Goal: Task Accomplishment & Management: Complete application form

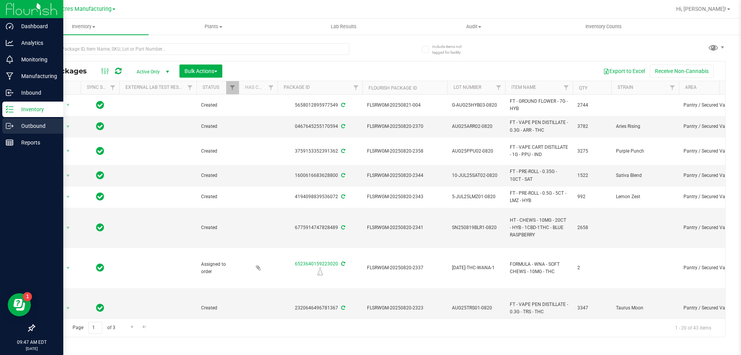
click at [15, 126] on p "Outbound" at bounding box center [37, 125] width 46 height 9
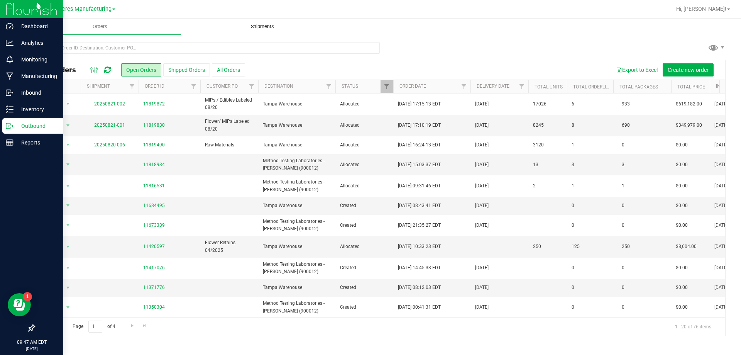
click at [272, 24] on span "Shipments" at bounding box center [263, 26] width 44 height 7
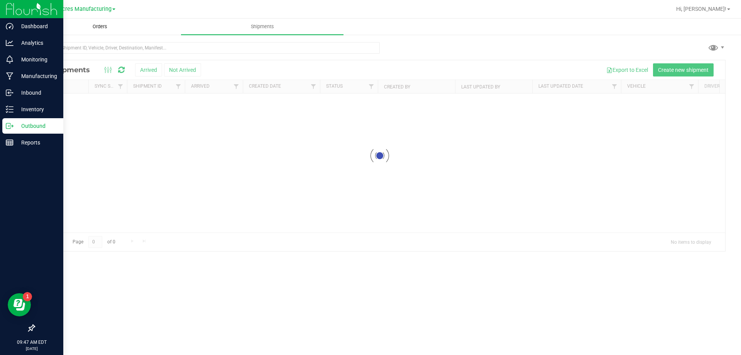
click at [70, 27] on uib-tab-heading "Orders" at bounding box center [100, 26] width 162 height 15
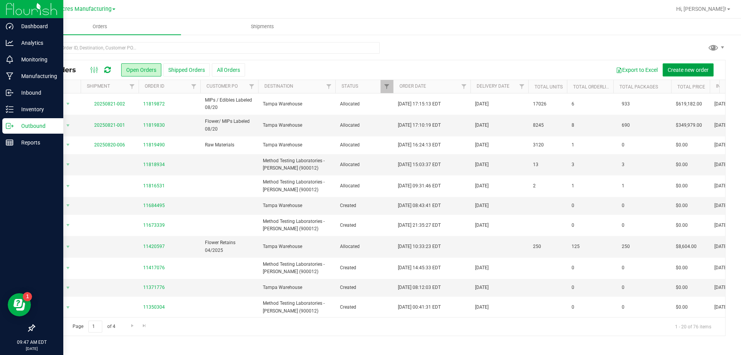
click at [694, 68] on span "Create new order" at bounding box center [688, 70] width 41 height 6
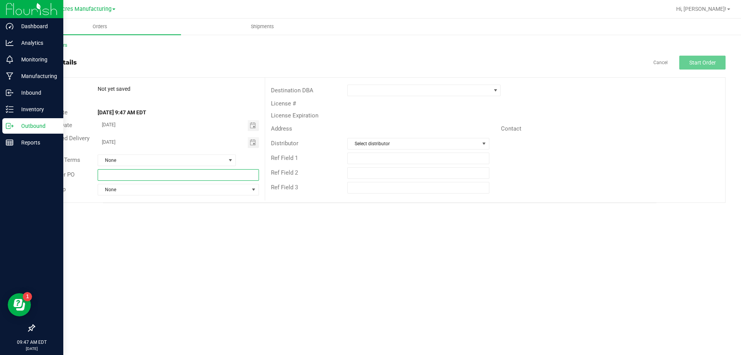
click at [191, 172] on input "text" at bounding box center [178, 175] width 161 height 12
type input "f"
type input "FG lab sample pick up"
click at [372, 95] on span at bounding box center [419, 90] width 143 height 11
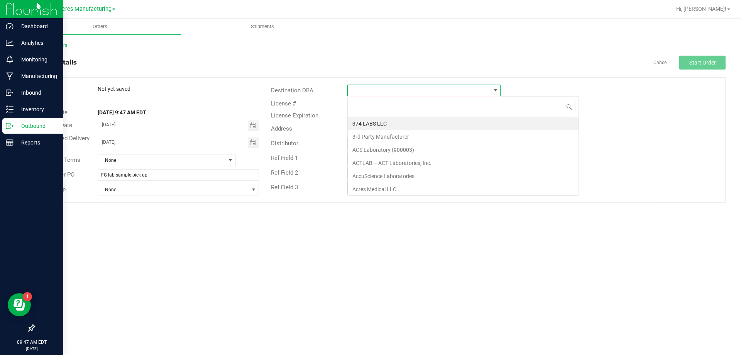
scroll to position [12, 153]
type input "t"
type input "method"
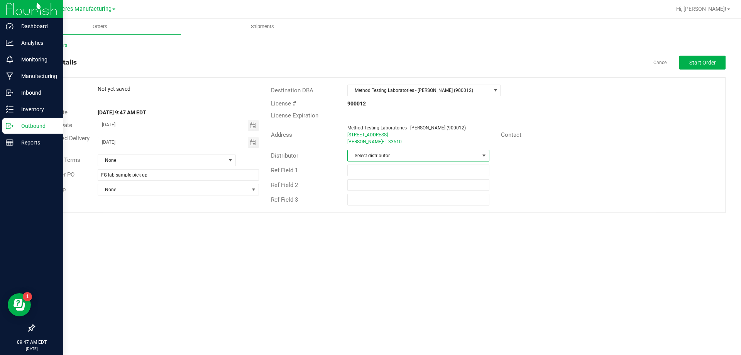
click at [475, 152] on span "Select distributor" at bounding box center [413, 155] width 131 height 11
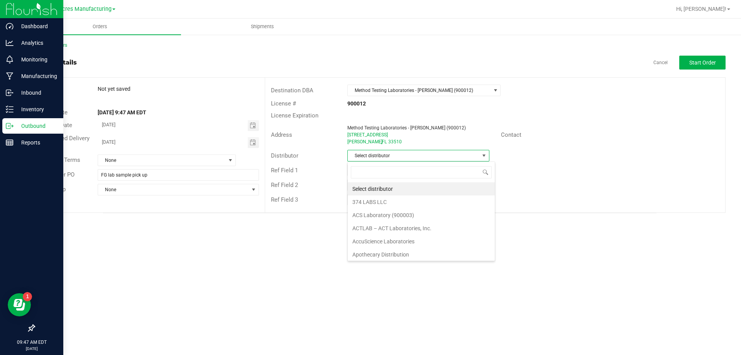
scroll to position [12, 142]
type input "para"
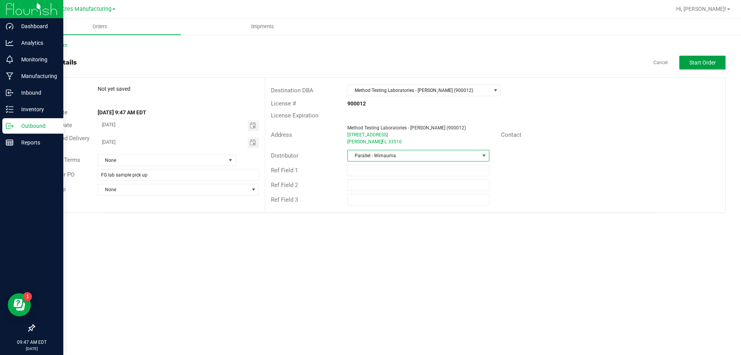
click at [704, 56] on button "Start Order" at bounding box center [703, 63] width 46 height 14
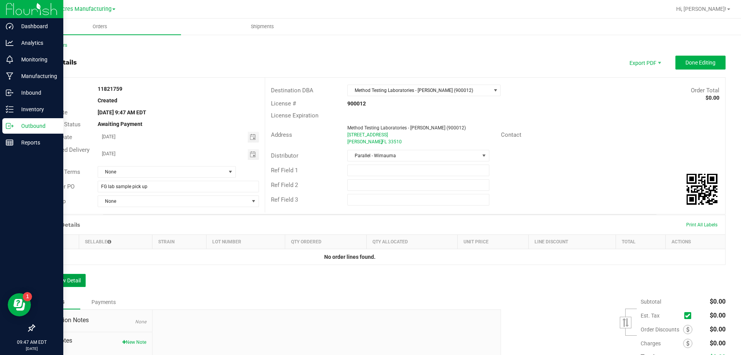
click at [68, 283] on button "Add New Detail" at bounding box center [60, 280] width 52 height 13
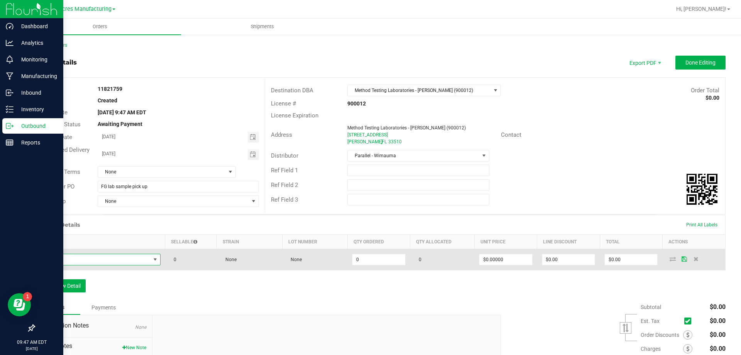
click at [117, 256] on span "NO DATA FOUND" at bounding box center [95, 259] width 111 height 11
type input "FT - CANNABIS FLOWER - 3.5G - AGO - HYB"
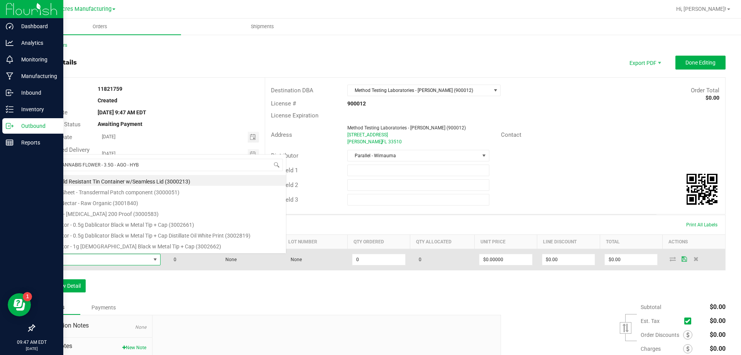
scroll to position [12, 119]
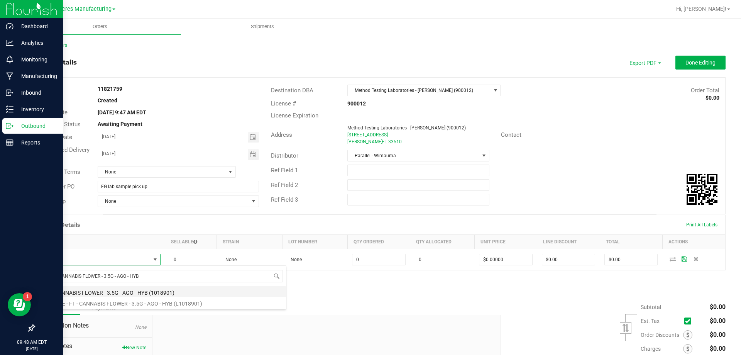
click at [137, 290] on li "FT - CANNABIS FLOWER - 3.5G - AGO - HYB (1018901)" at bounding box center [163, 291] width 246 height 11
type input "0 ea"
type input "$50.00000"
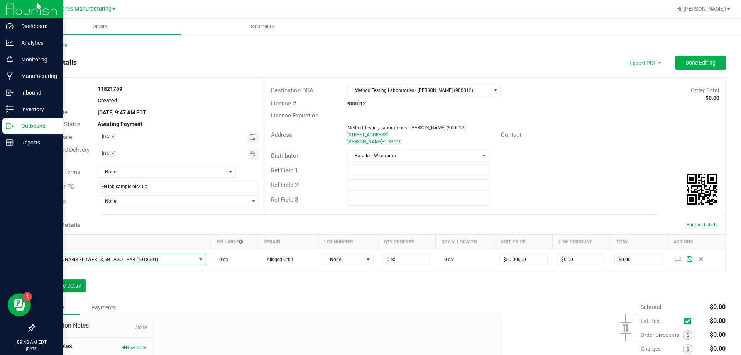
click at [65, 290] on button "Add New Detail" at bounding box center [60, 285] width 52 height 13
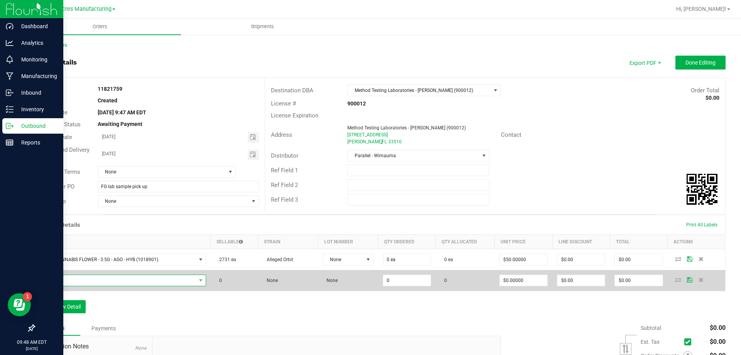
click at [168, 276] on span "NO DATA FOUND" at bounding box center [118, 280] width 156 height 11
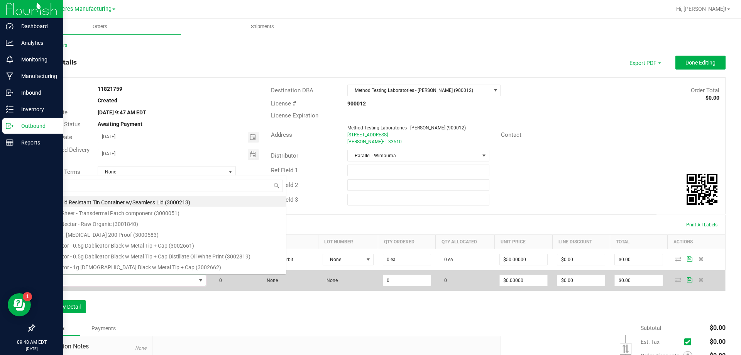
scroll to position [12, 163]
type input "FT - CANNABIS FLOWER - 3.5G - RNC - HYB"
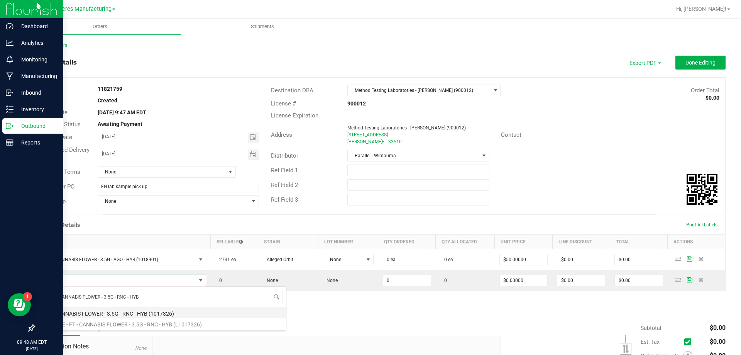
click at [172, 313] on li "FT - CANNABIS FLOWER - 3.5G - RNC - HYB (1017326)" at bounding box center [163, 312] width 246 height 11
type input "0 ea"
type input "$50.00000"
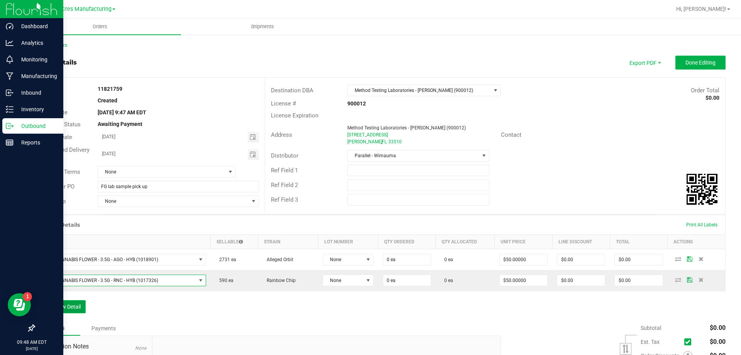
click at [78, 308] on button "Add New Detail" at bounding box center [60, 306] width 52 height 13
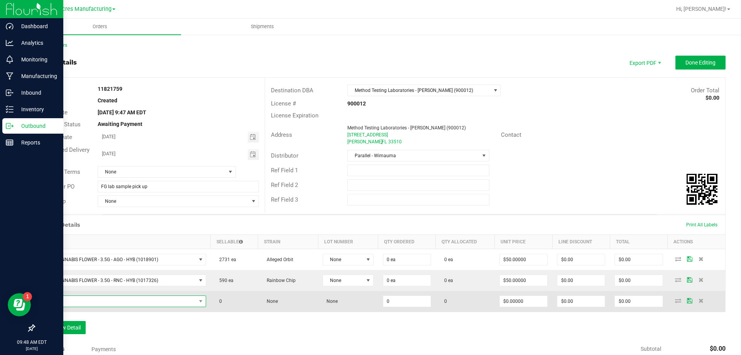
click at [187, 299] on span "NO DATA FOUND" at bounding box center [118, 301] width 156 height 11
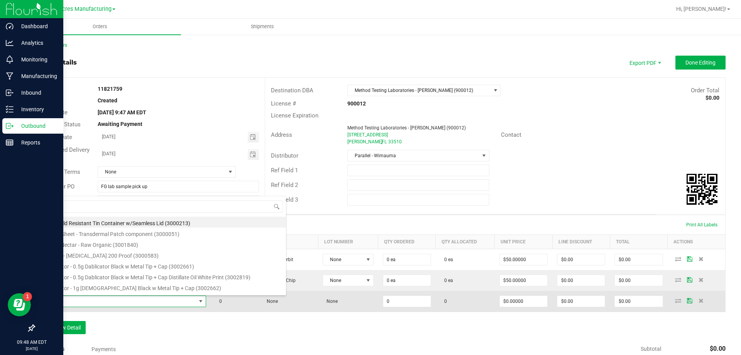
type input "FT - GROUND FLOWER - 7G - HYB"
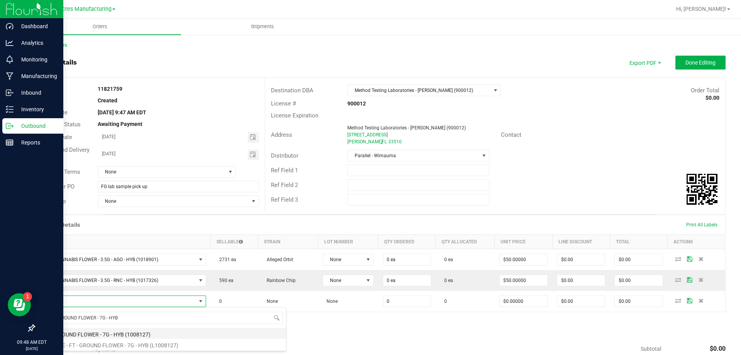
click at [147, 333] on li "FT - GROUND FLOWER - 7G - HYB (1008127)" at bounding box center [163, 333] width 246 height 11
type input "0 ea"
type input "$50.00000"
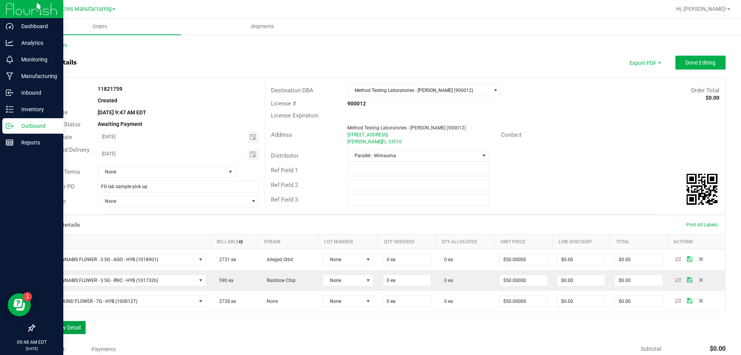
click at [78, 327] on button "Add New Detail" at bounding box center [60, 327] width 52 height 13
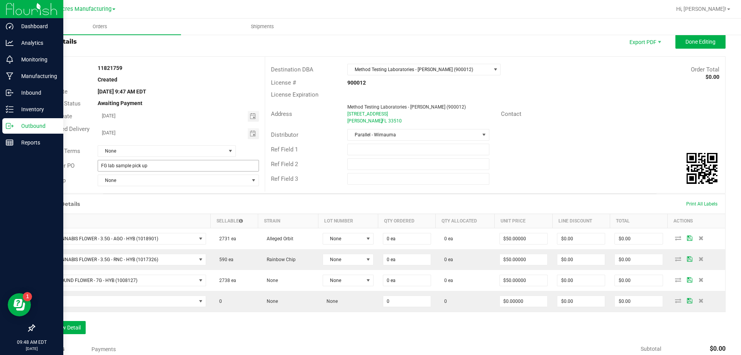
scroll to position [39, 0]
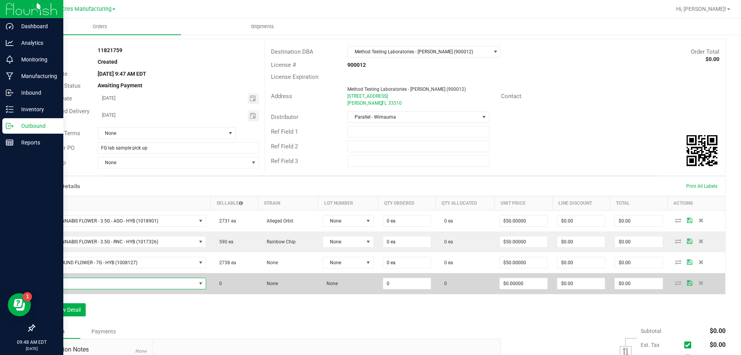
click at [181, 283] on span "NO DATA FOUND" at bounding box center [118, 283] width 156 height 11
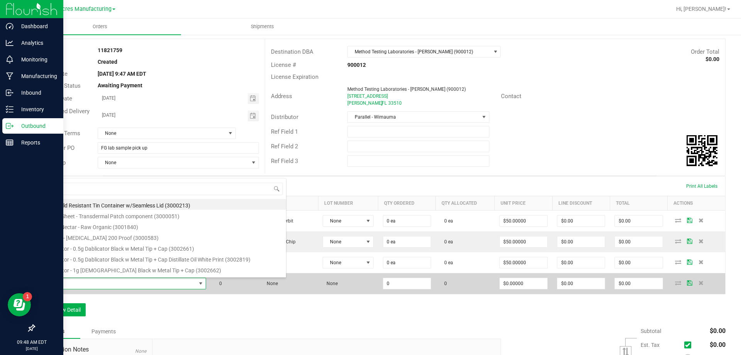
scroll to position [12, 163]
type input "FT - PRE-ROLL - 0.35G - 10CT - SAT"
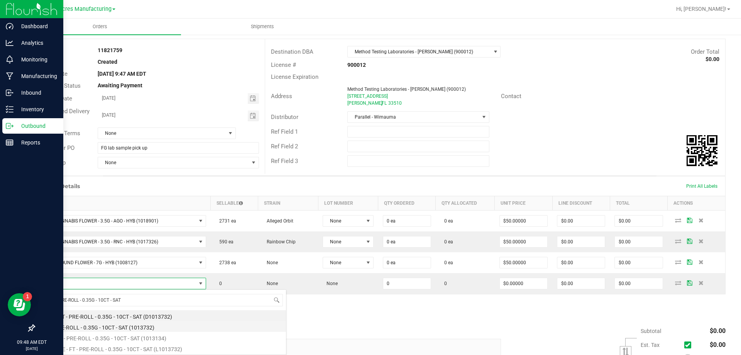
click at [109, 327] on li "FT - PRE-ROLL - 0.35G - 10CT - SAT (1013732)" at bounding box center [163, 326] width 246 height 11
type input "0 ea"
type input "$42.00000"
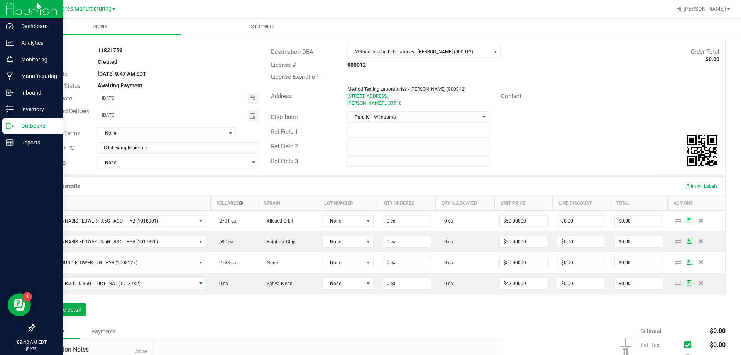
click at [87, 312] on div "Order Details Print All Labels Item Sellable Strain Lot Number Qty Ordered Qty …" at bounding box center [380, 250] width 692 height 148
click at [82, 310] on button "Add New Detail" at bounding box center [60, 309] width 52 height 13
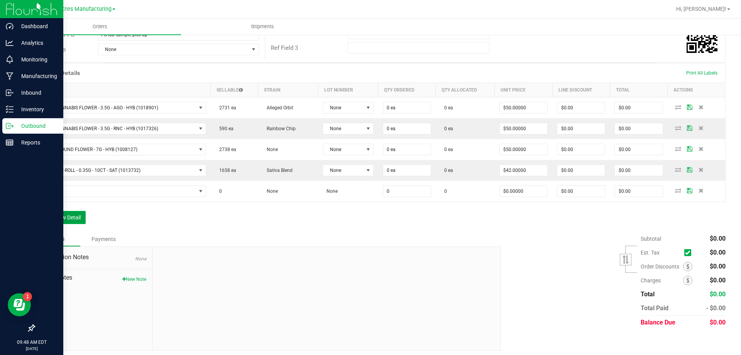
scroll to position [154, 0]
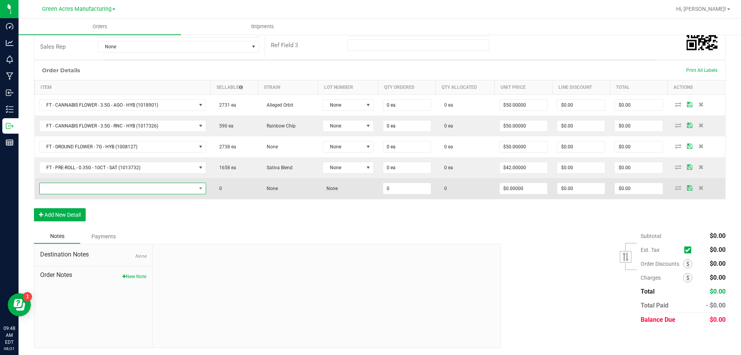
click at [104, 186] on span "NO DATA FOUND" at bounding box center [118, 188] width 156 height 11
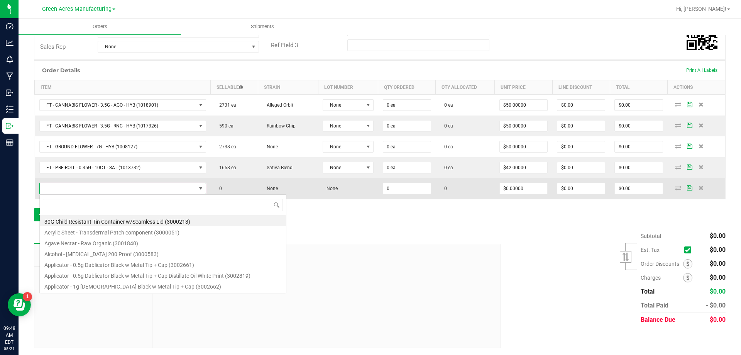
scroll to position [12, 165]
type input "FT - PRE-ROLL - 0.5G - 5CT - LMZ - HYB"
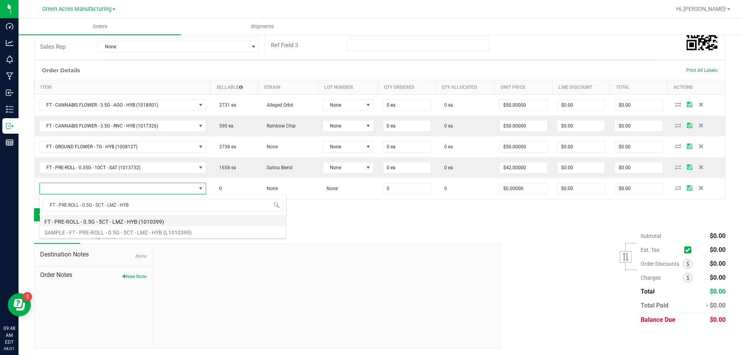
click at [117, 223] on li "FT - PRE-ROLL - 0.5G - 5CT - LMZ - HYB (1010399)" at bounding box center [163, 220] width 246 height 11
type input "0 ea"
type input "$29.00000"
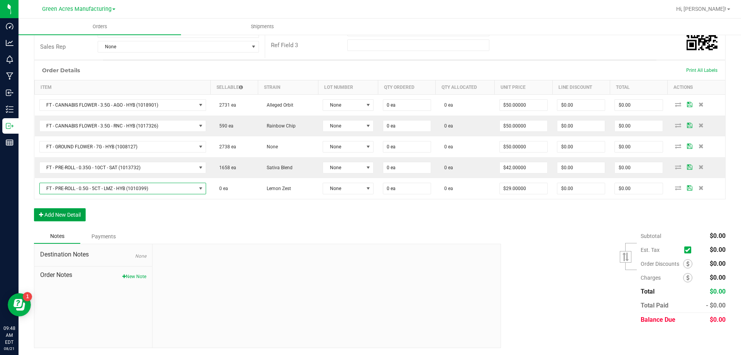
click at [51, 208] on button "Add New Detail" at bounding box center [60, 214] width 52 height 13
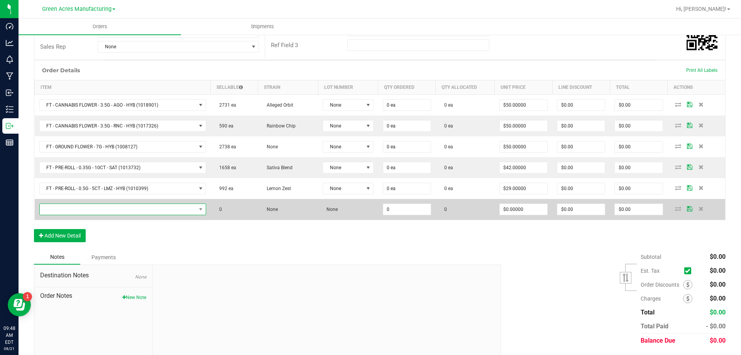
click at [122, 206] on span "NO DATA FOUND" at bounding box center [118, 209] width 156 height 11
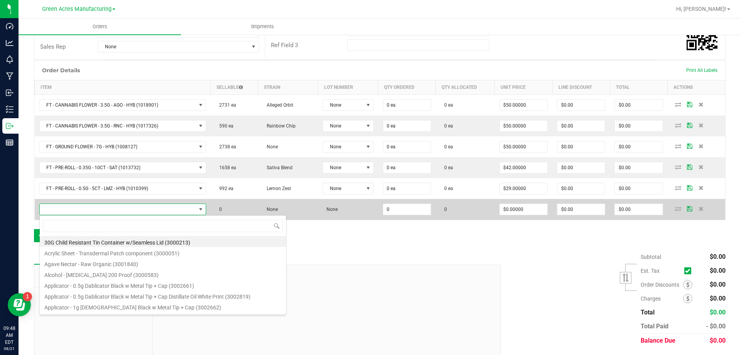
scroll to position [12, 163]
type input "FT - PRE-ROLL - 0.5G - 1CT - LMZ - HYB"
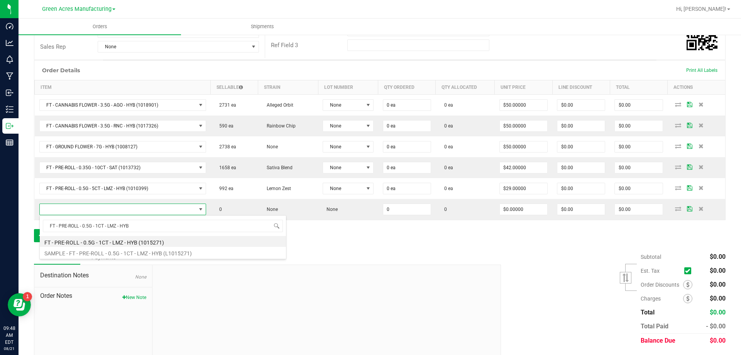
click at [120, 241] on li "FT - PRE-ROLL - 0.5G - 1CT - LMZ - HYB (1015271)" at bounding box center [163, 241] width 246 height 11
type input "0 ea"
type input "$5.00000"
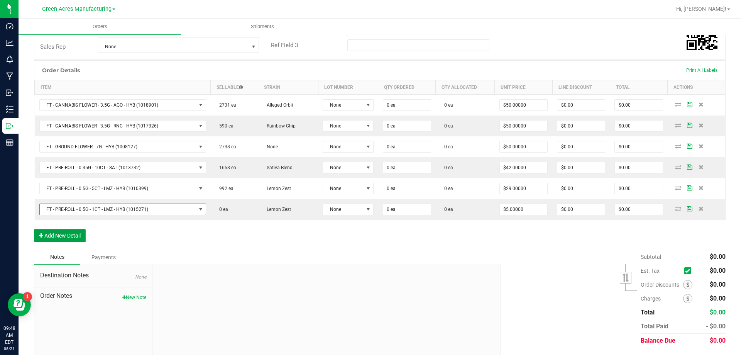
click at [71, 237] on button "Add New Detail" at bounding box center [60, 235] width 52 height 13
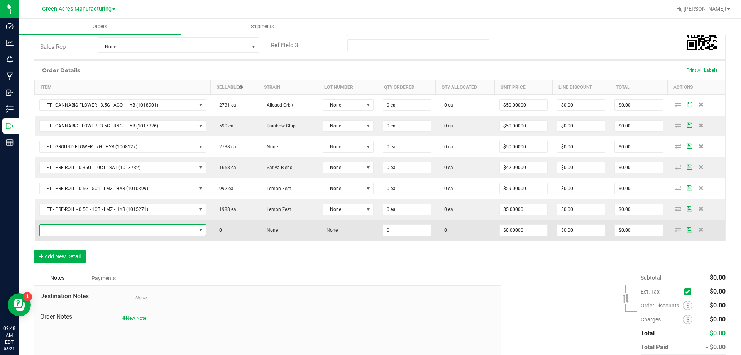
click at [152, 235] on span "NO DATA FOUND" at bounding box center [118, 230] width 156 height 11
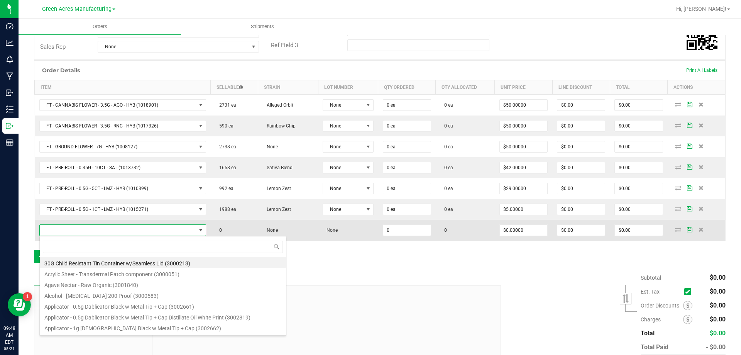
type input "FT - VAPE CART CDT DISTILLATE - 1G - PJ3 - HYB"
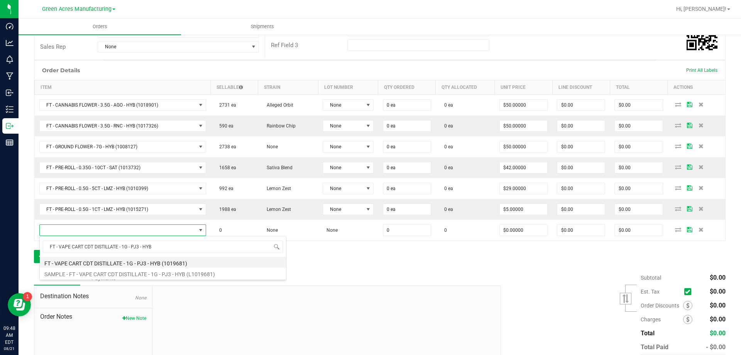
click at [135, 262] on li "FT - VAPE CART CDT DISTILLATE - 1G - PJ3 - HYB (1019681)" at bounding box center [163, 262] width 246 height 11
type input "0 ea"
type input "$95.00000"
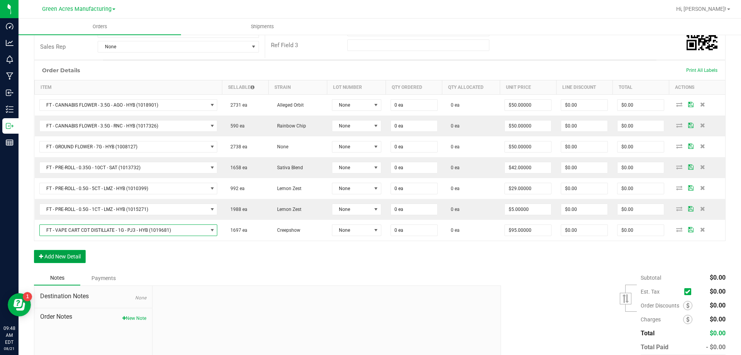
click at [69, 256] on button "Add New Detail" at bounding box center [60, 256] width 52 height 13
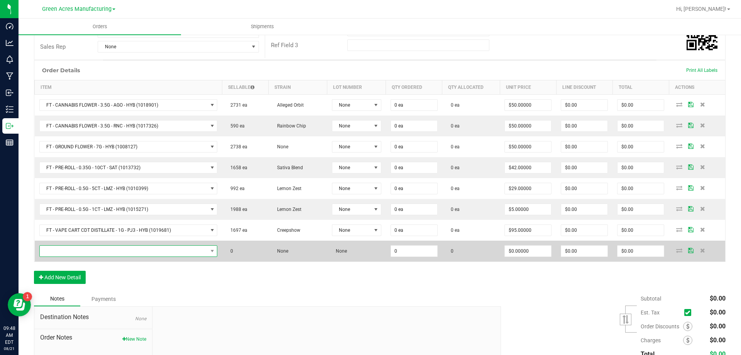
click at [110, 254] on span "NO DATA FOUND" at bounding box center [124, 251] width 168 height 11
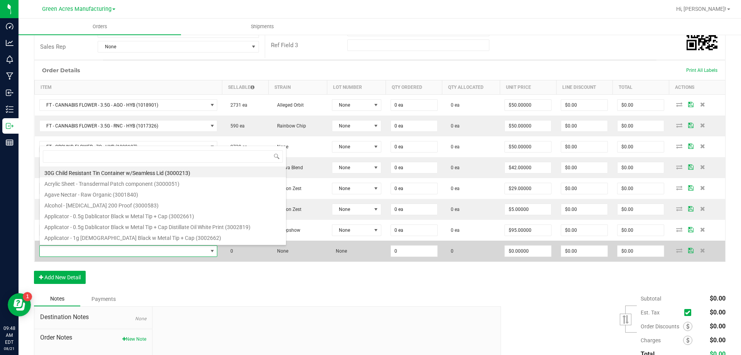
scroll to position [12, 174]
type input "FT - VAPE CART DISTILLATE - 1G - PPU - IND"
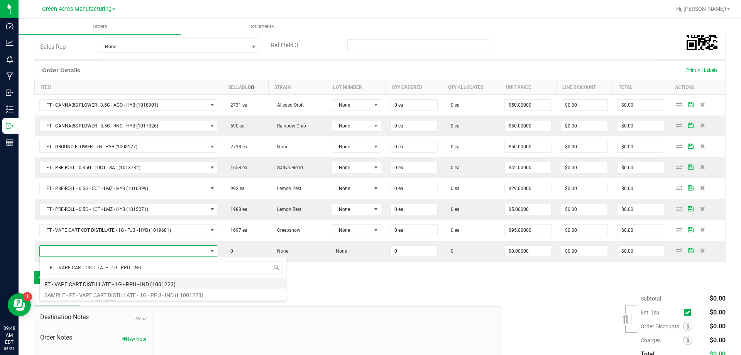
click at [103, 279] on li "FT - VAPE CART DISTILLATE - 1G - PPU - IND (1001223)" at bounding box center [163, 283] width 246 height 11
type input "0 ea"
type input "$90.00000"
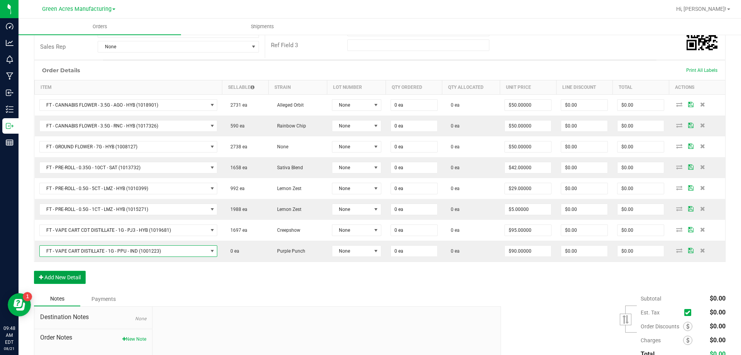
click at [66, 275] on button "Add New Detail" at bounding box center [60, 277] width 52 height 13
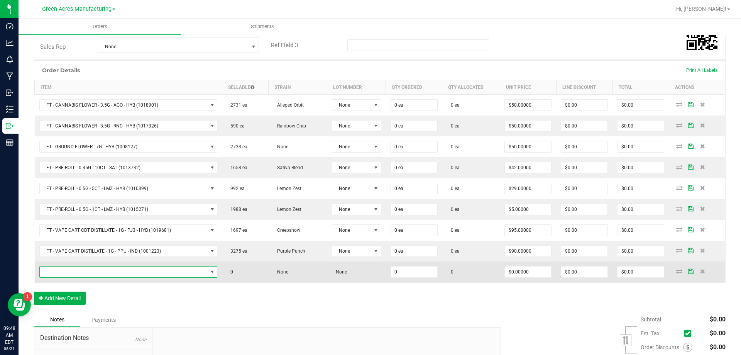
click at [145, 272] on span "NO DATA FOUND" at bounding box center [124, 271] width 168 height 11
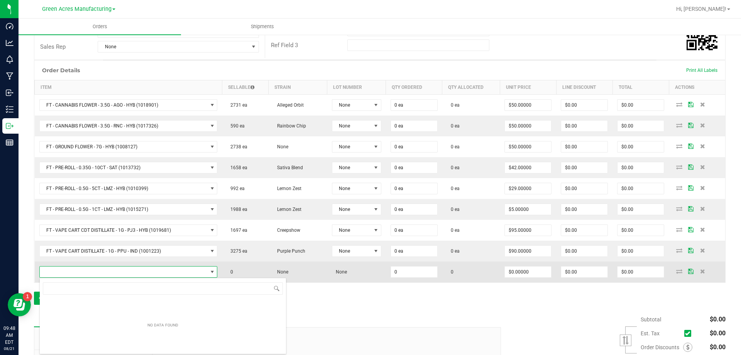
scroll to position [12, 175]
type input "FT - VAPE CART DISTILLATE - 0.5G - PPU - IND"
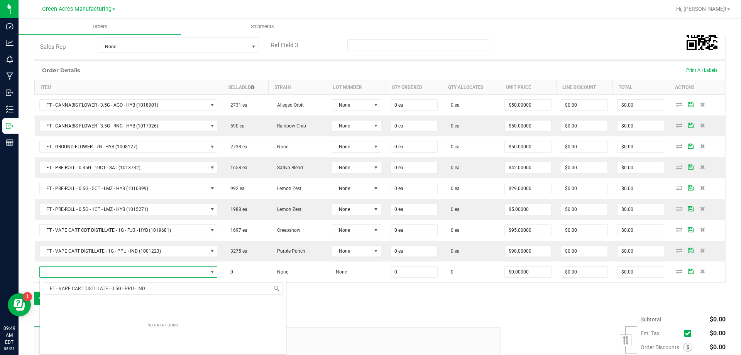
scroll to position [12, 174]
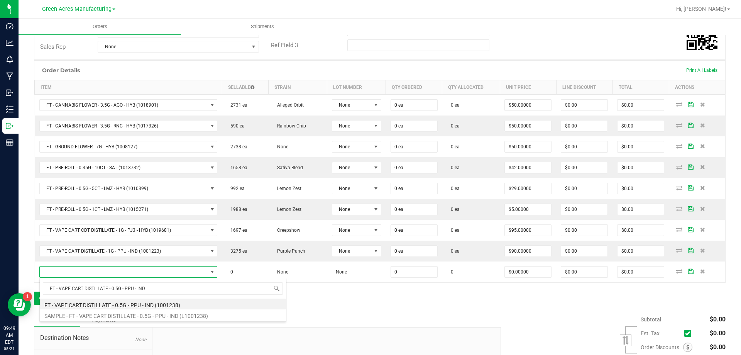
click at [122, 302] on li "FT - VAPE CART DISTILLATE - 0.5G - PPU - IND (1001238)" at bounding box center [163, 303] width 246 height 11
type input "0 ea"
type input "$50.00000"
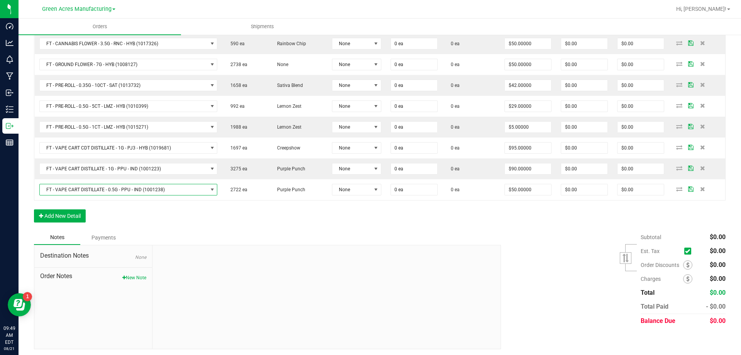
scroll to position [239, 0]
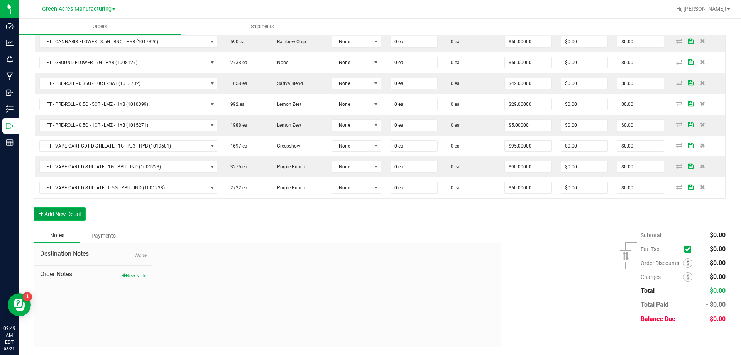
click at [64, 218] on button "Add New Detail" at bounding box center [60, 213] width 52 height 13
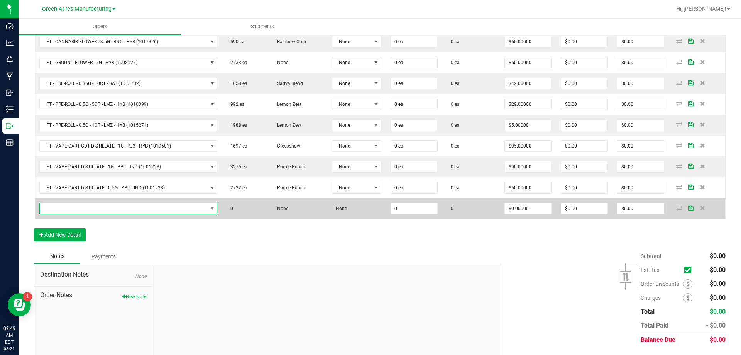
click at [181, 209] on span "NO DATA FOUND" at bounding box center [124, 208] width 168 height 11
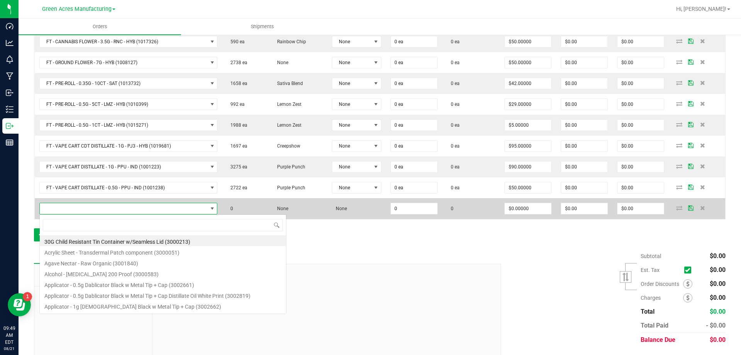
scroll to position [12, 174]
type input "FT - VAPE PEN DISTILLATE - 0.3G - TRS - THC"
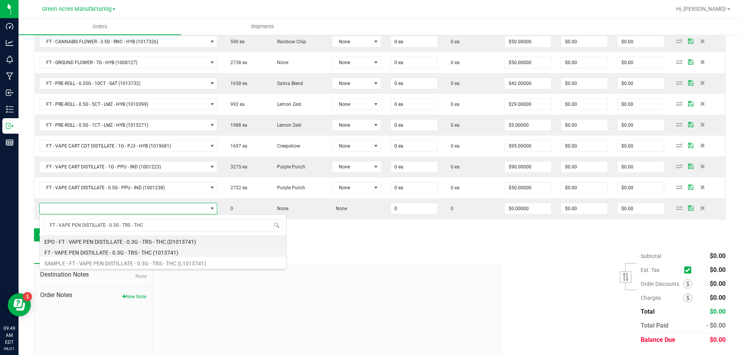
click at [132, 250] on li "FT - VAPE PEN DISTILLATE - 0.3G - TRS - THC (1013741)" at bounding box center [163, 251] width 246 height 11
type input "0 ea"
type input "$35.00000"
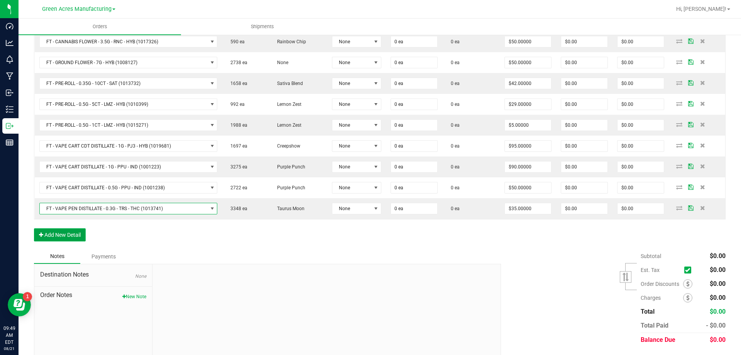
click at [71, 233] on button "Add New Detail" at bounding box center [60, 234] width 52 height 13
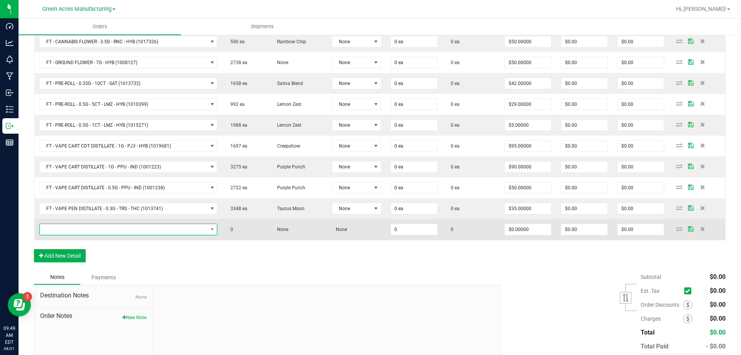
click at [187, 231] on span "NO DATA FOUND" at bounding box center [124, 229] width 168 height 11
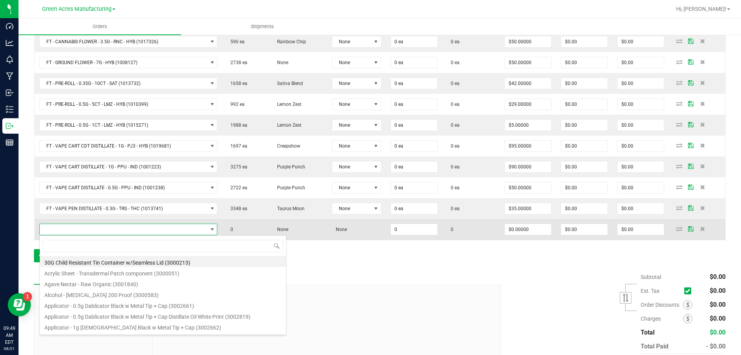
type input "FT - VAPE PEN DISTILLATE - 0.3G - ARR - THC"
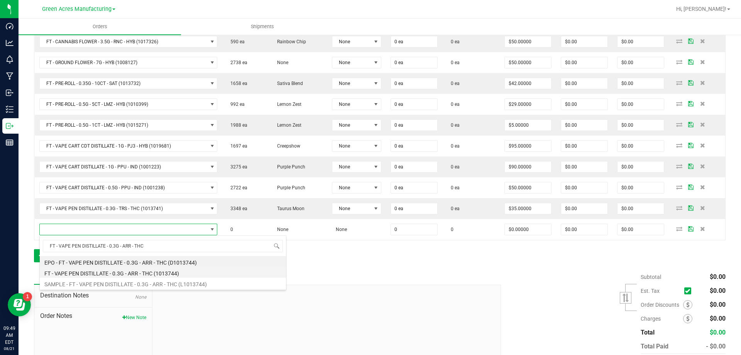
click at [125, 269] on li "FT - VAPE PEN DISTILLATE - 0.3G - ARR - THC (1013744)" at bounding box center [163, 272] width 246 height 11
type input "0 ea"
type input "$35.00000"
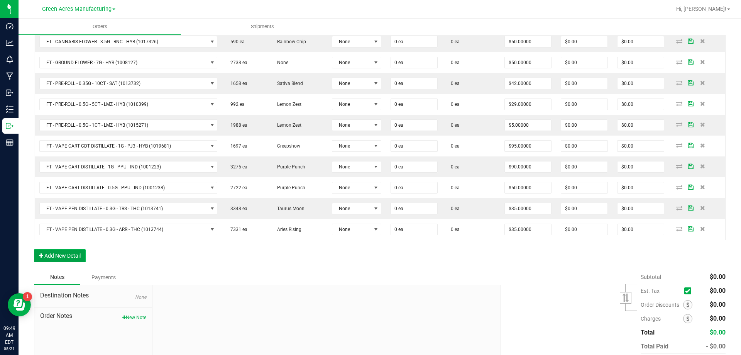
click at [69, 259] on button "Add New Detail" at bounding box center [60, 255] width 52 height 13
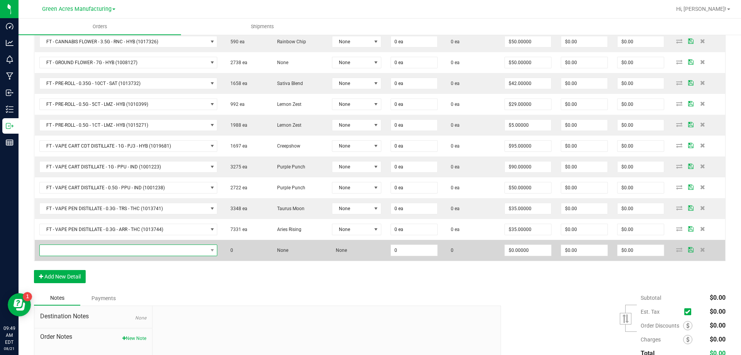
click at [171, 246] on span "NO DATA FOUND" at bounding box center [124, 250] width 168 height 11
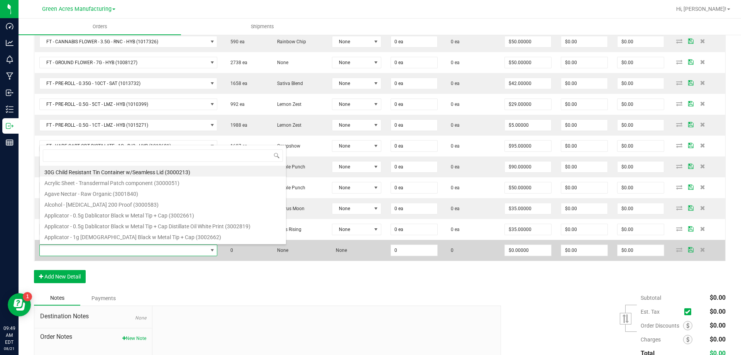
type input "HT - CHEWS - 10MG - 20CT - HYB - 1CBD-1THC - BLUE RASPBERRY"
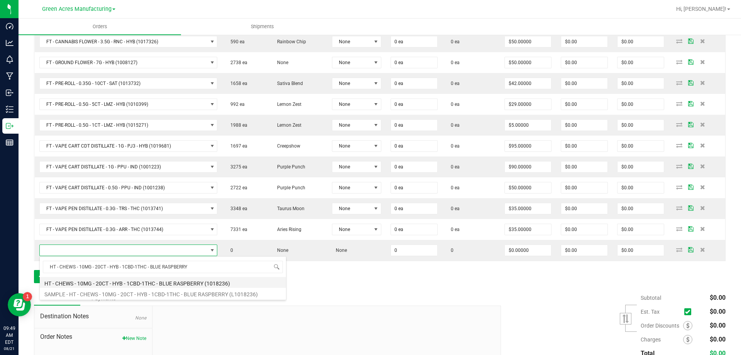
click at [125, 280] on li "HT - CHEWS - 10MG - 20CT - HYB - 1CBD-1THC - BLUE RASPBERRY (1018236)" at bounding box center [163, 282] width 246 height 11
type input "0 ea"
type input "$37.00000"
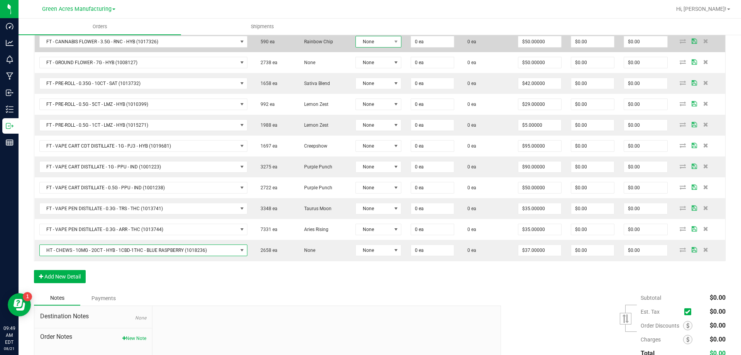
click at [381, 45] on span "None" at bounding box center [374, 41] width 36 height 11
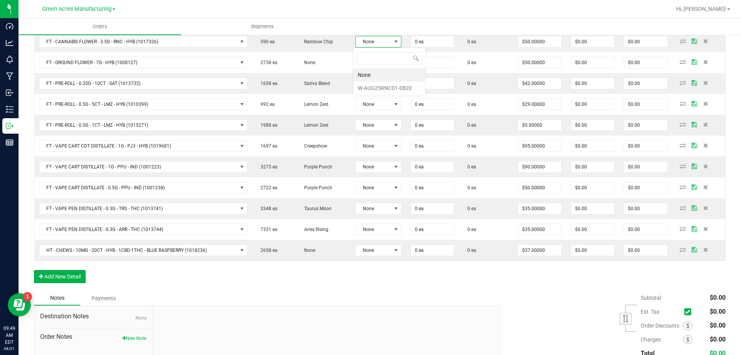
scroll to position [12, 46]
click at [372, 89] on li "W-AUG25RNC01-0820" at bounding box center [389, 87] width 72 height 13
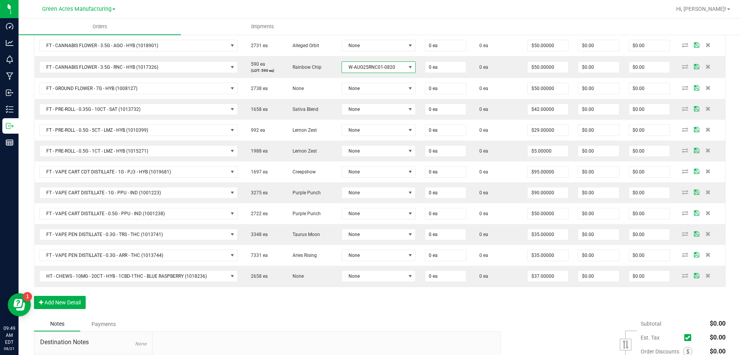
scroll to position [200, 0]
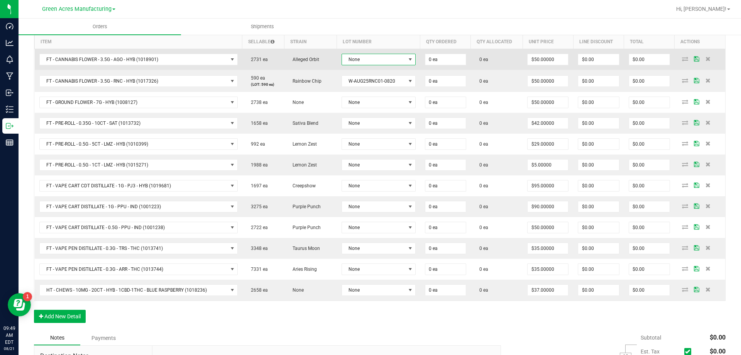
click at [377, 65] on span "None" at bounding box center [379, 60] width 74 height 12
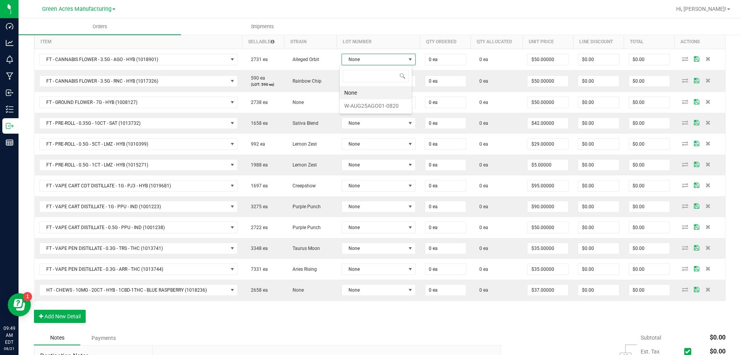
scroll to position [12, 72]
click at [378, 101] on li "W-AUG25AGO01-0820" at bounding box center [376, 105] width 72 height 13
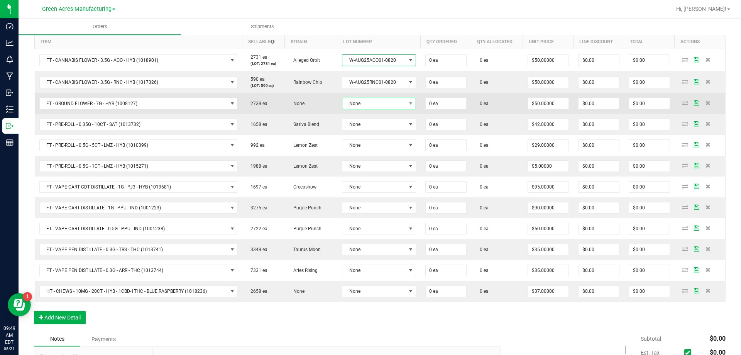
click at [385, 99] on span "None" at bounding box center [374, 103] width 64 height 11
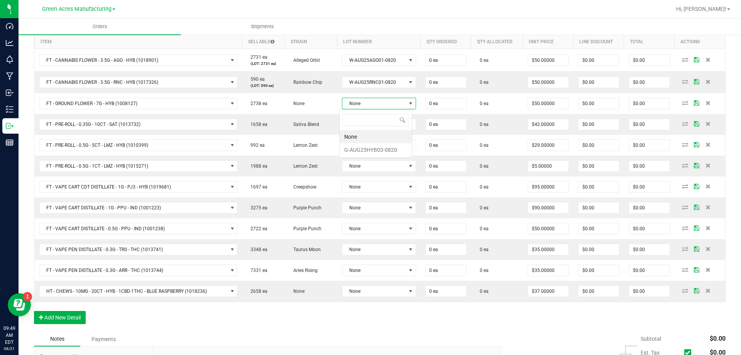
scroll to position [12, 73]
click at [376, 145] on li "G-AUG25HYB03-0820" at bounding box center [376, 149] width 72 height 13
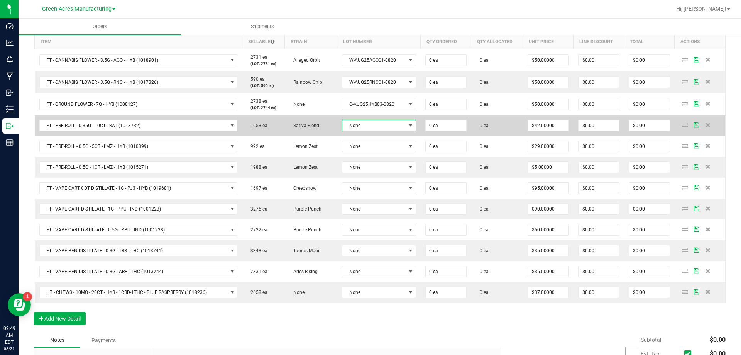
click at [387, 125] on span "None" at bounding box center [374, 125] width 64 height 11
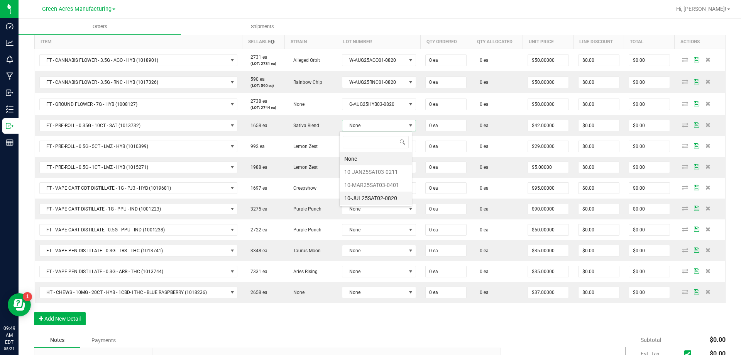
click at [381, 196] on li "10-JUL25SAT02-0820" at bounding box center [376, 198] width 72 height 13
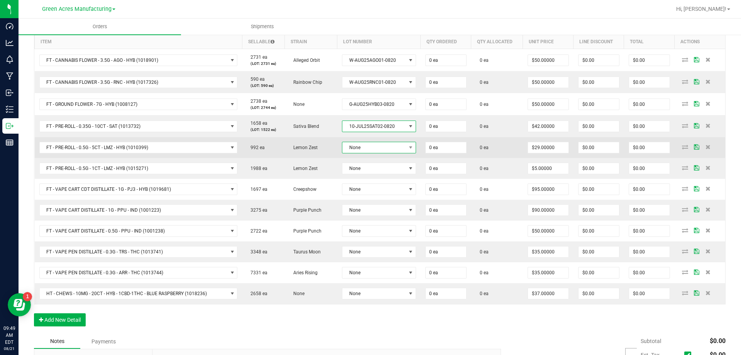
click at [387, 142] on span "None" at bounding box center [374, 147] width 64 height 11
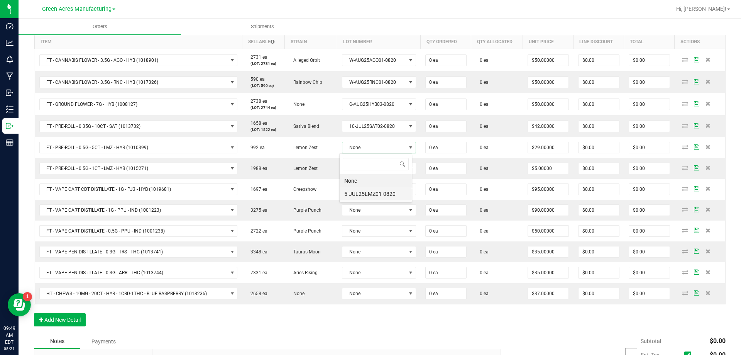
click at [377, 193] on li "5-JUL25LMZ01-0820" at bounding box center [376, 193] width 72 height 13
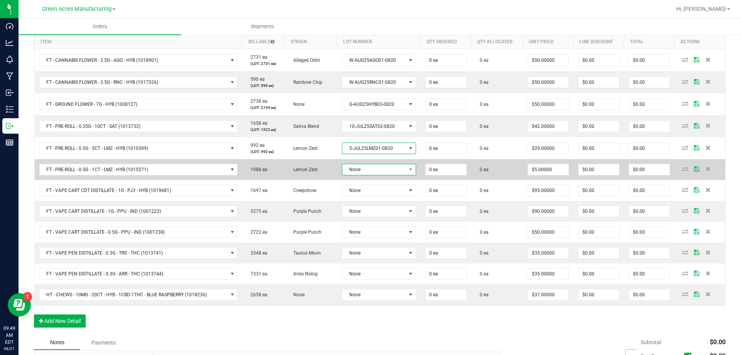
click at [379, 170] on span "None" at bounding box center [374, 169] width 64 height 11
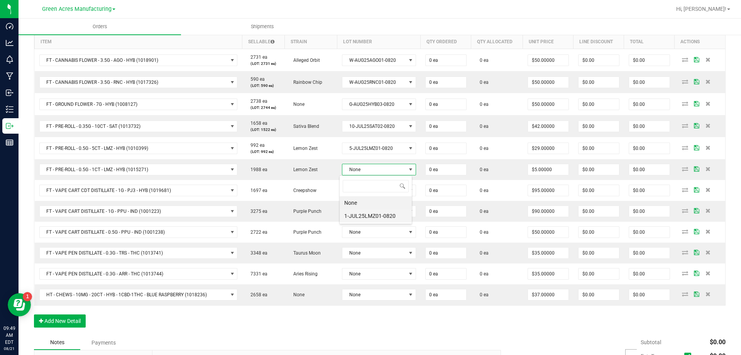
click at [378, 212] on li "1-JUL25LMZ01-0820" at bounding box center [376, 215] width 72 height 13
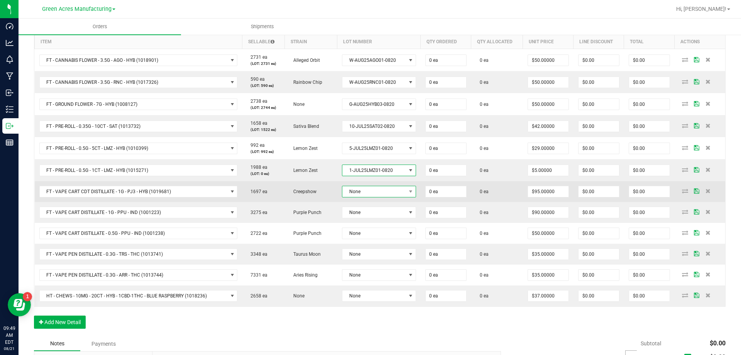
click at [381, 196] on span "None" at bounding box center [374, 191] width 64 height 11
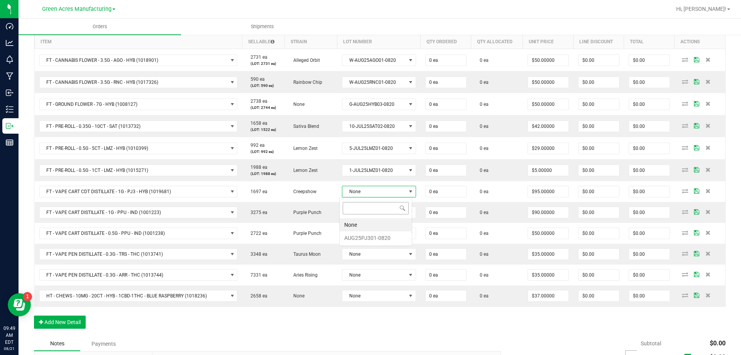
scroll to position [0, 0]
click at [381, 232] on li "AUG25PJ301-0820" at bounding box center [376, 237] width 72 height 13
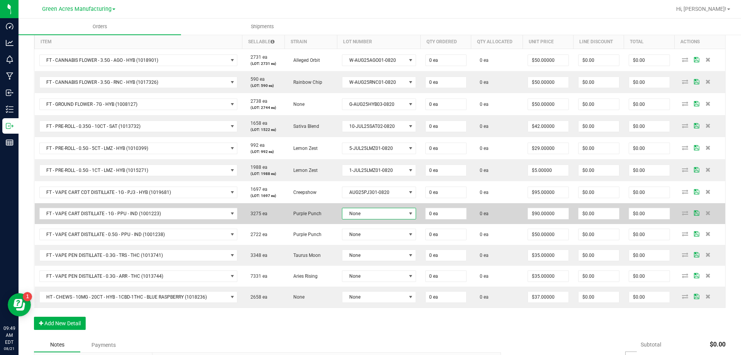
click at [392, 209] on span "None" at bounding box center [374, 213] width 64 height 11
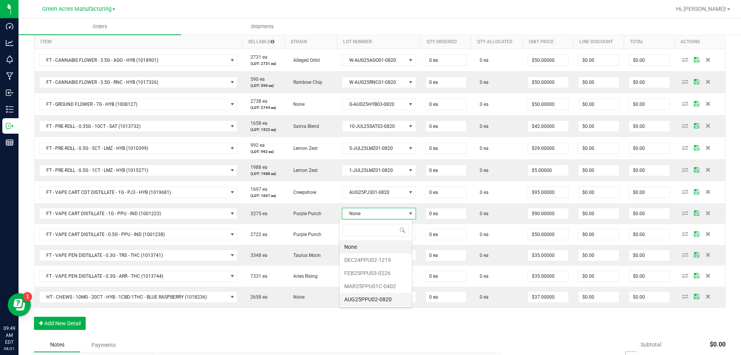
click at [388, 295] on li "AUG25PPU02-0820" at bounding box center [376, 299] width 72 height 13
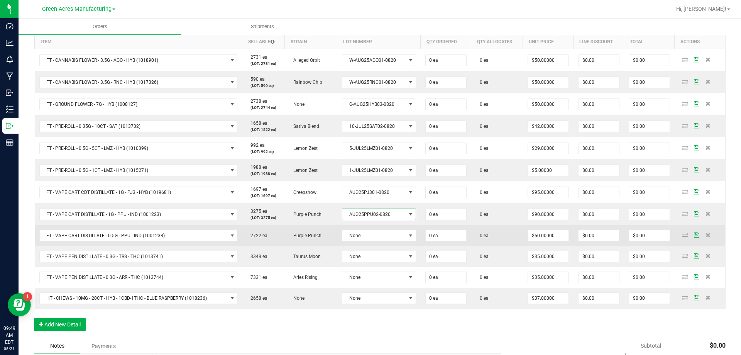
click at [407, 227] on td "None" at bounding box center [378, 235] width 83 height 21
click at [406, 233] on span at bounding box center [411, 235] width 10 height 11
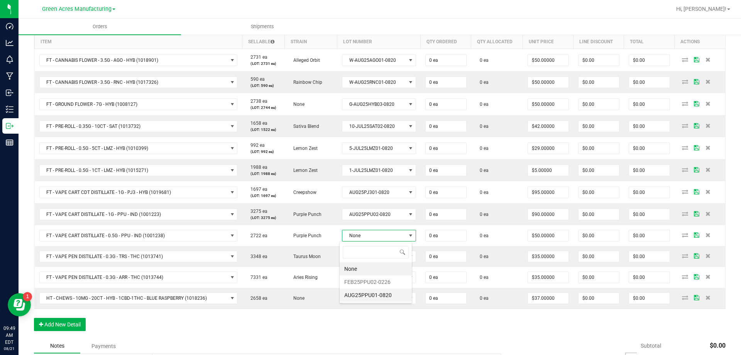
click at [392, 289] on li "AUG25PPU01-0820" at bounding box center [376, 294] width 72 height 13
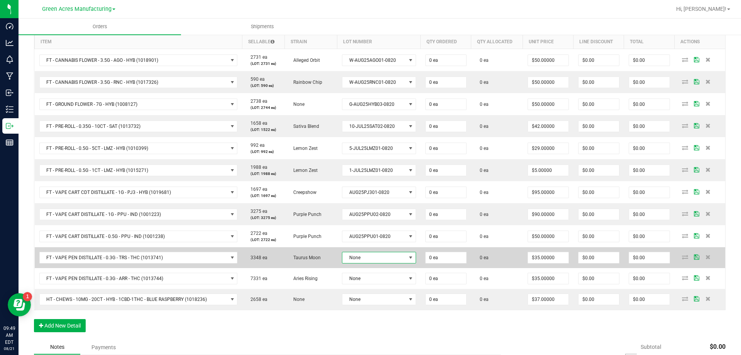
click at [401, 261] on span "None" at bounding box center [374, 257] width 64 height 11
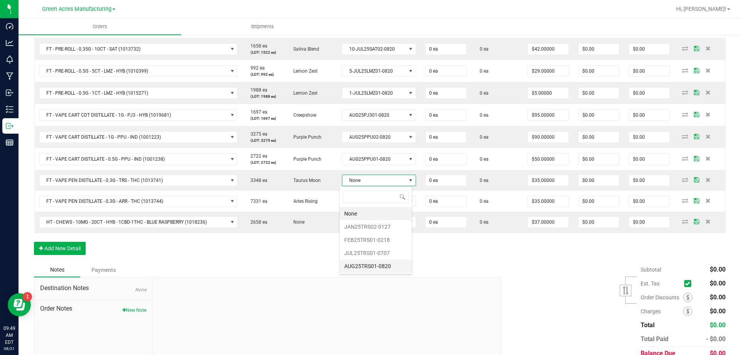
click at [406, 264] on li "AUG25TRS01-0820" at bounding box center [376, 265] width 72 height 13
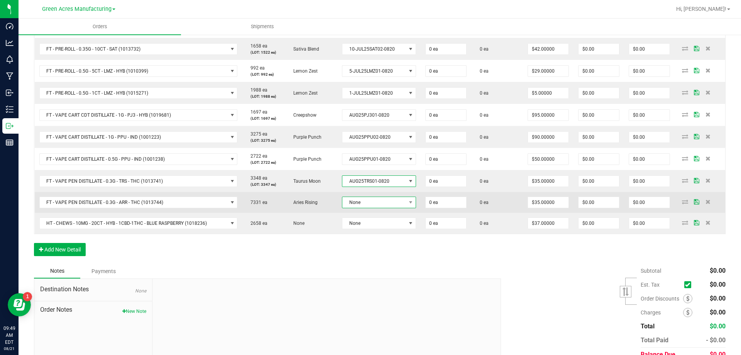
click at [401, 201] on span "None" at bounding box center [374, 202] width 64 height 11
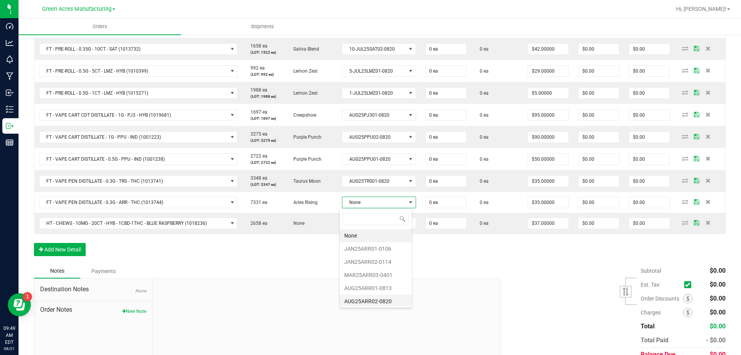
click at [383, 298] on li "AUG25ARR02-0820" at bounding box center [376, 301] width 72 height 13
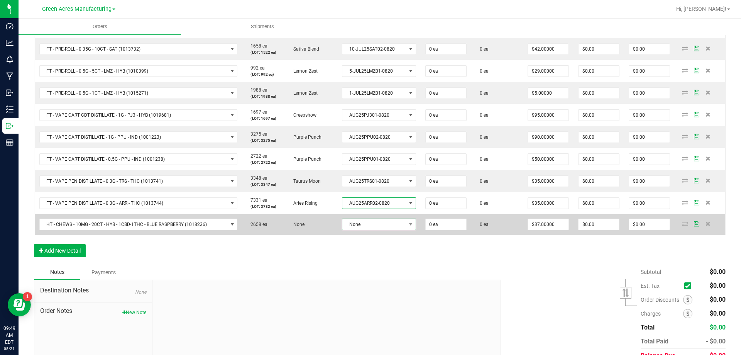
click at [397, 227] on span "None" at bounding box center [374, 224] width 64 height 11
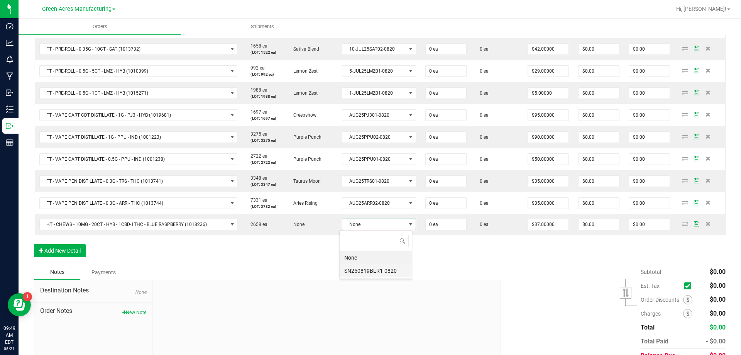
click at [388, 266] on li "SN250819BLR1-0820" at bounding box center [376, 270] width 72 height 13
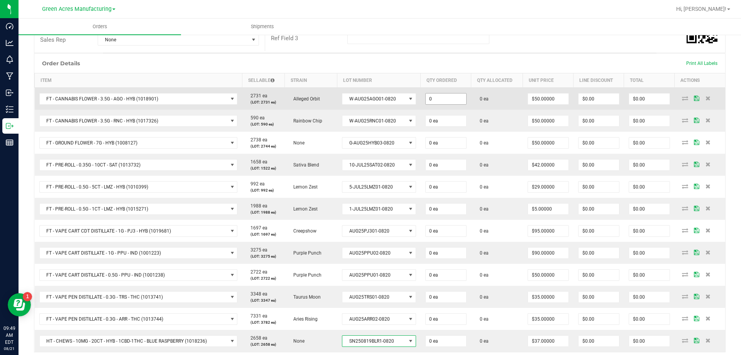
click at [455, 98] on input "0" at bounding box center [446, 98] width 41 height 11
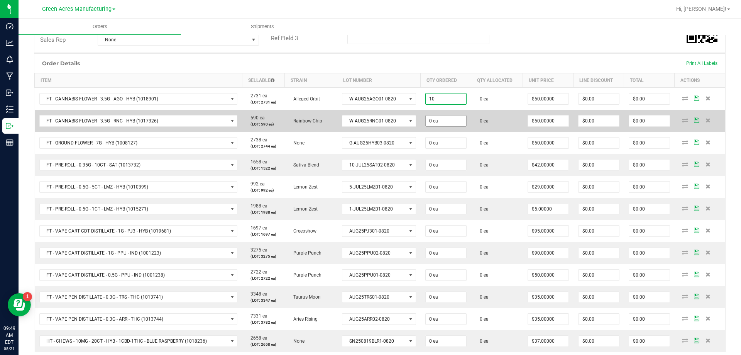
type input "10 ea"
type input "$500.00"
click at [453, 121] on input "0" at bounding box center [446, 120] width 41 height 11
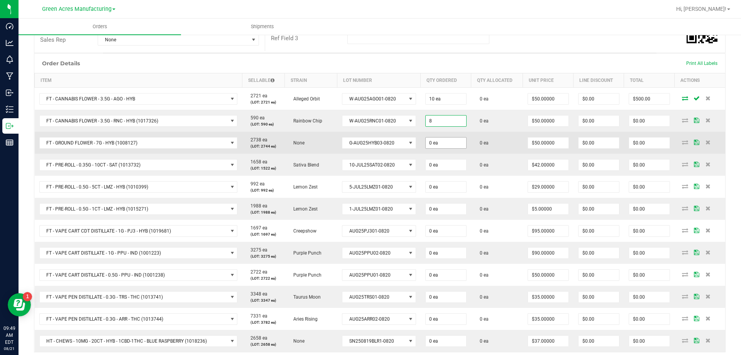
type input "8 ea"
type input "$400.00"
click at [428, 139] on input "0" at bounding box center [446, 142] width 41 height 11
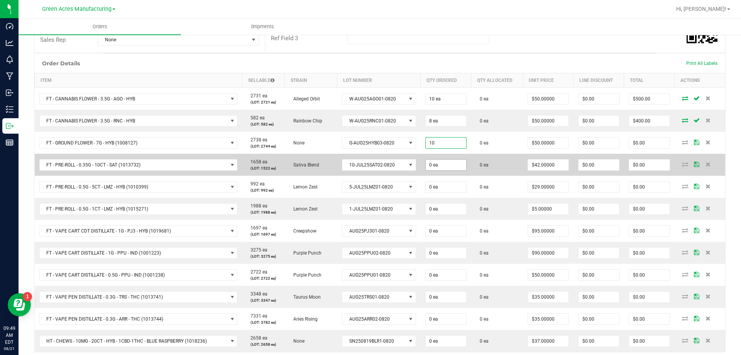
type input "10 ea"
type input "$500.00"
click at [441, 161] on input "0" at bounding box center [446, 164] width 41 height 11
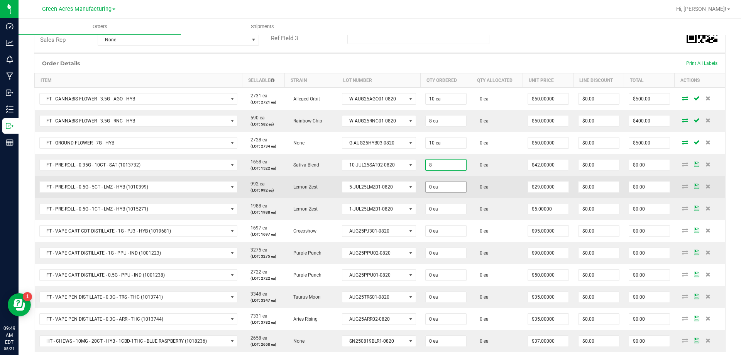
type input "8 ea"
type input "$336.00"
click at [455, 185] on input "0" at bounding box center [446, 186] width 41 height 11
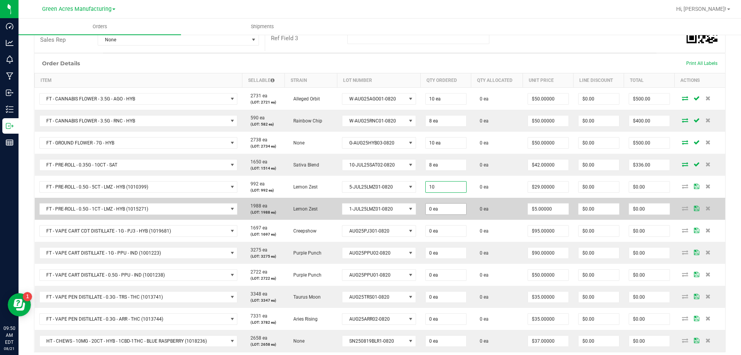
type input "10 ea"
type input "$290.00"
click at [444, 207] on input "0" at bounding box center [446, 208] width 41 height 11
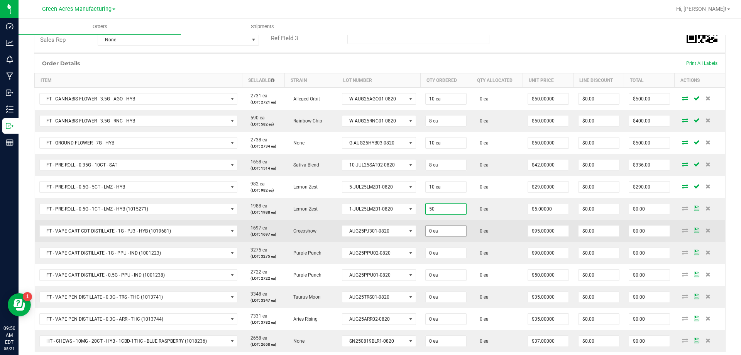
type input "50 ea"
type input "$250.00"
click at [447, 234] on input "0" at bounding box center [446, 230] width 41 height 11
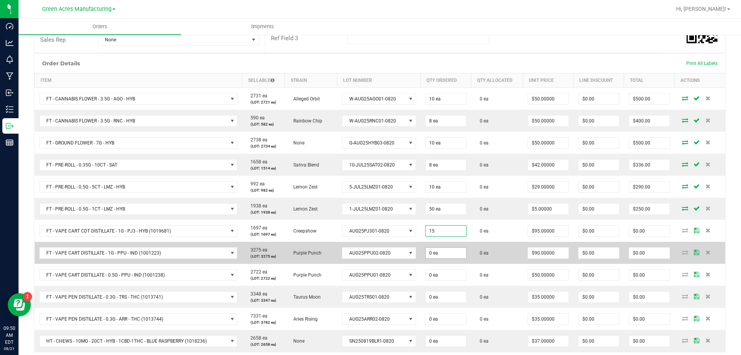
type input "15 ea"
type input "$1,425.00"
click at [442, 251] on input "0" at bounding box center [446, 252] width 41 height 11
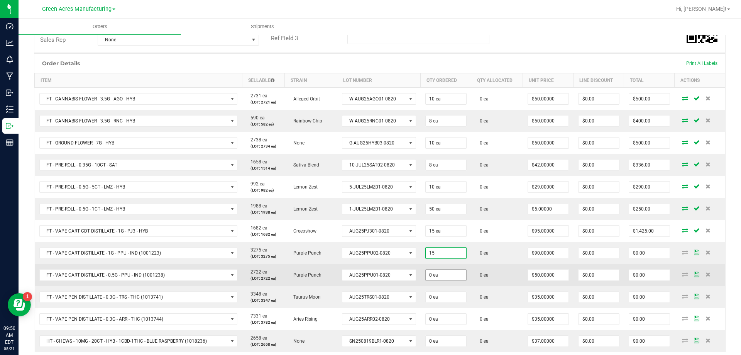
type input "15 ea"
type input "$1,350.00"
click at [445, 279] on input "0" at bounding box center [446, 274] width 41 height 11
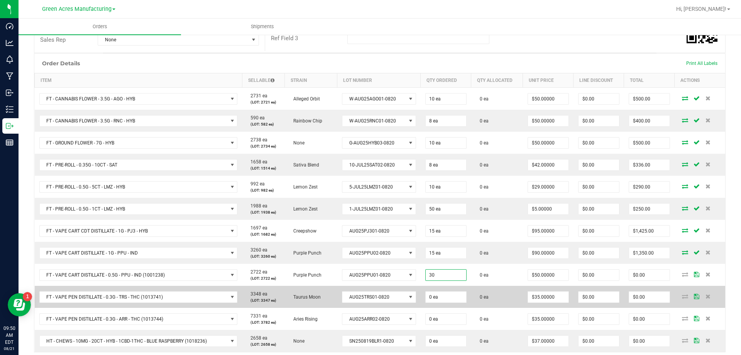
type input "30 ea"
type input "$1,500.00"
click at [435, 290] on td "0 ea" at bounding box center [446, 297] width 51 height 22
click at [439, 297] on input "0" at bounding box center [446, 297] width 41 height 11
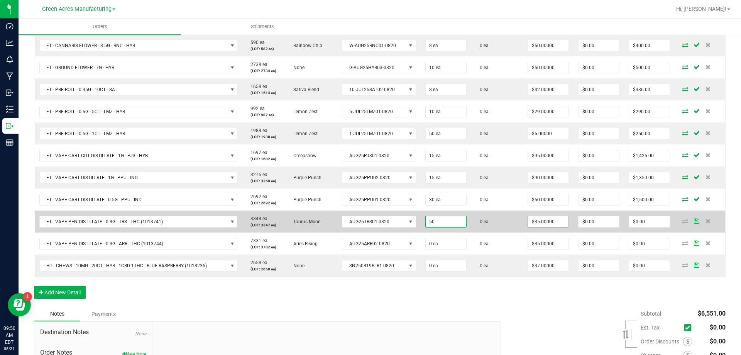
scroll to position [239, 0]
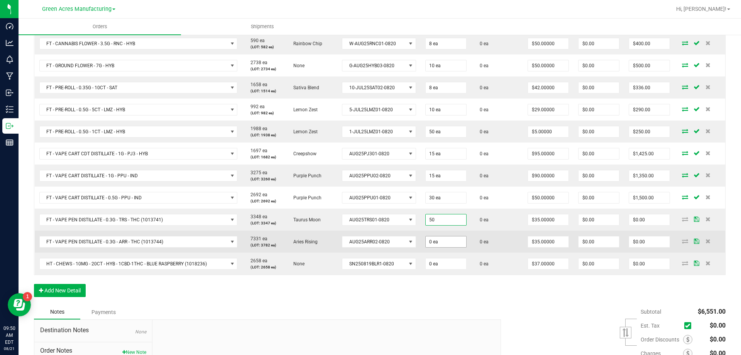
type input "50 ea"
type input "$1,750.00"
click at [444, 240] on input "0" at bounding box center [446, 241] width 41 height 11
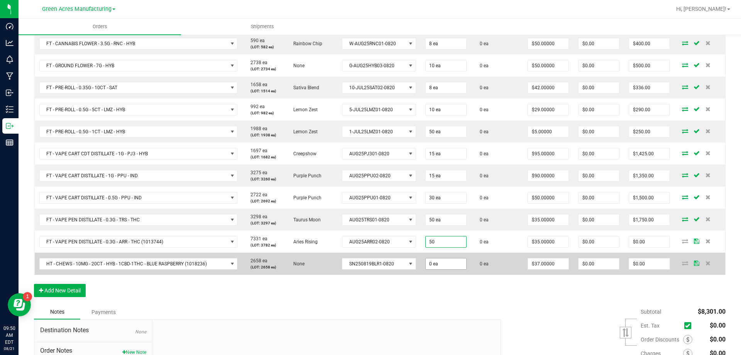
type input "50 ea"
type input "$1,750.00"
click at [435, 264] on input "0" at bounding box center [446, 263] width 41 height 11
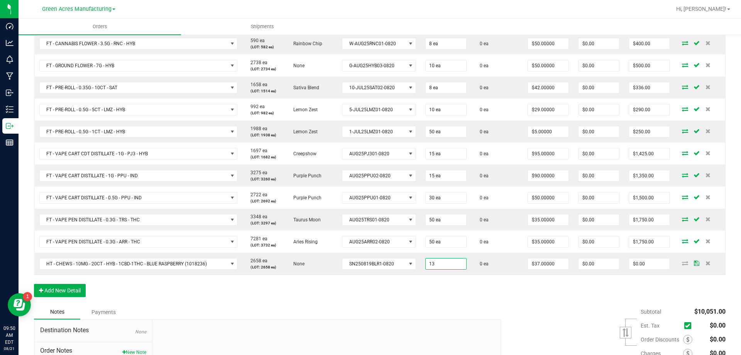
type input "13 ea"
type input "$481.00"
click at [470, 306] on div "Notes Payments" at bounding box center [264, 312] width 461 height 15
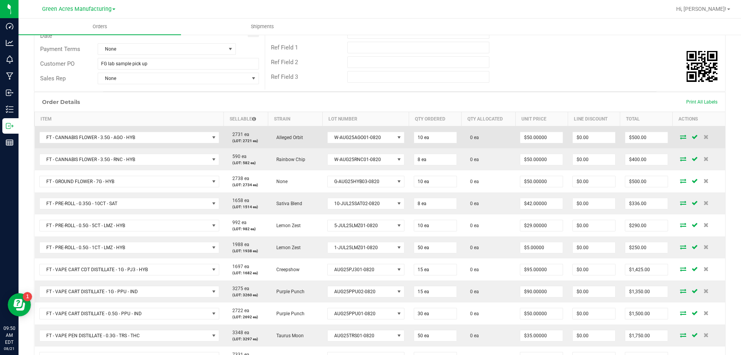
click at [678, 140] on td at bounding box center [699, 137] width 53 height 22
click at [680, 138] on icon at bounding box center [683, 136] width 6 height 5
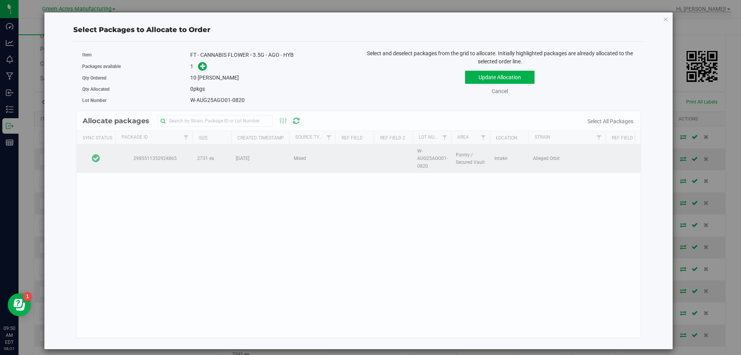
click at [103, 151] on td at bounding box center [96, 158] width 39 height 29
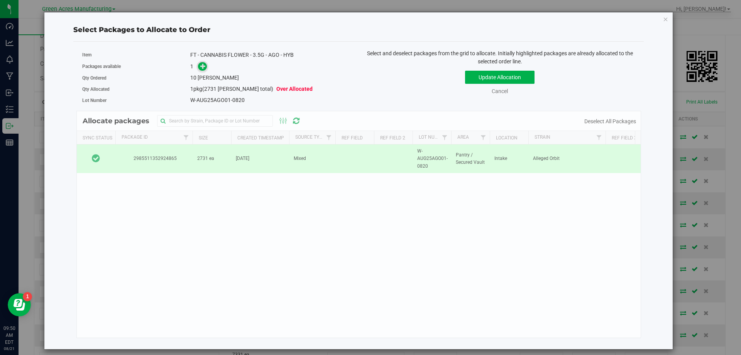
click at [203, 65] on icon at bounding box center [203, 66] width 6 height 6
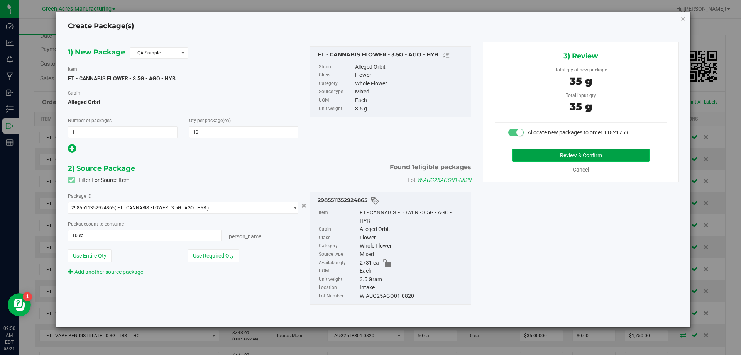
click at [566, 153] on button "Review & Confirm" at bounding box center [580, 155] width 137 height 13
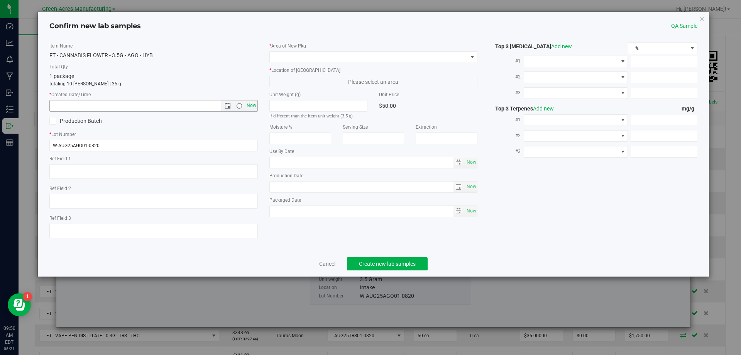
click at [253, 102] on span "Now" at bounding box center [251, 105] width 13 height 11
type input "8/21/2025 9:50 AM"
drag, startPoint x: 312, startPoint y: 72, endPoint x: 348, endPoint y: 49, distance: 42.7
click at [316, 69] on label "* Location of New Pkg" at bounding box center [373, 70] width 208 height 7
click at [349, 49] on label "* Area of New Pkg" at bounding box center [373, 45] width 208 height 7
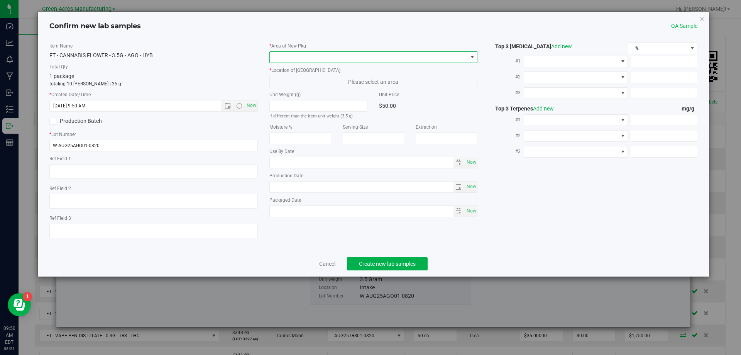
click at [350, 53] on span at bounding box center [369, 57] width 198 height 11
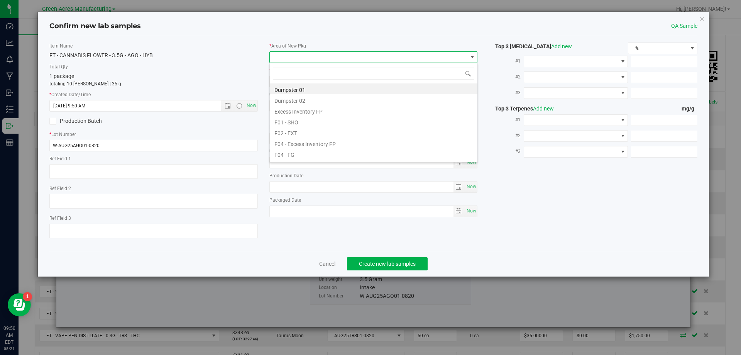
scroll to position [12, 208]
type input "pa"
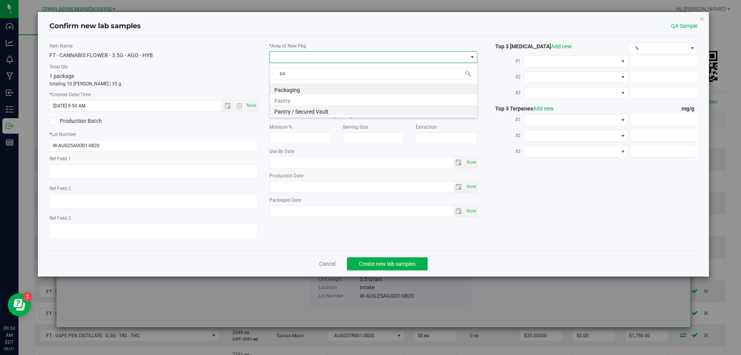
click at [322, 110] on li "Pantry / Secured Vault" at bounding box center [374, 110] width 208 height 11
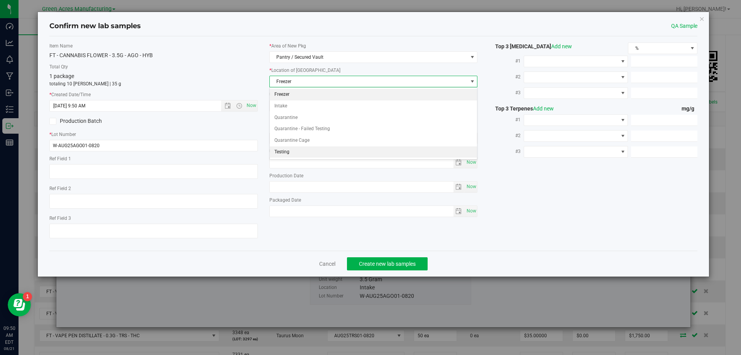
click at [305, 157] on li "Testing" at bounding box center [374, 152] width 208 height 12
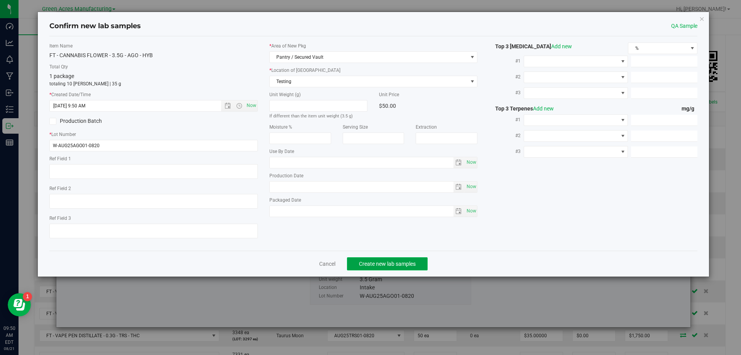
click at [382, 266] on span "Create new lab samples" at bounding box center [387, 264] width 57 height 6
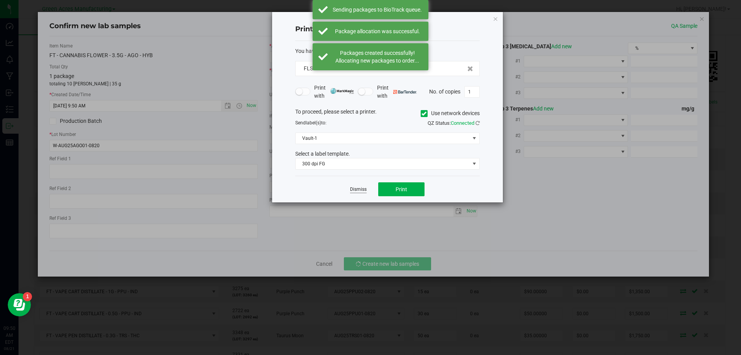
click at [364, 188] on link "Dismiss" at bounding box center [358, 189] width 17 height 7
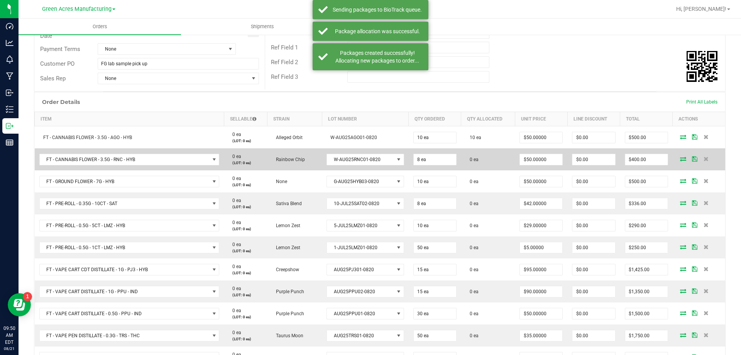
click at [680, 158] on icon at bounding box center [683, 158] width 6 height 5
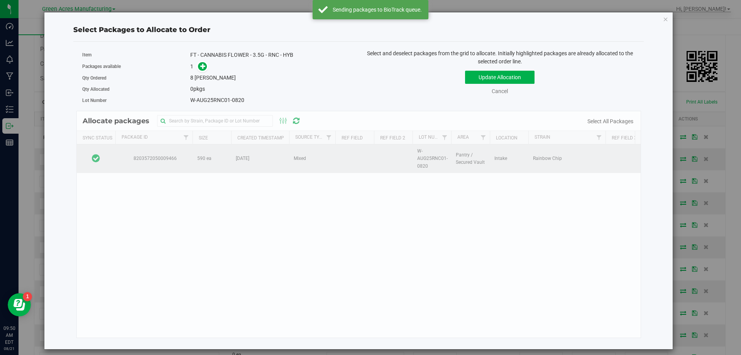
click at [108, 161] on td at bounding box center [96, 158] width 39 height 29
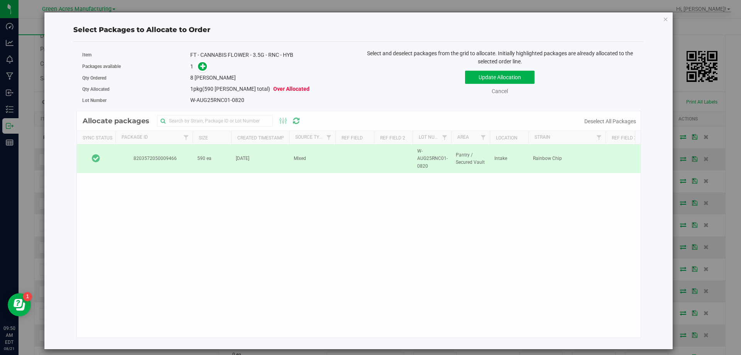
click at [195, 68] on span at bounding box center [201, 66] width 12 height 9
click at [201, 66] on icon at bounding box center [203, 66] width 6 height 6
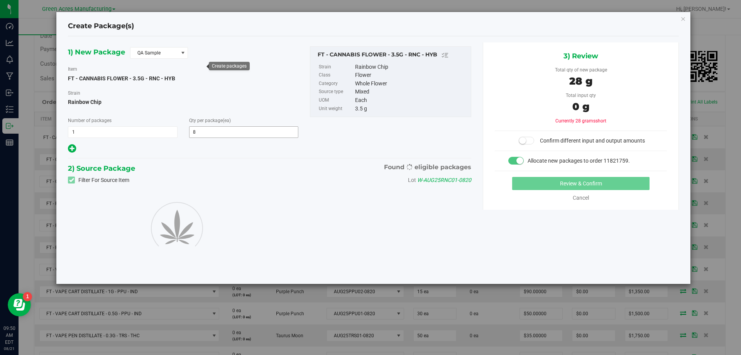
type input "8"
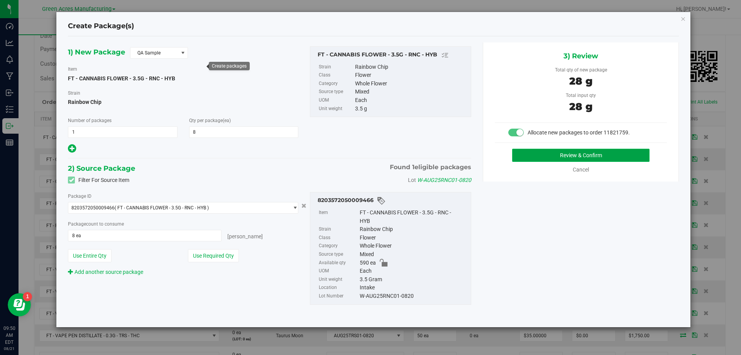
click at [550, 152] on button "Review & Confirm" at bounding box center [580, 155] width 137 height 13
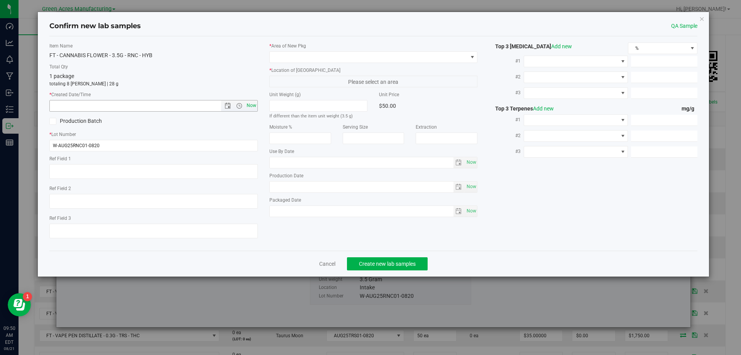
click at [254, 108] on span "Now" at bounding box center [251, 105] width 13 height 11
type input "8/21/2025 9:50 AM"
click at [338, 65] on div "* Area of New Pkg * Location of New Pkg Please select an area Unit Weight (g) I…" at bounding box center [374, 131] width 220 height 178
click at [346, 59] on span at bounding box center [369, 57] width 198 height 11
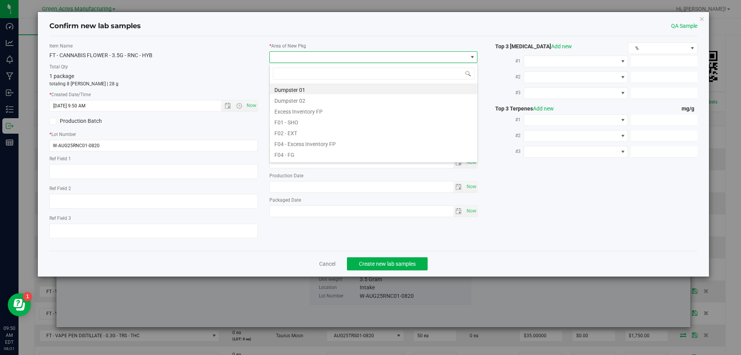
scroll to position [12, 208]
type input "pa"
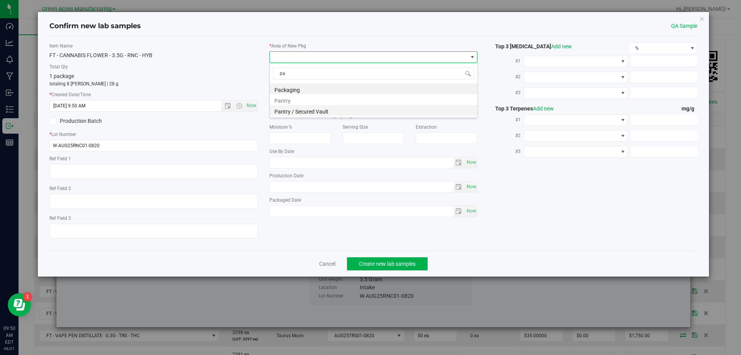
click at [283, 107] on li "Pantry / Secured Vault" at bounding box center [374, 110] width 208 height 11
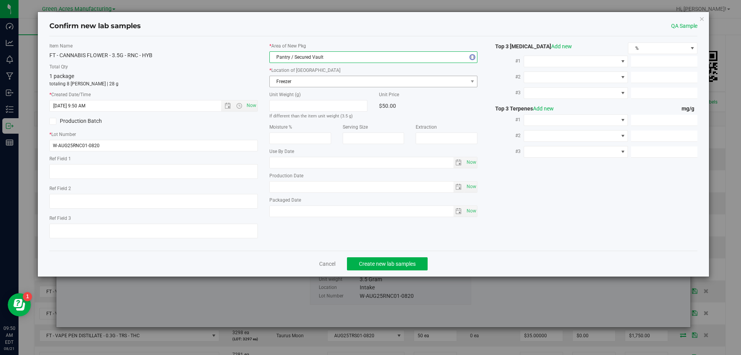
click at [322, 77] on span "Freezer" at bounding box center [369, 81] width 198 height 11
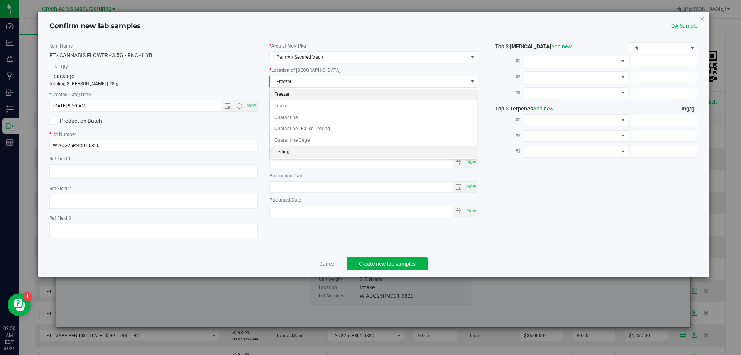
click at [304, 152] on li "Testing" at bounding box center [374, 152] width 208 height 12
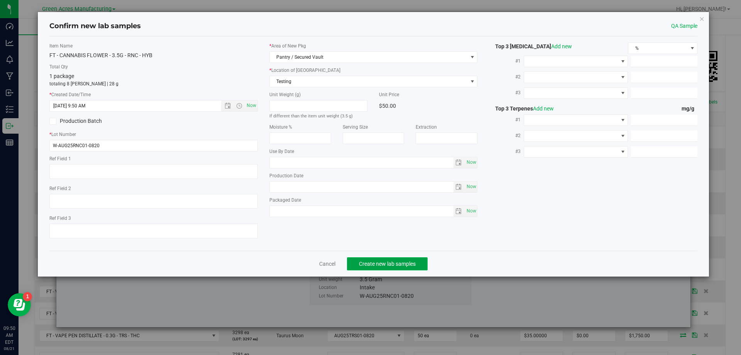
click at [386, 261] on span "Create new lab samples" at bounding box center [387, 264] width 57 height 6
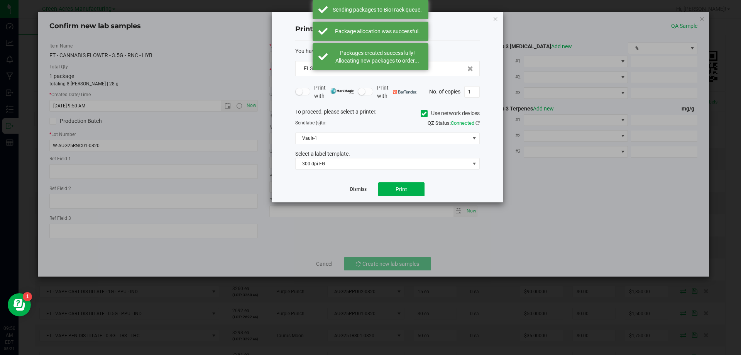
click at [363, 192] on link "Dismiss" at bounding box center [358, 189] width 17 height 7
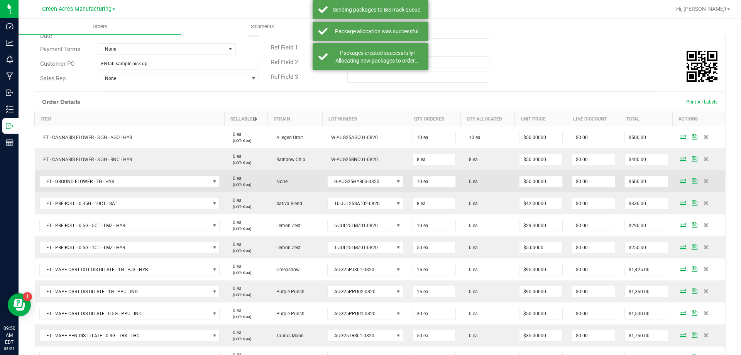
click at [680, 182] on icon at bounding box center [683, 180] width 6 height 5
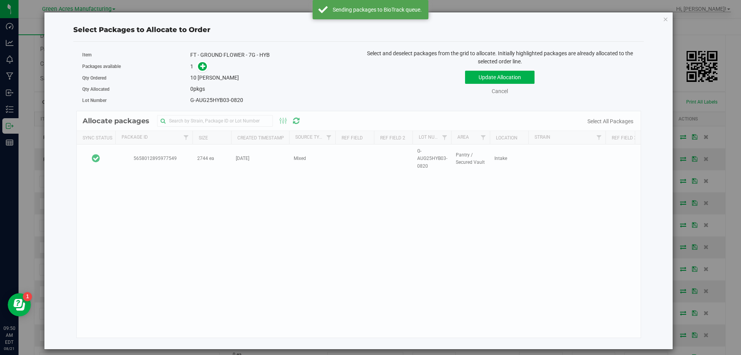
drag, startPoint x: 114, startPoint y: 155, endPoint x: 123, endPoint y: 149, distance: 11.1
click at [113, 155] on td at bounding box center [96, 158] width 39 height 29
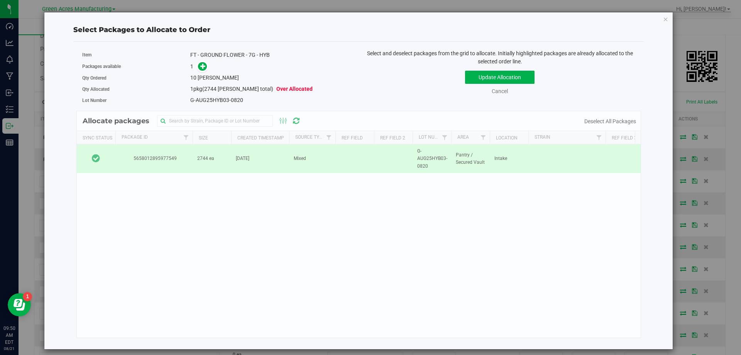
click at [207, 62] on div "1" at bounding box center [271, 66] width 163 height 9
click at [207, 65] on span at bounding box center [202, 66] width 9 height 9
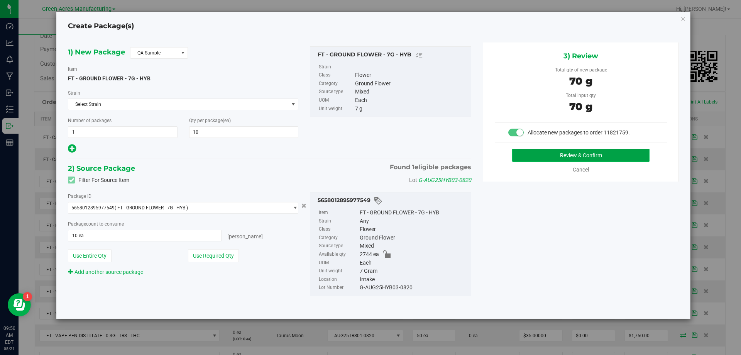
click at [549, 154] on button "Review & Confirm" at bounding box center [580, 155] width 137 height 13
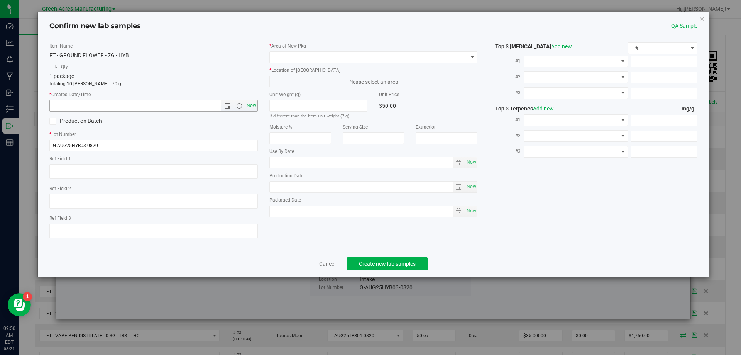
click at [256, 105] on span "Now" at bounding box center [251, 105] width 13 height 11
type input "8/21/2025 9:50 AM"
click at [319, 64] on div "* Area of New Pkg * Location of New Pkg Please select an area Unit Weight (g) I…" at bounding box center [374, 131] width 220 height 178
click at [331, 58] on span at bounding box center [369, 57] width 198 height 11
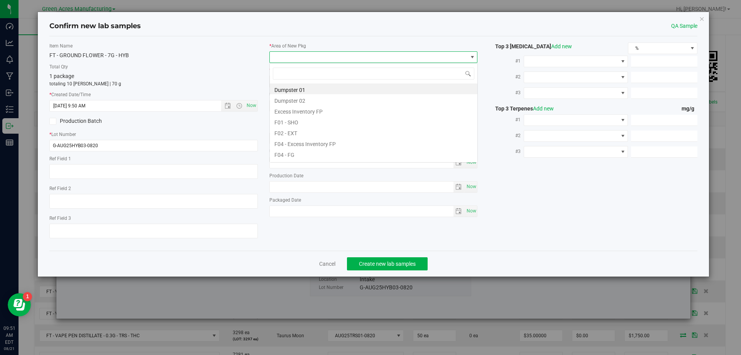
scroll to position [12, 208]
type input "pa"
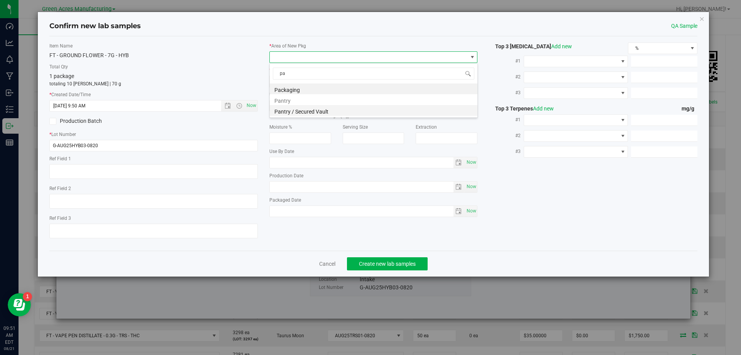
click at [330, 108] on li "Pantry / Secured Vault" at bounding box center [374, 110] width 208 height 11
click at [362, 86] on span "Freezer" at bounding box center [369, 81] width 198 height 11
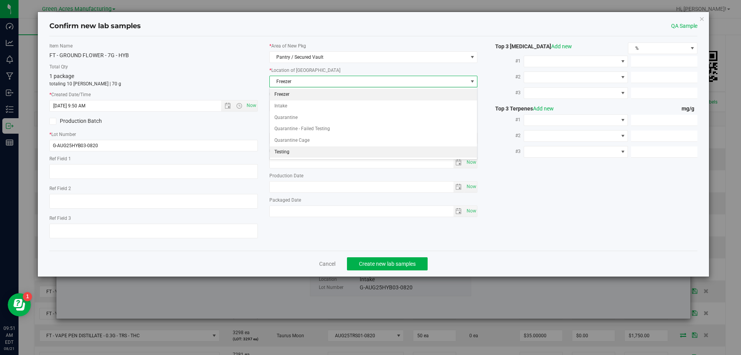
click at [307, 151] on li "Testing" at bounding box center [374, 152] width 208 height 12
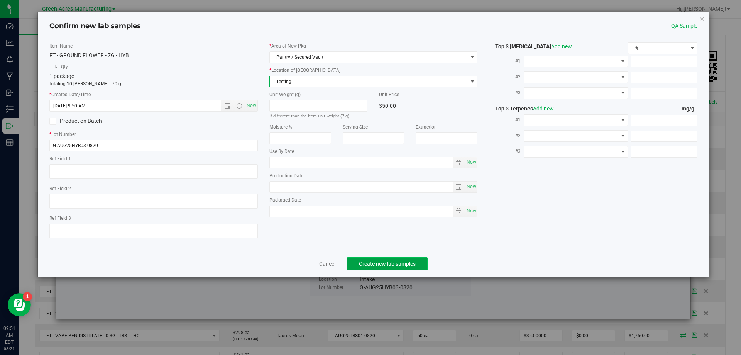
click at [389, 266] on span "Create new lab samples" at bounding box center [387, 264] width 57 height 6
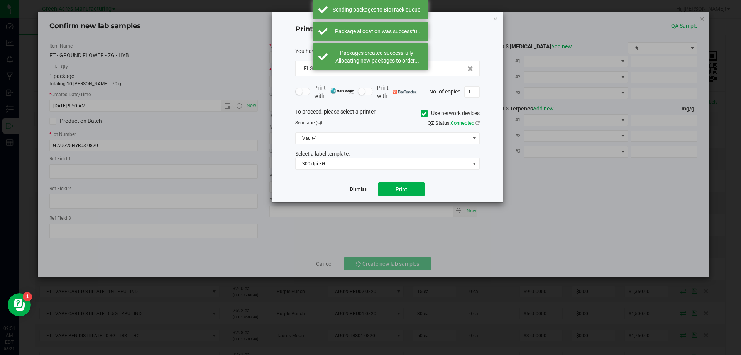
click at [356, 192] on link "Dismiss" at bounding box center [358, 189] width 17 height 7
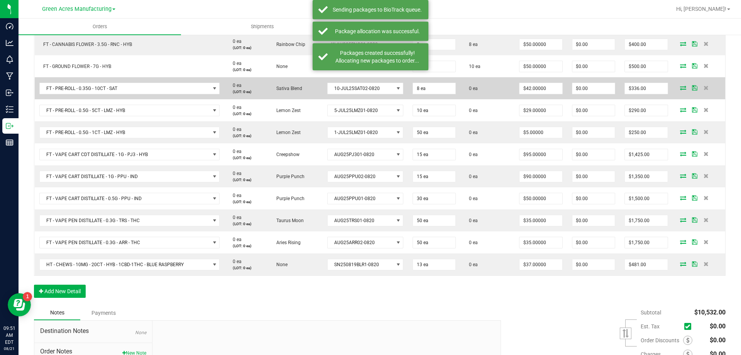
scroll to position [239, 0]
click at [673, 90] on td at bounding box center [699, 87] width 53 height 22
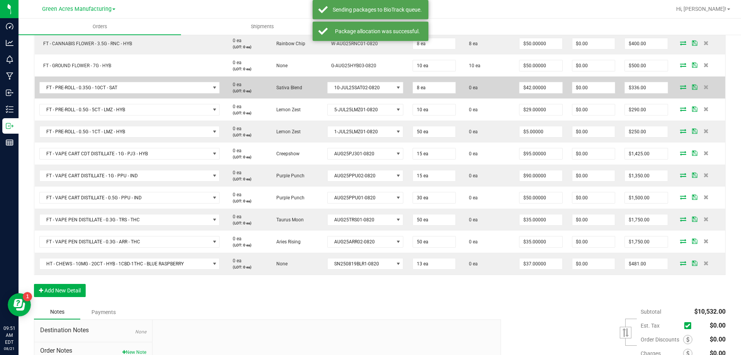
click at [680, 87] on icon at bounding box center [683, 87] width 6 height 5
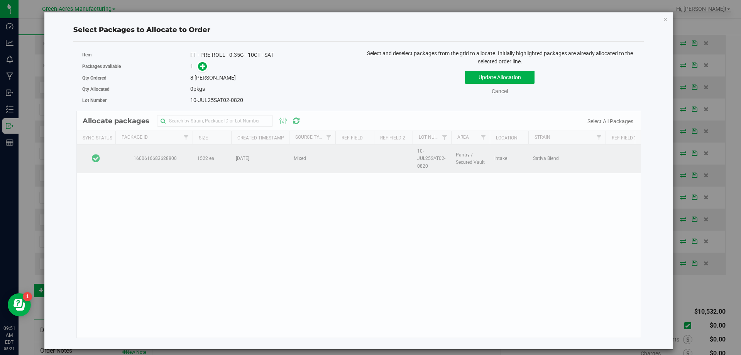
click at [111, 158] on td at bounding box center [96, 158] width 39 height 29
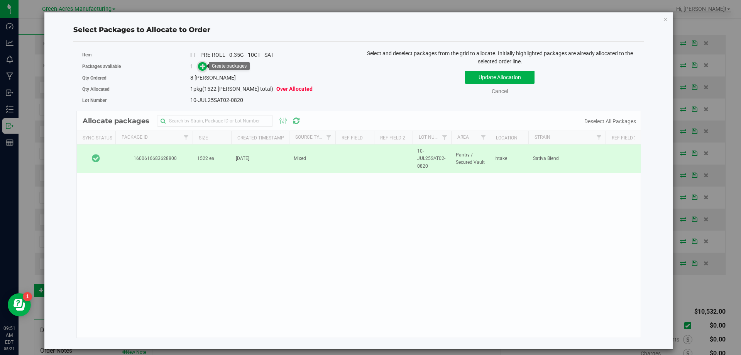
click at [201, 65] on icon at bounding box center [202, 65] width 5 height 5
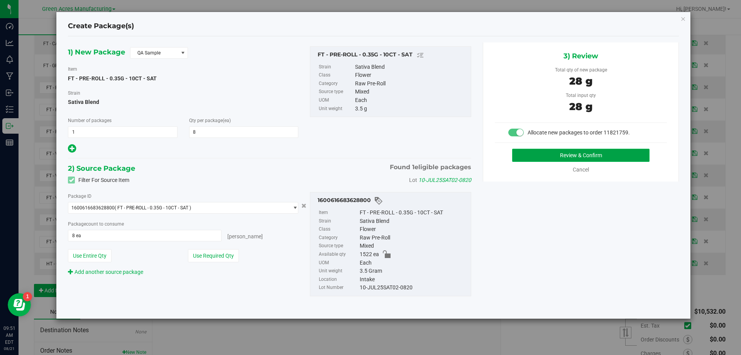
click at [531, 153] on button "Review & Confirm" at bounding box center [580, 155] width 137 height 13
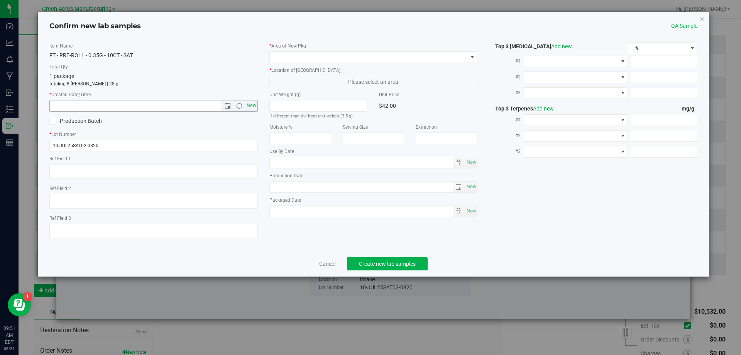
click at [253, 102] on span "Now" at bounding box center [251, 105] width 13 height 11
type input "8/21/2025 9:51 AM"
click at [293, 61] on span at bounding box center [369, 57] width 198 height 11
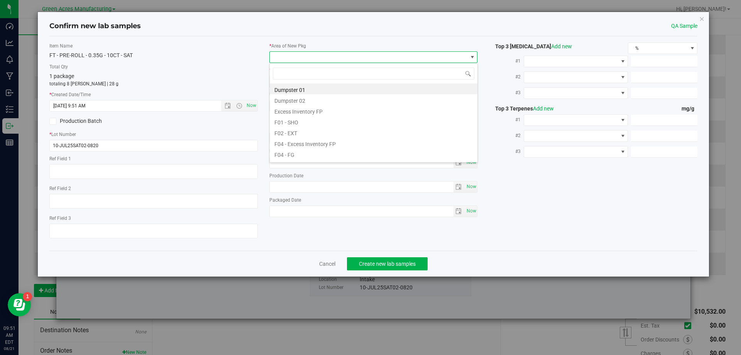
scroll to position [12, 208]
type input "o"
type input "pa"
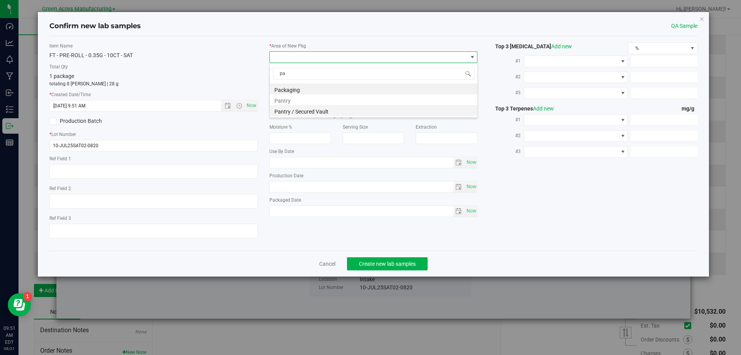
click at [297, 108] on li "Pantry / Secured Vault" at bounding box center [374, 110] width 208 height 11
click at [335, 83] on span "Freezer" at bounding box center [369, 81] width 198 height 11
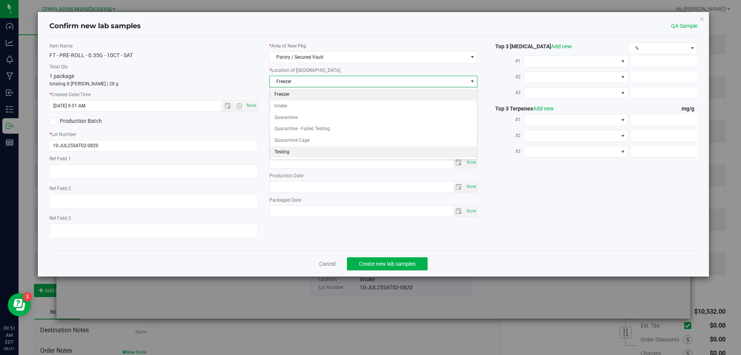
click at [315, 147] on li "Testing" at bounding box center [374, 152] width 208 height 12
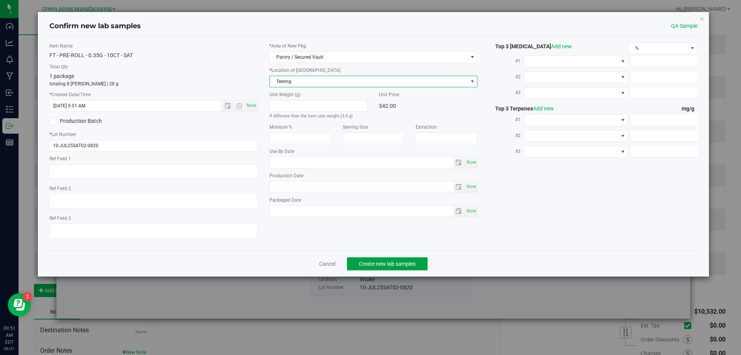
click at [399, 265] on span "Create new lab samples" at bounding box center [387, 264] width 57 height 6
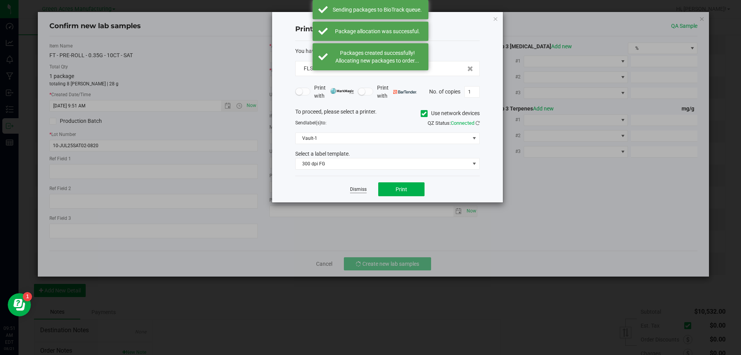
click at [361, 188] on link "Dismiss" at bounding box center [358, 189] width 17 height 7
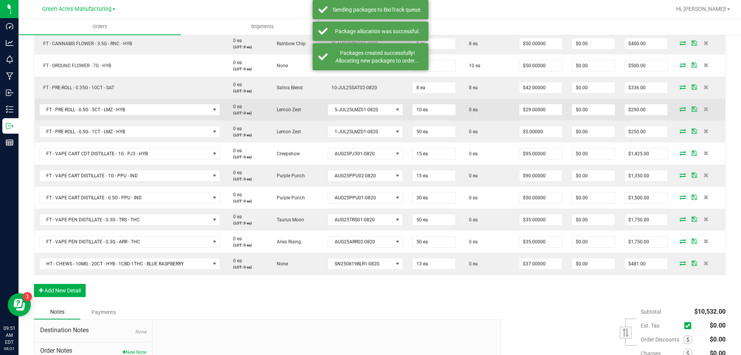
click at [680, 107] on icon at bounding box center [683, 109] width 6 height 5
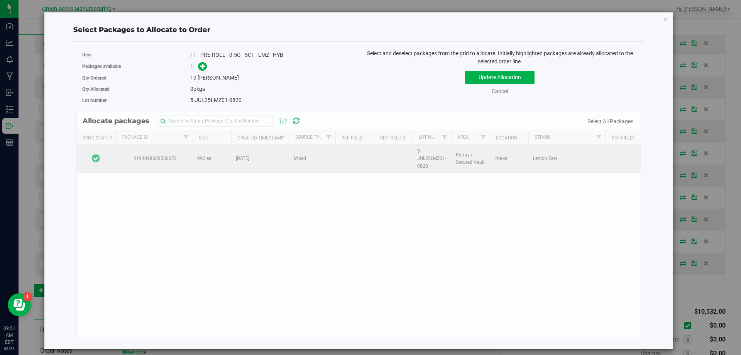
click at [114, 156] on td at bounding box center [96, 158] width 39 height 29
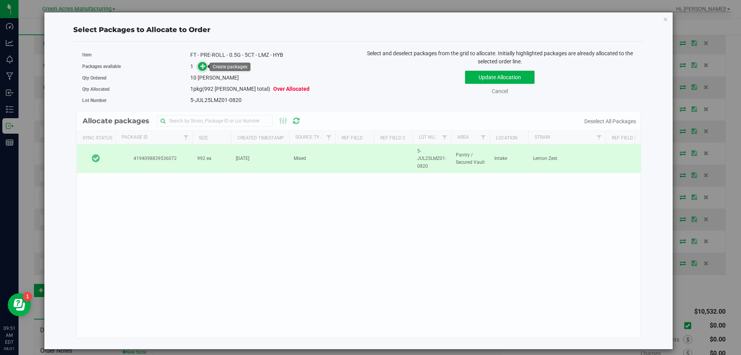
click at [206, 67] on span at bounding box center [202, 66] width 9 height 9
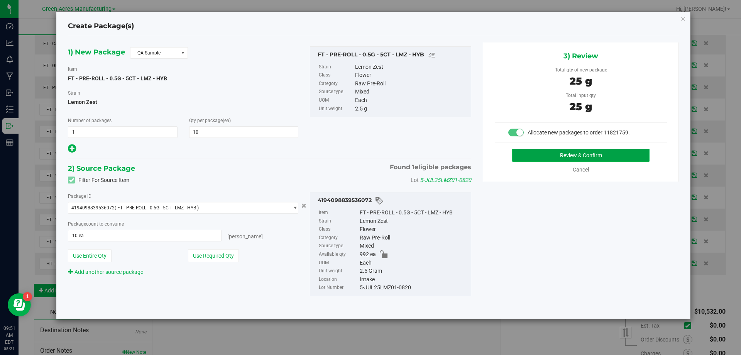
click at [574, 153] on button "Review & Confirm" at bounding box center [580, 155] width 137 height 13
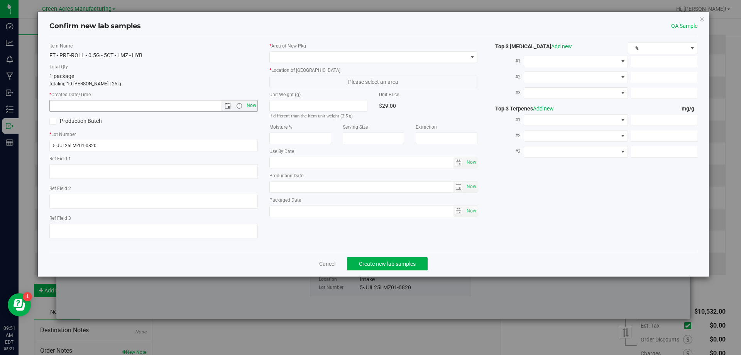
click at [255, 107] on span "Now" at bounding box center [251, 105] width 13 height 11
type input "8/21/2025 9:51 AM"
click at [344, 55] on span at bounding box center [369, 57] width 198 height 11
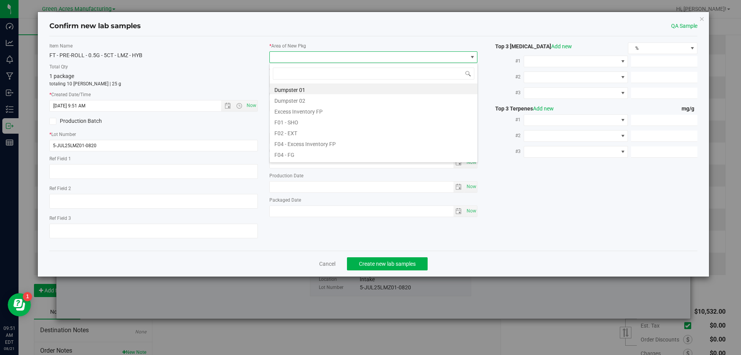
scroll to position [12, 208]
type input "pa"
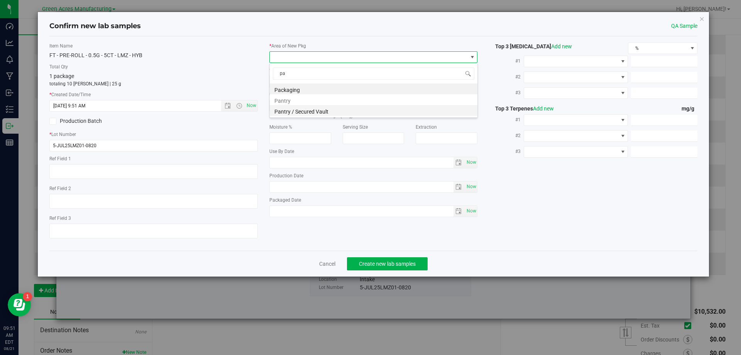
click at [321, 108] on li "Pantry / Secured Vault" at bounding box center [374, 110] width 208 height 11
click at [321, 83] on span "Freezer" at bounding box center [369, 81] width 198 height 11
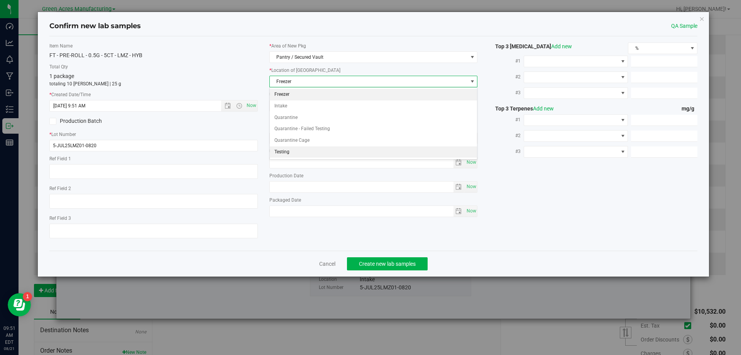
click at [296, 154] on li "Testing" at bounding box center [374, 152] width 208 height 12
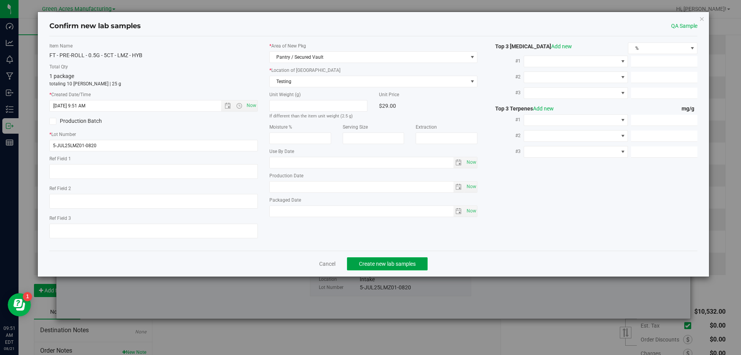
click at [367, 265] on span "Create new lab samples" at bounding box center [387, 264] width 57 height 6
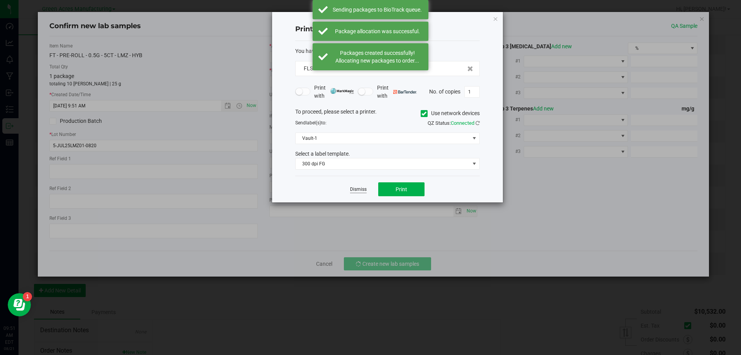
click at [362, 188] on link "Dismiss" at bounding box center [358, 189] width 17 height 7
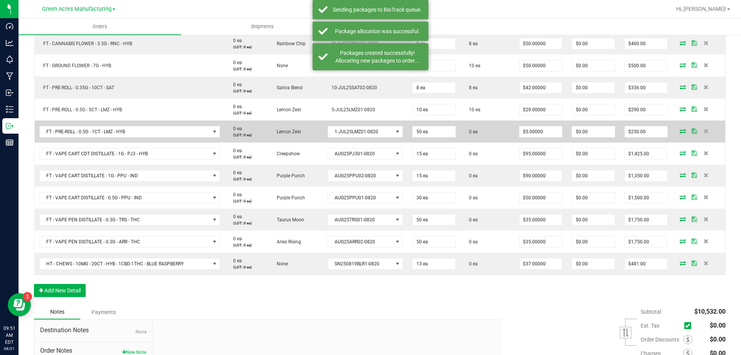
click at [680, 129] on icon at bounding box center [683, 131] width 6 height 5
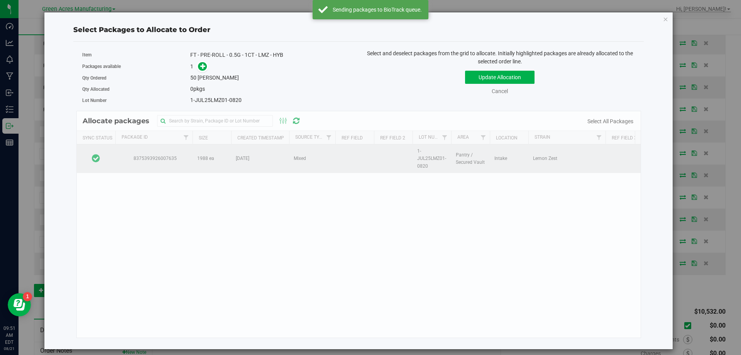
click at [110, 153] on td at bounding box center [96, 158] width 39 height 29
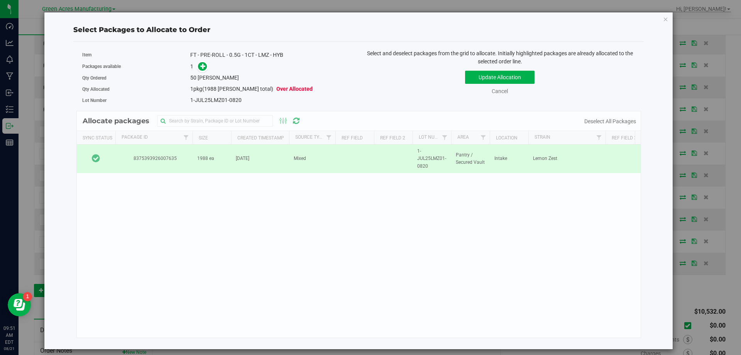
click at [207, 63] on span at bounding box center [201, 66] width 14 height 10
click at [207, 64] on span at bounding box center [202, 66] width 9 height 9
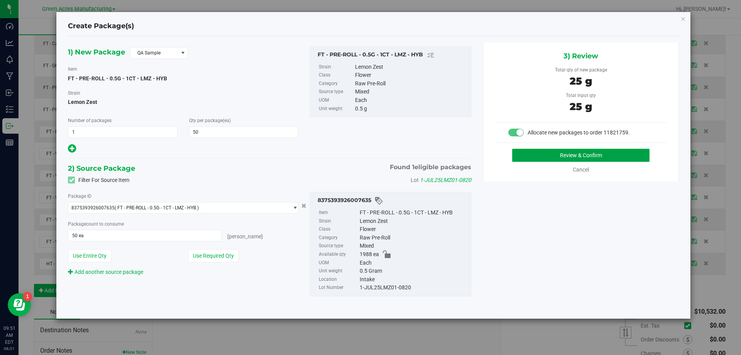
click at [563, 152] on button "Review & Confirm" at bounding box center [580, 155] width 137 height 13
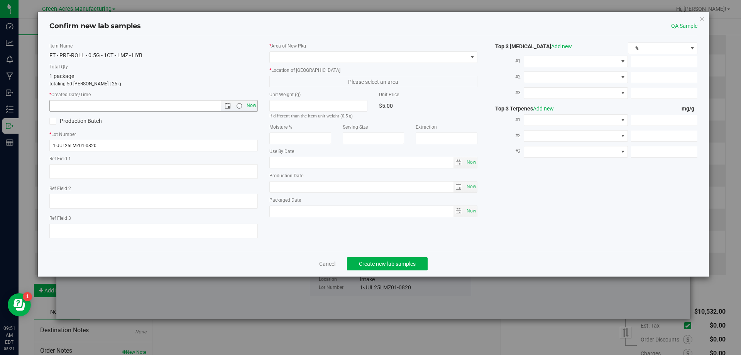
click at [253, 104] on span "Now" at bounding box center [251, 105] width 13 height 11
type input "8/21/2025 9:51 AM"
click at [292, 67] on label "* Location of New Pkg" at bounding box center [373, 70] width 208 height 7
click at [308, 57] on span at bounding box center [369, 57] width 198 height 11
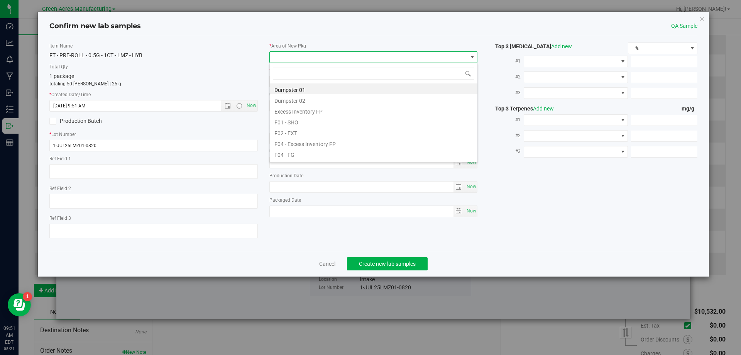
scroll to position [12, 208]
type input "pa"
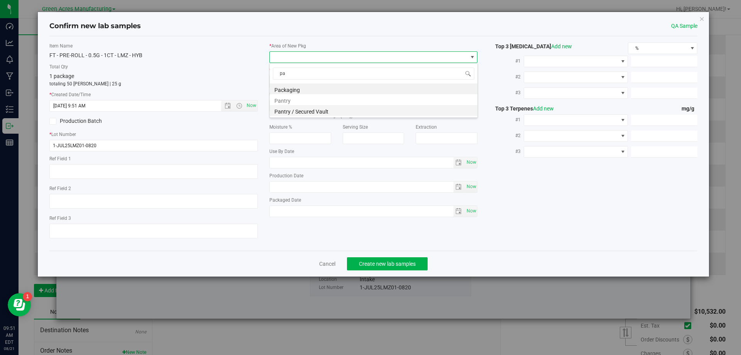
click at [312, 113] on li "Pantry / Secured Vault" at bounding box center [374, 110] width 208 height 11
click at [346, 81] on span "Freezer" at bounding box center [369, 81] width 198 height 11
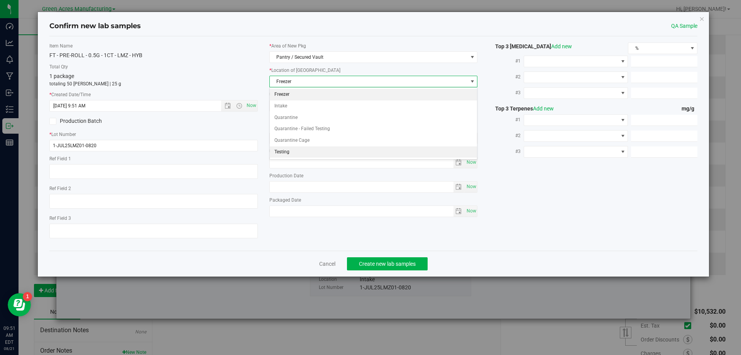
click at [325, 153] on li "Testing" at bounding box center [374, 152] width 208 height 12
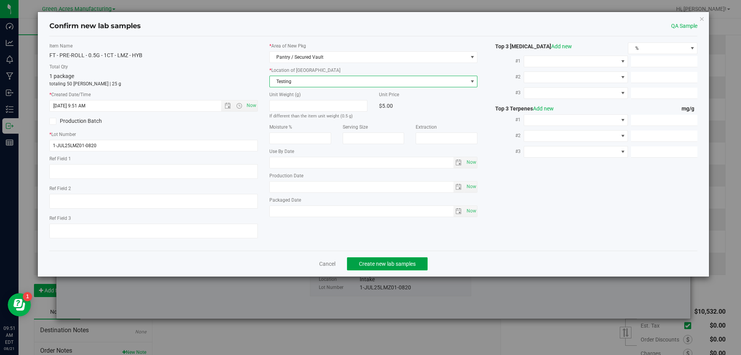
click at [391, 263] on span "Create new lab samples" at bounding box center [387, 264] width 57 height 6
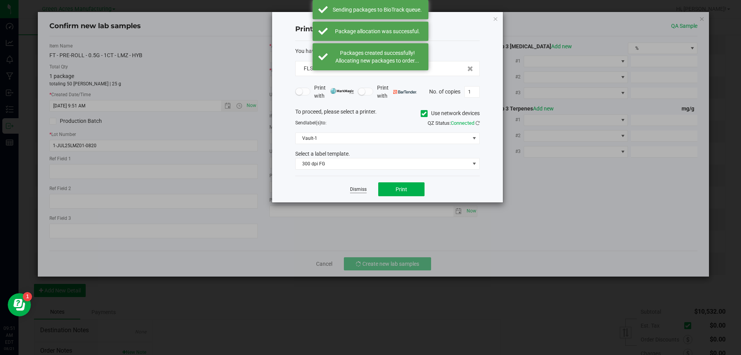
click at [357, 187] on link "Dismiss" at bounding box center [358, 189] width 17 height 7
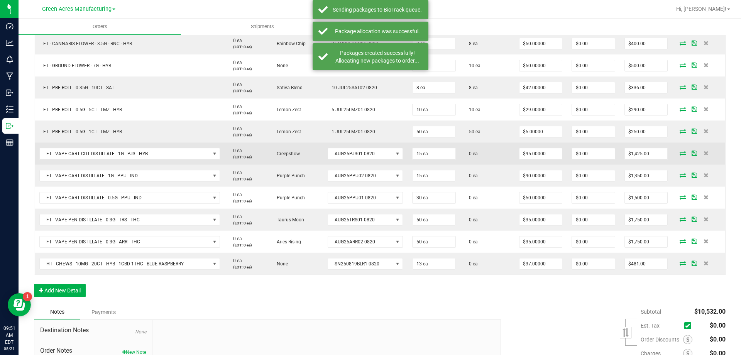
click at [680, 154] on icon at bounding box center [683, 153] width 6 height 5
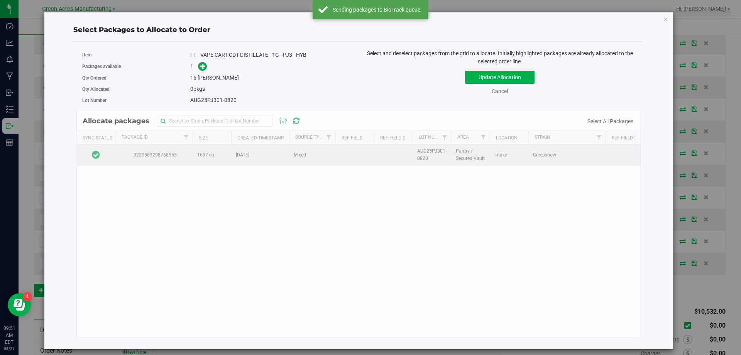
click at [111, 155] on td at bounding box center [96, 154] width 39 height 21
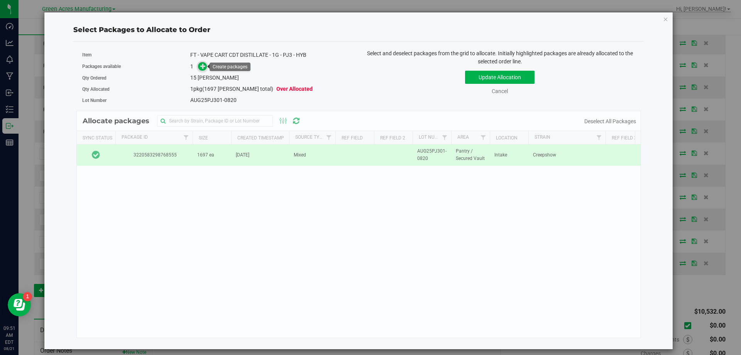
click at [201, 65] on icon at bounding box center [202, 65] width 5 height 5
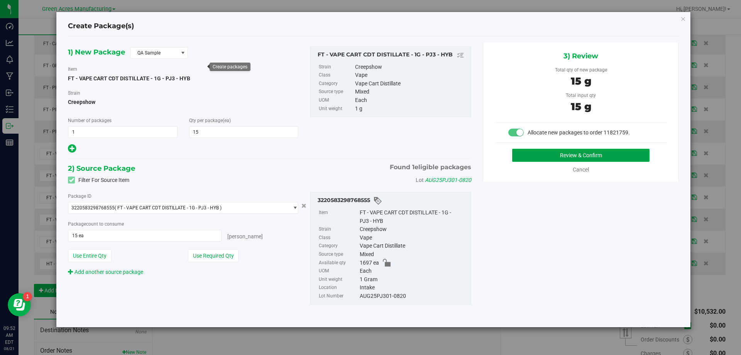
click at [564, 154] on button "Review & Confirm" at bounding box center [580, 155] width 137 height 13
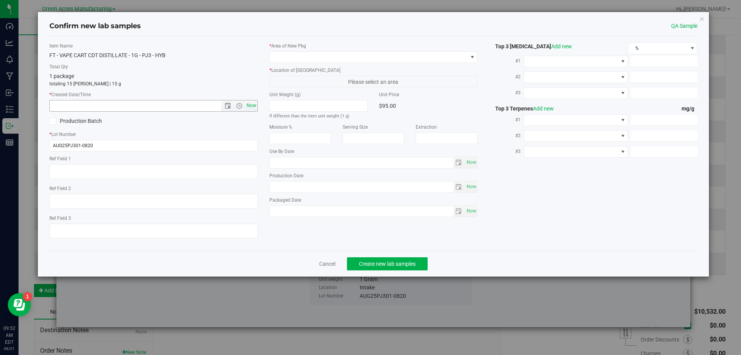
click at [253, 103] on span "Now" at bounding box center [251, 105] width 13 height 11
type input "8/21/2025 9:52 AM"
click at [332, 61] on span at bounding box center [369, 57] width 198 height 11
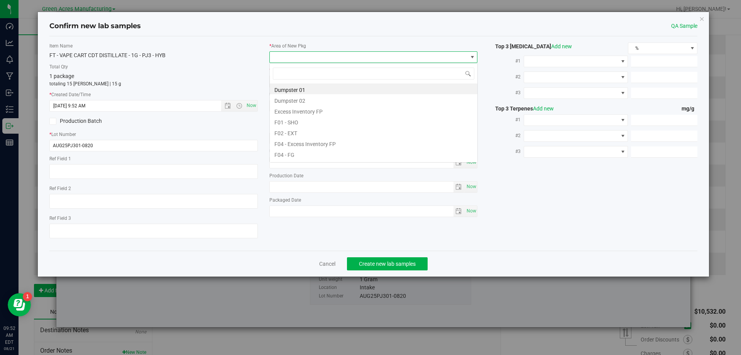
scroll to position [12, 208]
type input "pa"
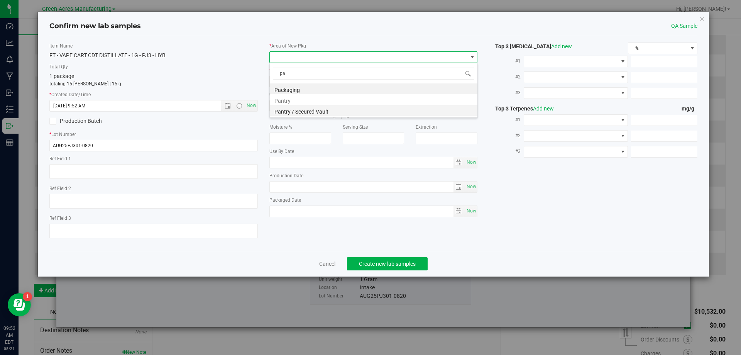
click at [324, 116] on li "Pantry / Secured Vault" at bounding box center [374, 110] width 208 height 11
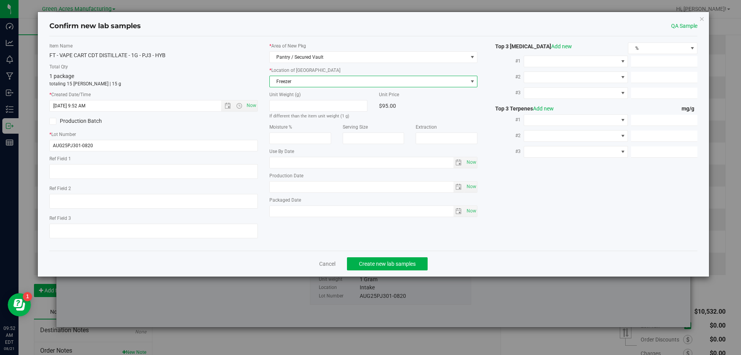
click at [347, 85] on span "Freezer" at bounding box center [369, 81] width 198 height 11
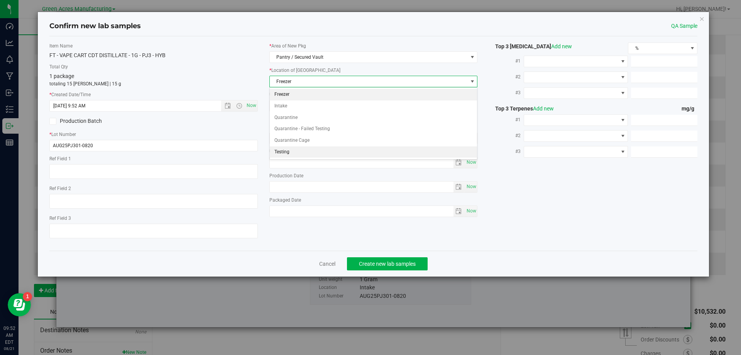
click at [323, 150] on li "Testing" at bounding box center [374, 152] width 208 height 12
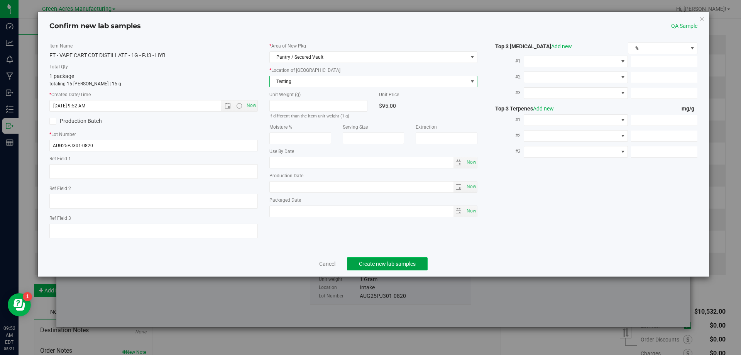
click at [403, 257] on button "Create new lab samples" at bounding box center [387, 263] width 81 height 13
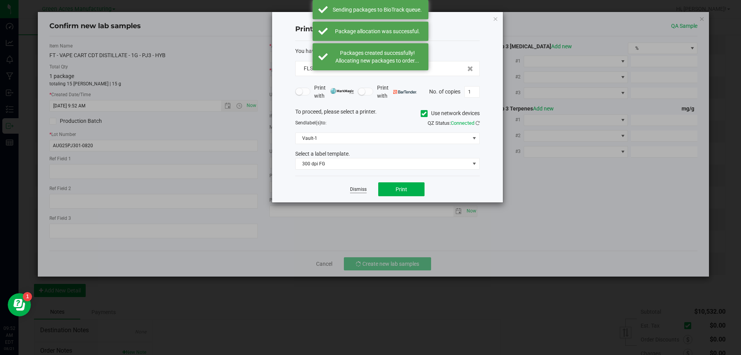
click at [356, 190] on link "Dismiss" at bounding box center [358, 189] width 17 height 7
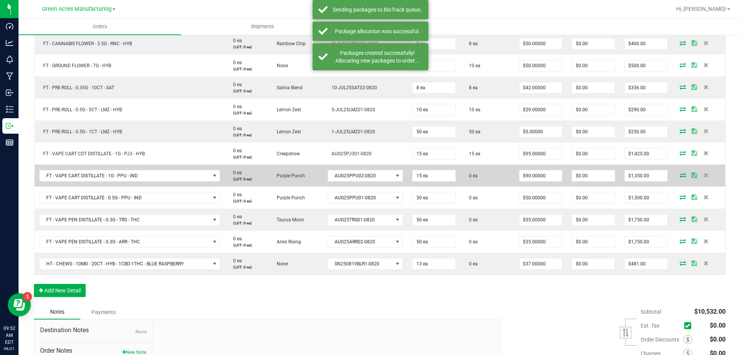
click at [680, 173] on icon at bounding box center [683, 175] width 6 height 5
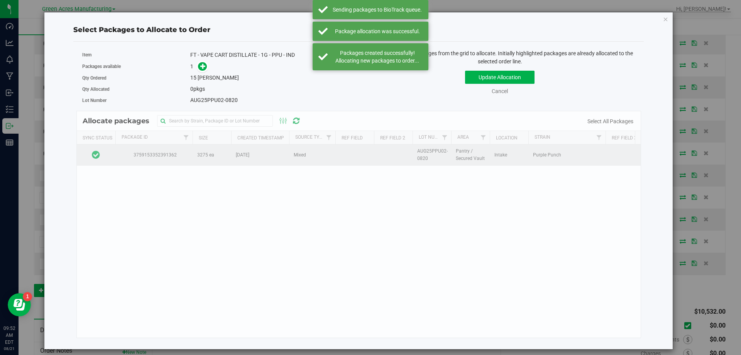
click at [113, 155] on td at bounding box center [96, 154] width 39 height 21
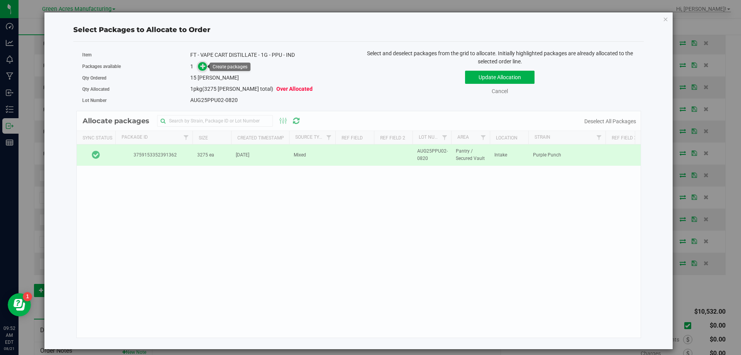
click at [201, 68] on icon at bounding box center [202, 65] width 5 height 5
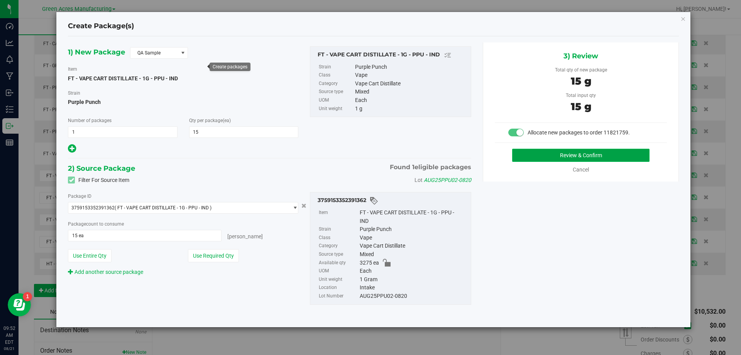
click at [529, 153] on button "Review & Confirm" at bounding box center [580, 155] width 137 height 13
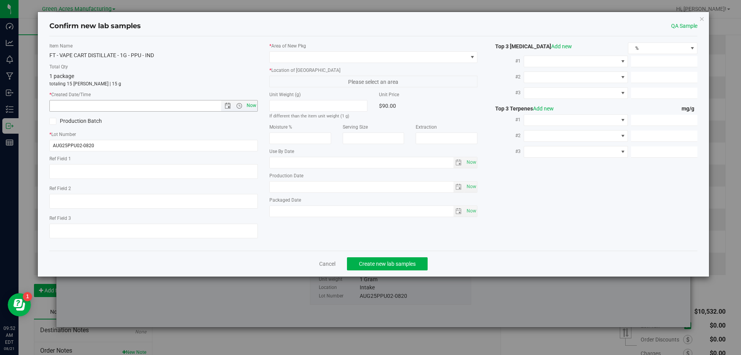
click at [254, 103] on span "Now" at bounding box center [251, 105] width 13 height 11
type input "8/21/2025 9:52 AM"
click at [330, 69] on label "* Location of New Pkg" at bounding box center [373, 70] width 208 height 7
click at [337, 65] on div "* Area of New Pkg * Location of New Pkg Please select an area Unit Weight (g) I…" at bounding box center [374, 131] width 220 height 178
click at [341, 64] on div "* Area of New Pkg * Location of New Pkg Please select an area Unit Weight (g) I…" at bounding box center [374, 131] width 220 height 178
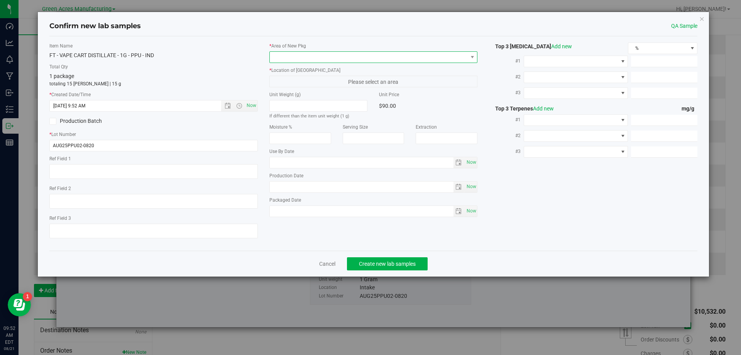
click at [353, 61] on span at bounding box center [369, 57] width 198 height 11
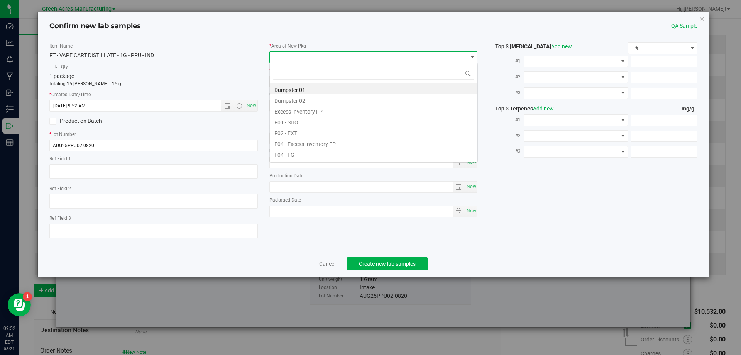
scroll to position [12, 208]
type input "pa"
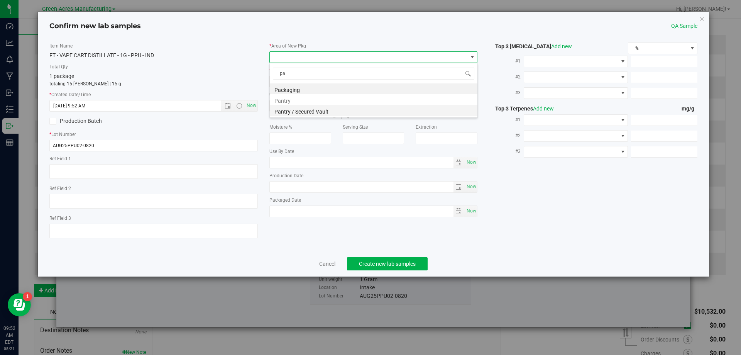
click at [300, 108] on li "Pantry / Secured Vault" at bounding box center [374, 110] width 208 height 11
click at [342, 81] on span "Freezer" at bounding box center [369, 81] width 198 height 11
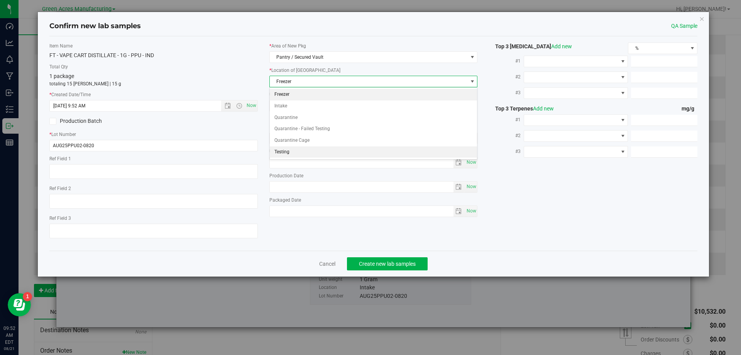
click at [310, 154] on li "Testing" at bounding box center [374, 152] width 208 height 12
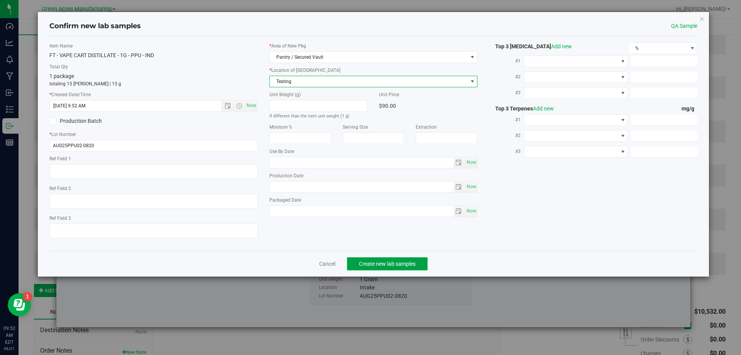
click at [387, 269] on button "Create new lab samples" at bounding box center [387, 263] width 81 height 13
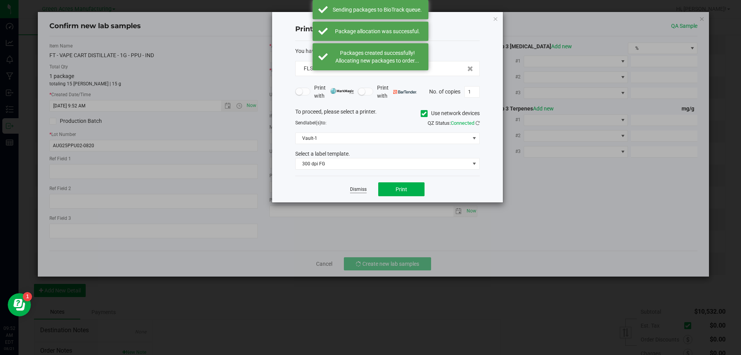
click at [361, 190] on link "Dismiss" at bounding box center [358, 189] width 17 height 7
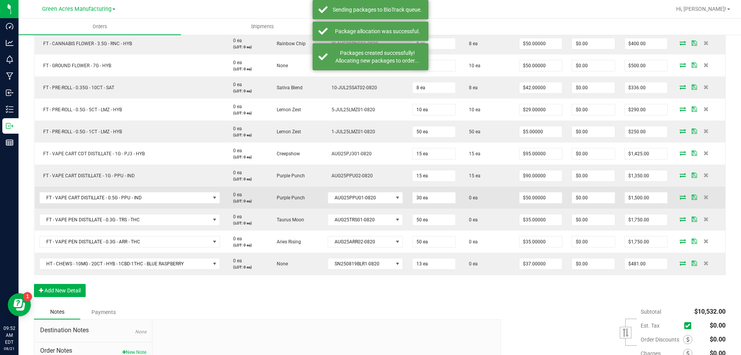
click at [680, 198] on icon at bounding box center [683, 197] width 6 height 5
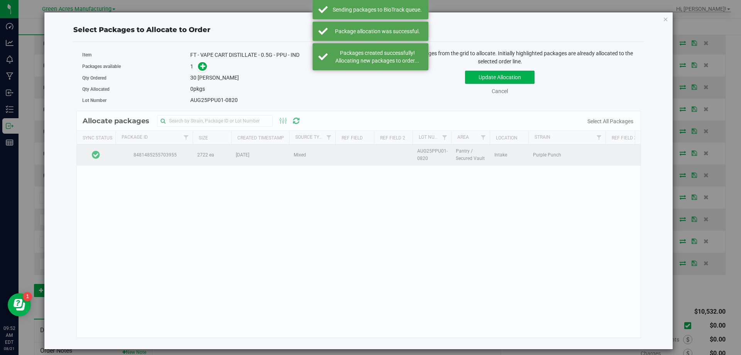
click at [106, 159] on td at bounding box center [96, 154] width 39 height 21
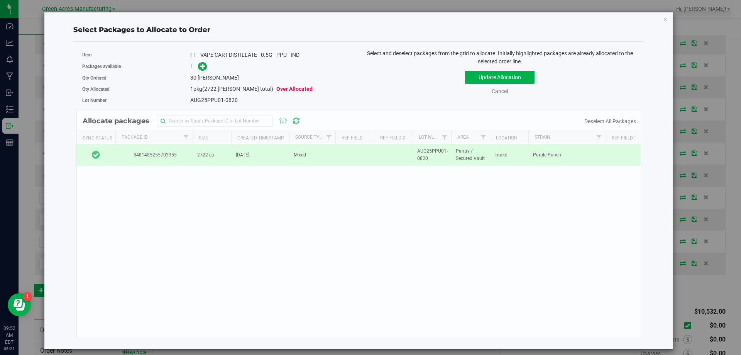
click at [213, 65] on div "1" at bounding box center [271, 66] width 163 height 9
click at [207, 66] on span at bounding box center [202, 66] width 9 height 9
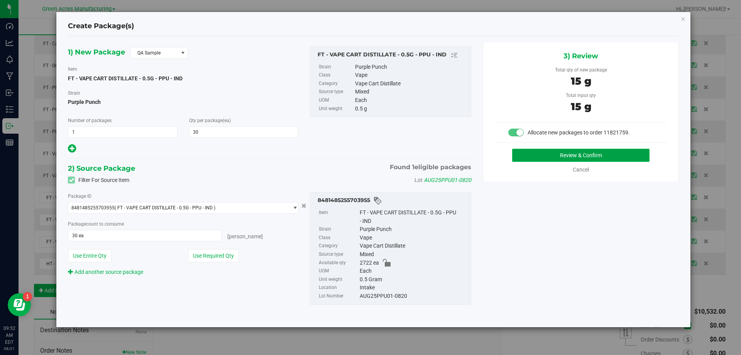
click at [519, 150] on button "Review & Confirm" at bounding box center [580, 155] width 137 height 13
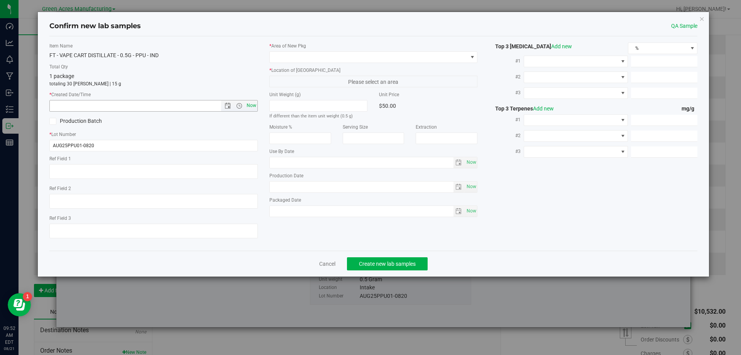
click at [254, 102] on span "Now" at bounding box center [251, 105] width 13 height 11
type input "8/21/2025 9:52 AM"
click at [324, 64] on div "* Area of New Pkg * Location of New Pkg Please select an area Unit Weight (g) I…" at bounding box center [374, 131] width 220 height 178
click at [331, 62] on span at bounding box center [369, 57] width 198 height 11
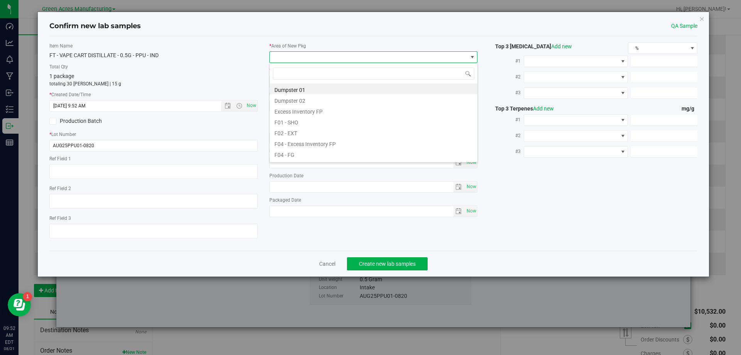
scroll to position [12, 208]
type input "pa"
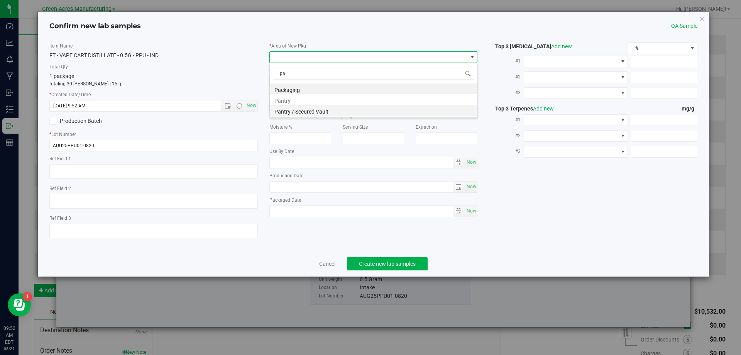
click at [308, 107] on li "Pantry / Secured Vault" at bounding box center [374, 110] width 208 height 11
click at [322, 75] on div "* Location of New Pkg Freezer Freezer Intake Quarantine Quarantine - Failed Tes…" at bounding box center [373, 77] width 208 height 20
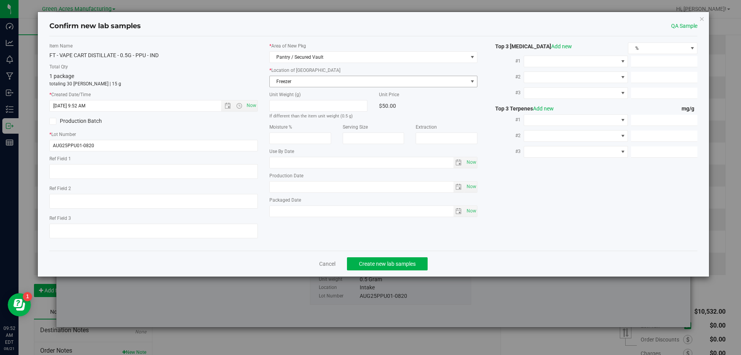
click at [322, 84] on span "Freezer" at bounding box center [369, 81] width 198 height 11
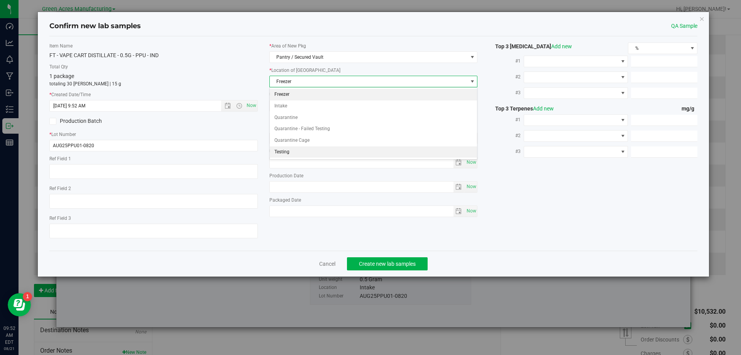
click at [331, 150] on li "Testing" at bounding box center [374, 152] width 208 height 12
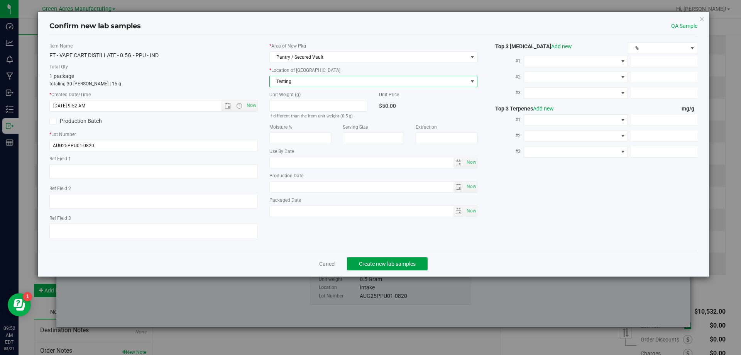
click at [382, 263] on span "Create new lab samples" at bounding box center [387, 264] width 57 height 6
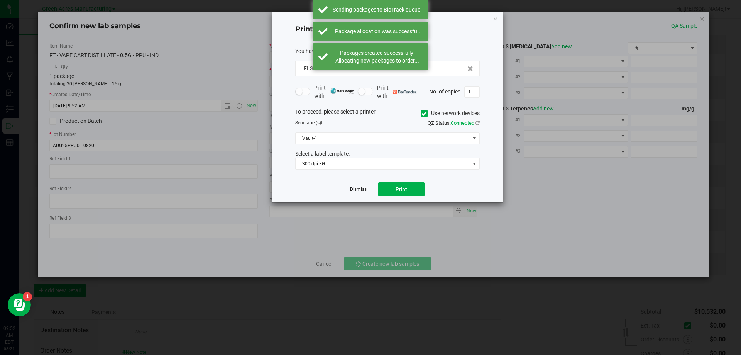
click at [359, 187] on link "Dismiss" at bounding box center [358, 189] width 17 height 7
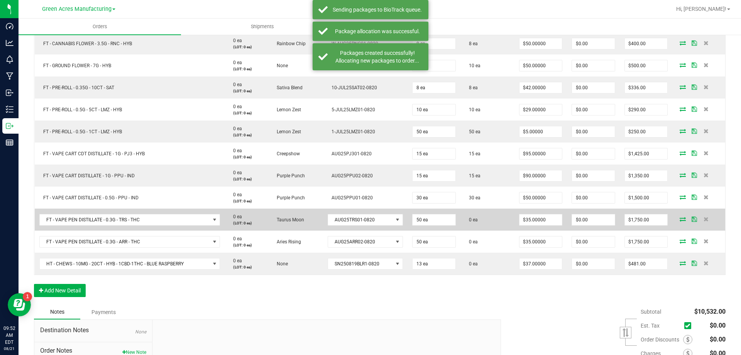
click at [680, 221] on icon at bounding box center [683, 219] width 6 height 5
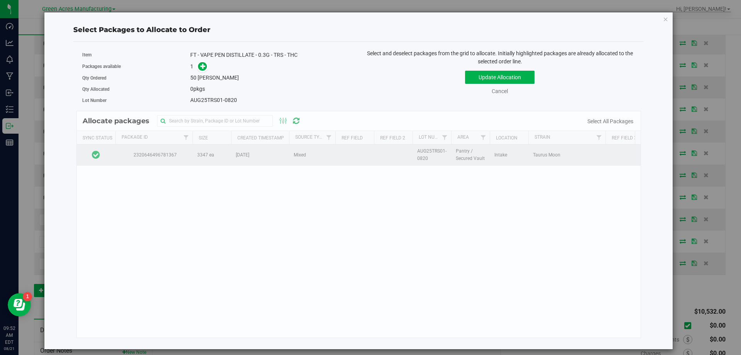
click at [102, 157] on td at bounding box center [96, 154] width 39 height 21
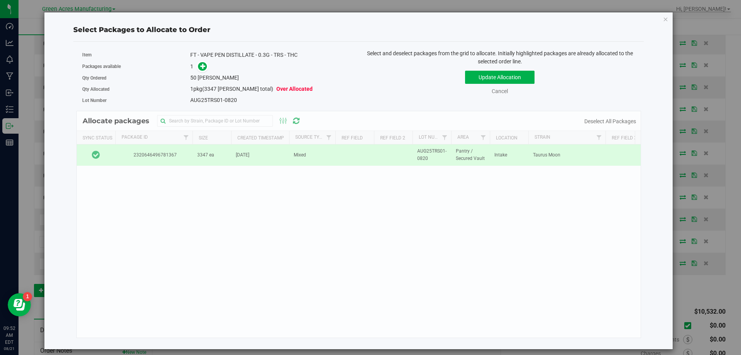
click at [198, 69] on link at bounding box center [202, 66] width 9 height 6
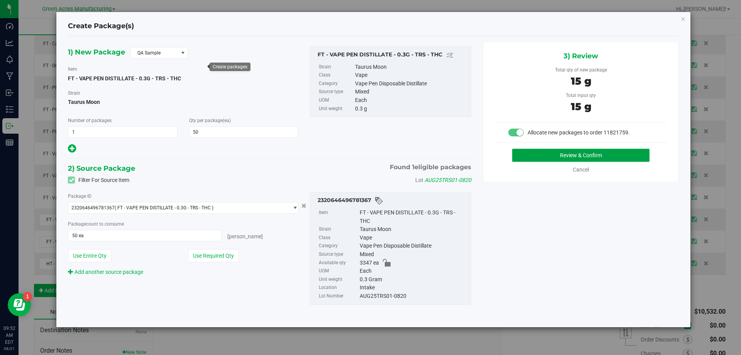
click at [619, 153] on button "Review & Confirm" at bounding box center [580, 155] width 137 height 13
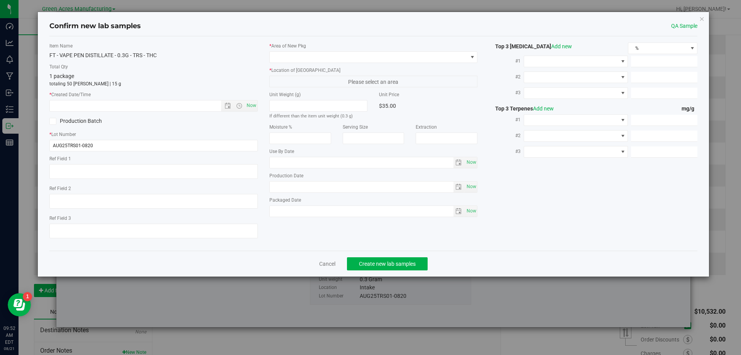
click at [252, 112] on div "Item Name FT - VAPE PEN DISTILLATE - 0.3G - TRS - THC Total Qty 1 package total…" at bounding box center [154, 143] width 220 height 202
click at [253, 107] on span "Now" at bounding box center [251, 105] width 13 height 11
type input "8/21/2025 9:52 AM"
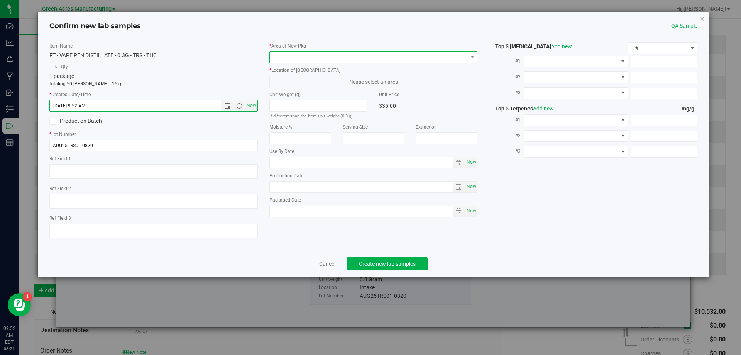
click at [329, 60] on span at bounding box center [369, 57] width 198 height 11
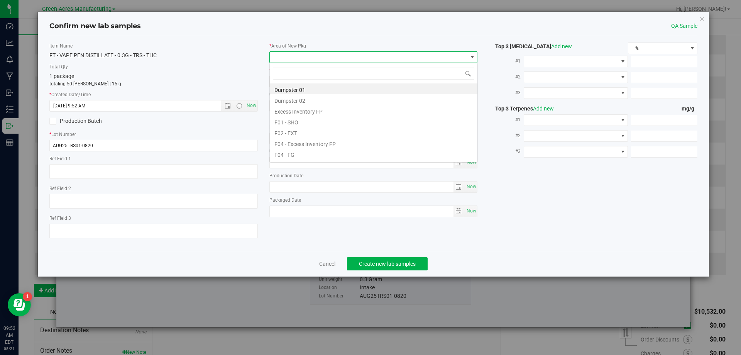
scroll to position [12, 208]
type input "pa"
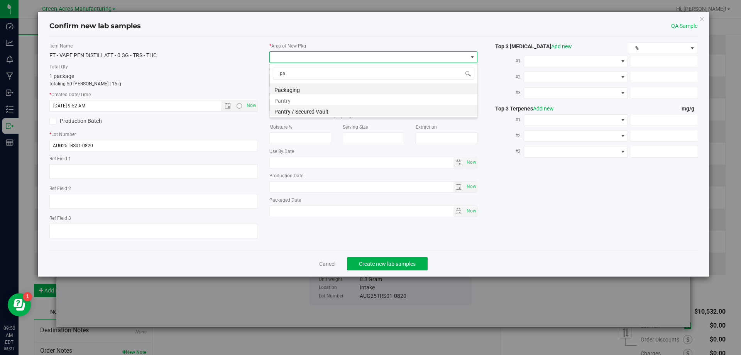
click at [323, 106] on li "Pantry / Secured Vault" at bounding box center [374, 110] width 208 height 11
click at [344, 85] on span "Freezer" at bounding box center [369, 81] width 198 height 11
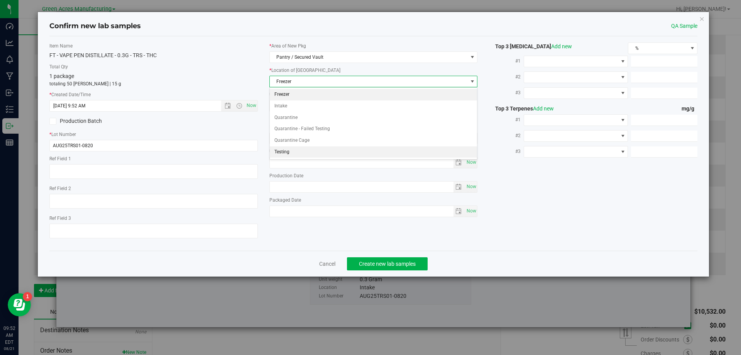
click at [325, 149] on li "Testing" at bounding box center [374, 152] width 208 height 12
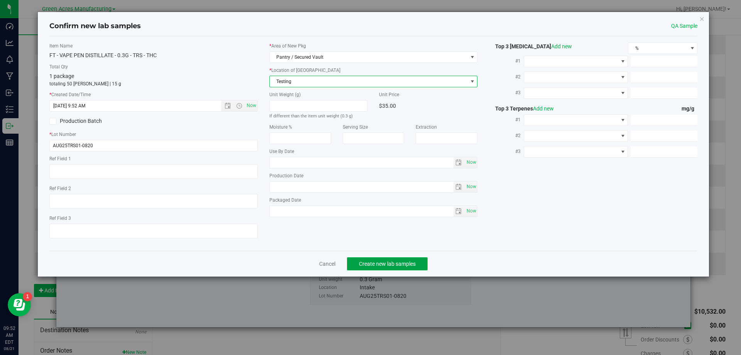
click at [382, 258] on button "Create new lab samples" at bounding box center [387, 263] width 81 height 13
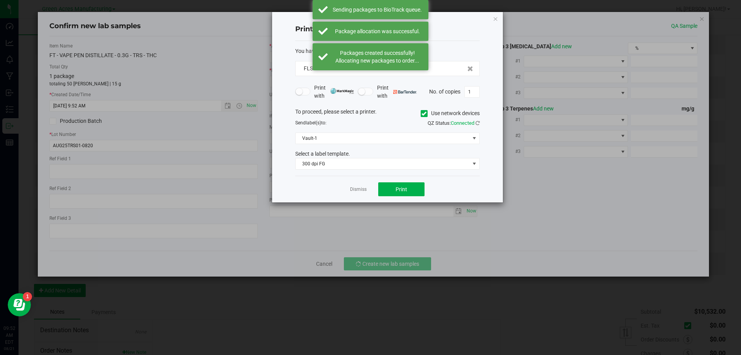
click at [359, 186] on app-cancel-button "Dismiss" at bounding box center [358, 189] width 17 height 8
click at [360, 186] on link "Dismiss" at bounding box center [358, 189] width 17 height 7
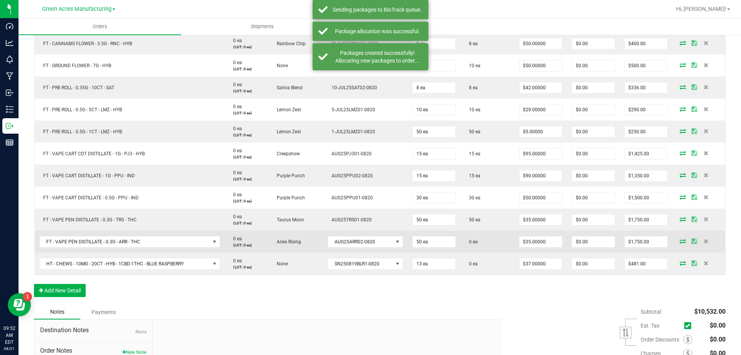
click at [680, 242] on icon at bounding box center [683, 241] width 6 height 5
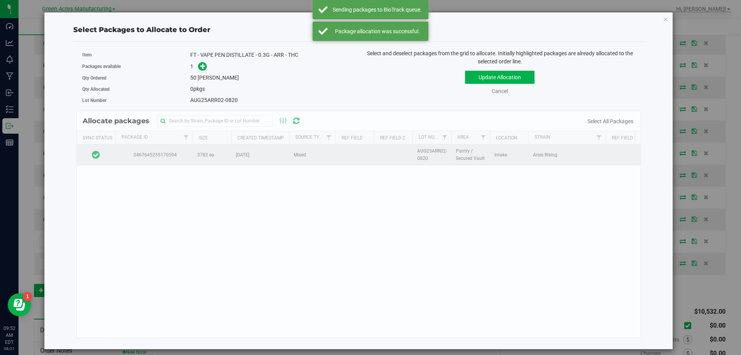
click at [108, 153] on td at bounding box center [96, 154] width 39 height 21
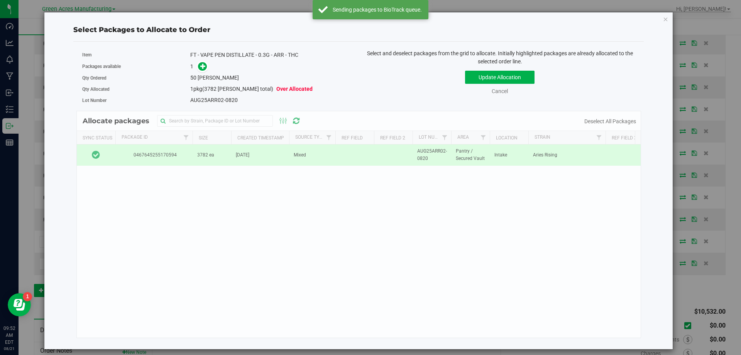
click at [208, 62] on div "1" at bounding box center [271, 66] width 163 height 9
click at [206, 63] on icon at bounding box center [202, 65] width 5 height 5
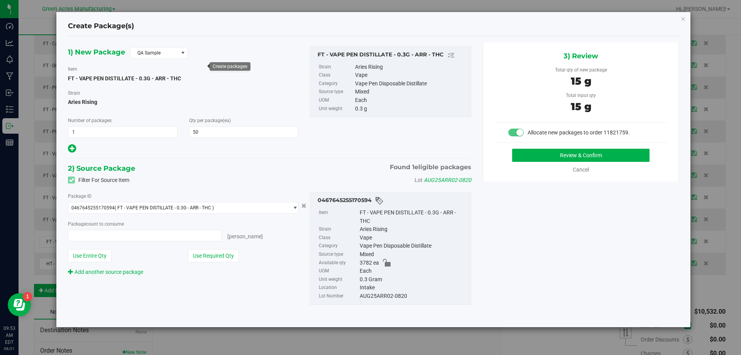
type input "50 ea"
click at [584, 151] on button "Review & Confirm" at bounding box center [580, 155] width 137 height 13
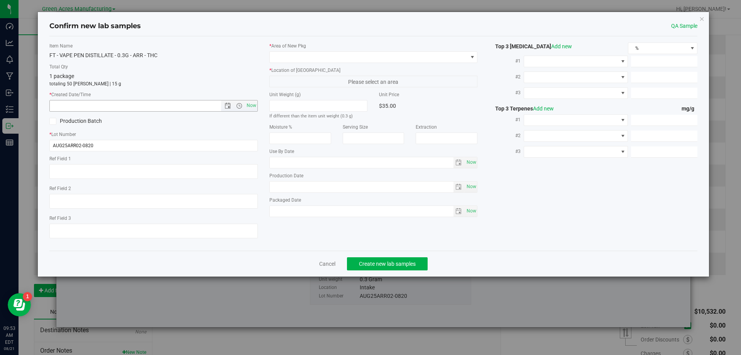
click at [243, 102] on span "Now" at bounding box center [239, 105] width 36 height 11
click at [257, 105] on span "Now" at bounding box center [251, 105] width 13 height 11
type input "8/21/2025 9:53 AM"
click at [296, 63] on div "* Area of New Pkg * Location of New Pkg Please select an area Unit Weight (g) I…" at bounding box center [374, 131] width 220 height 178
drag, startPoint x: 298, startPoint y: 63, endPoint x: 314, endPoint y: 58, distance: 16.0
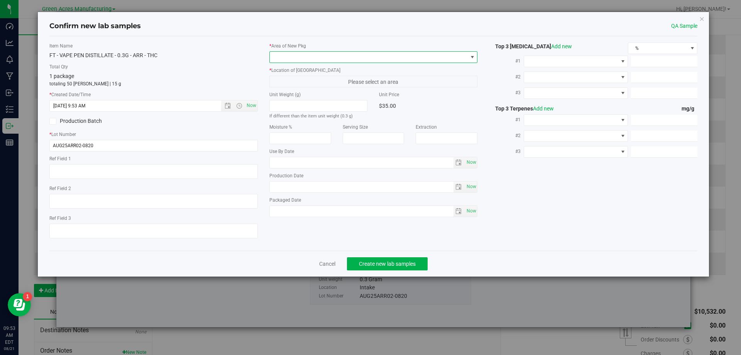
click at [303, 61] on span at bounding box center [373, 57] width 208 height 12
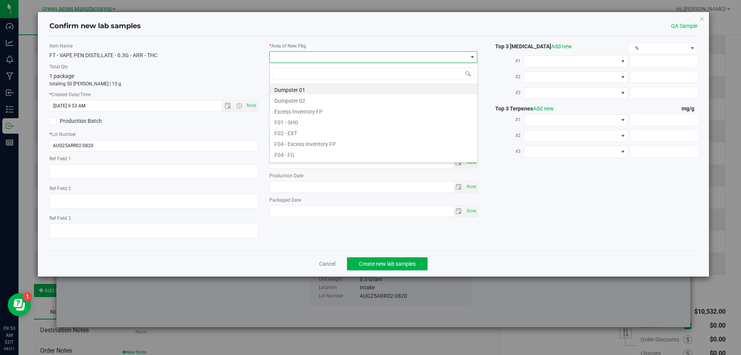
click at [314, 58] on span at bounding box center [369, 57] width 198 height 11
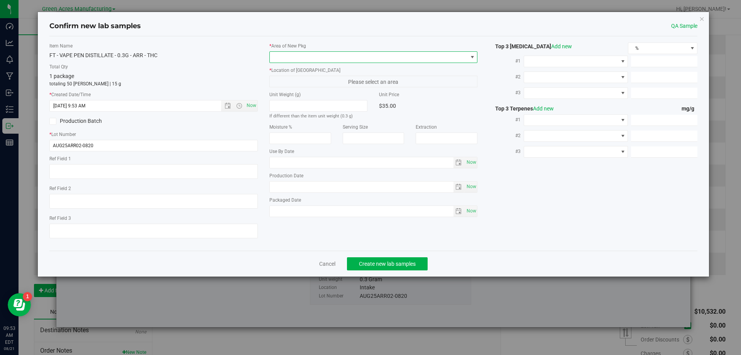
click at [316, 59] on span at bounding box center [369, 57] width 198 height 11
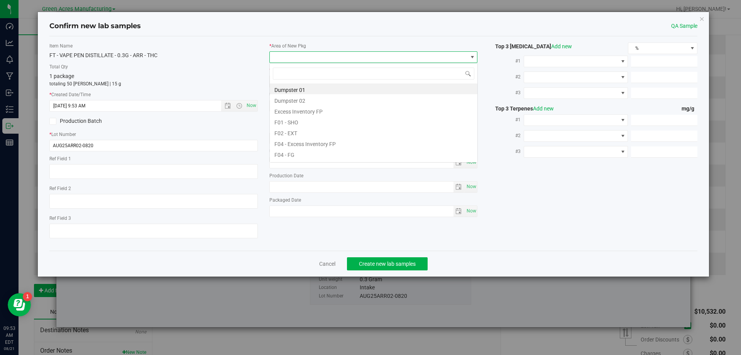
scroll to position [12, 208]
type input "pa"
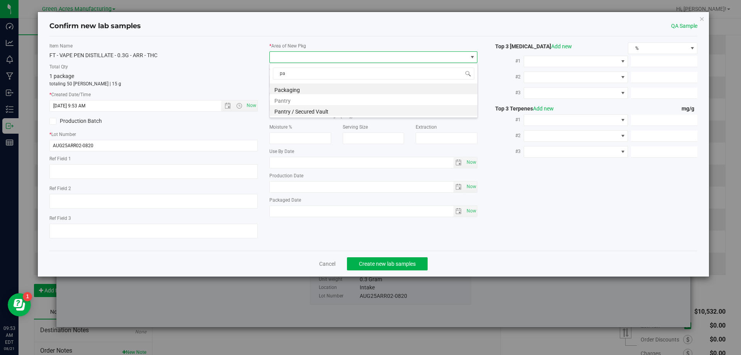
click at [324, 109] on li "Pantry / Secured Vault" at bounding box center [374, 110] width 208 height 11
click at [335, 88] on div "* Area of New Pkg Pantry / Secured Vault * Location of New Pkg Freezer Freezer …" at bounding box center [374, 131] width 220 height 178
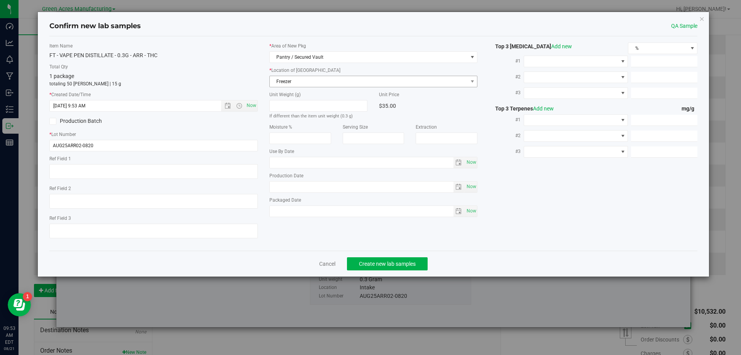
click at [338, 85] on span "Freezer" at bounding box center [369, 81] width 198 height 11
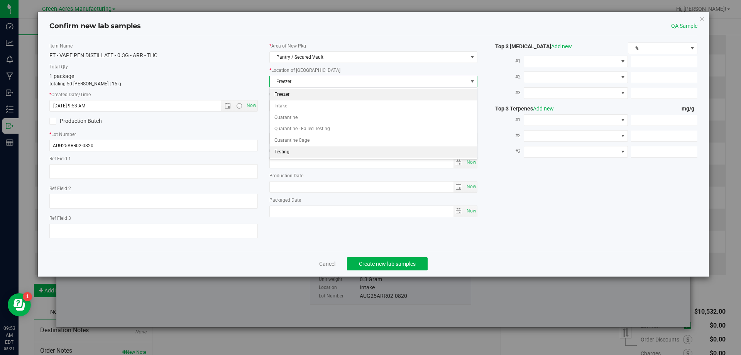
click at [314, 153] on li "Testing" at bounding box center [374, 152] width 208 height 12
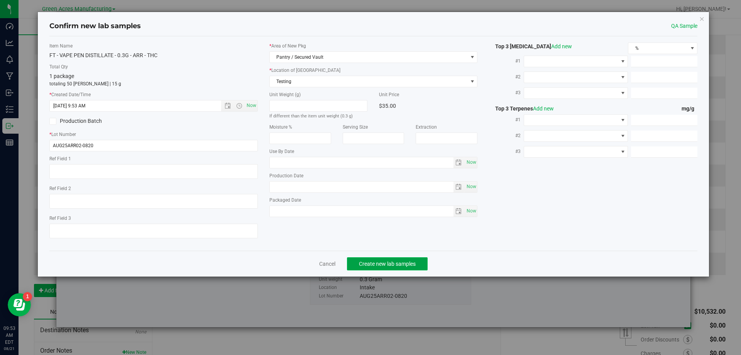
click at [385, 261] on span "Create new lab samples" at bounding box center [387, 264] width 57 height 6
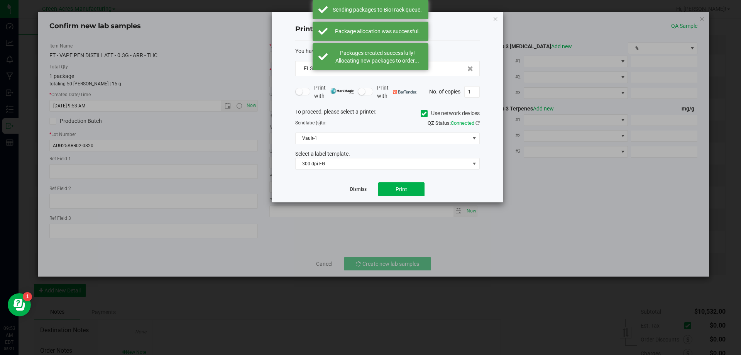
click at [363, 189] on link "Dismiss" at bounding box center [358, 189] width 17 height 7
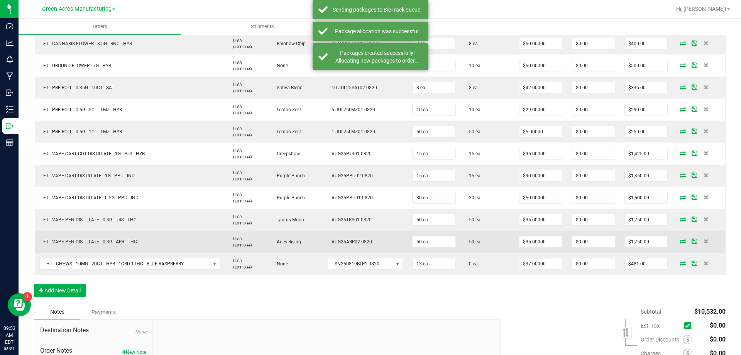
scroll to position [315, 0]
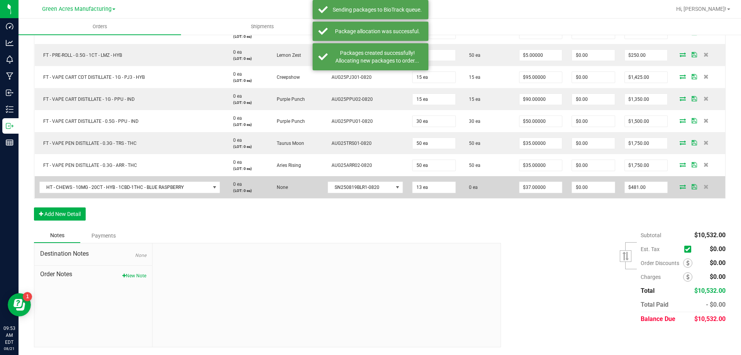
click at [680, 187] on icon at bounding box center [683, 186] width 6 height 5
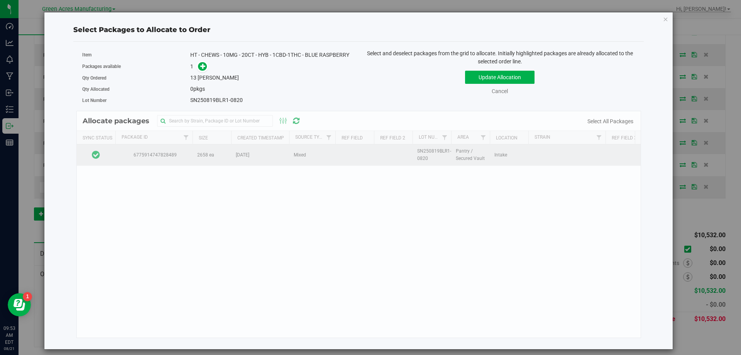
click at [106, 156] on td at bounding box center [96, 154] width 39 height 21
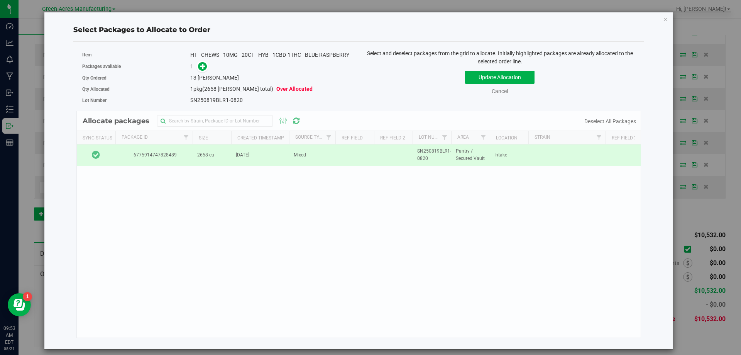
click at [208, 64] on div "1" at bounding box center [271, 66] width 163 height 9
click at [203, 63] on icon at bounding box center [202, 65] width 5 height 5
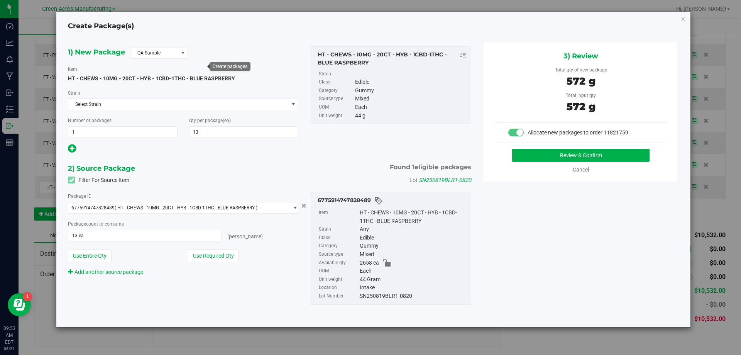
click at [579, 148] on div "3) Review Total qty of new package 572 g Total input qty 572 g Allocate new pac…" at bounding box center [581, 111] width 196 height 139
click at [579, 151] on button "Review & Confirm" at bounding box center [580, 155] width 137 height 13
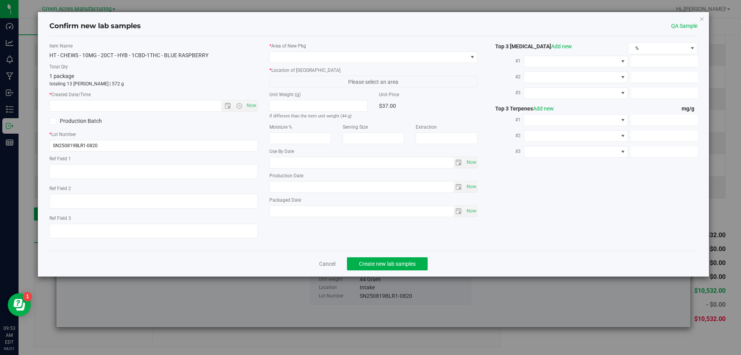
type input "2026-03-01"
type input "2025-08-19"
click at [246, 107] on span "Now" at bounding box center [251, 105] width 13 height 11
type input "8/21/2025 9:53 AM"
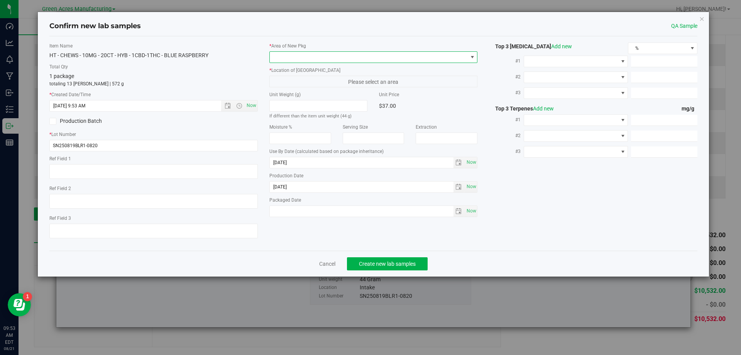
click at [339, 57] on span at bounding box center [369, 57] width 198 height 11
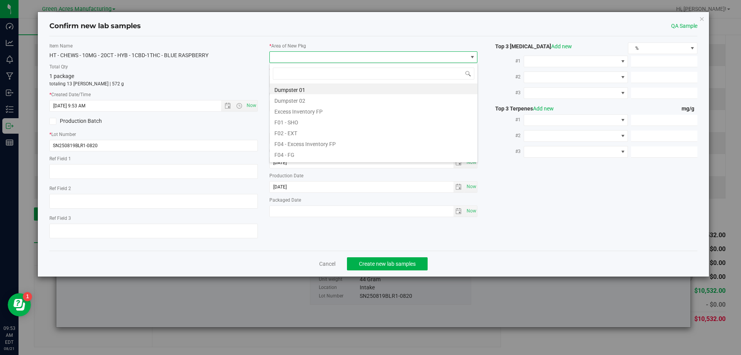
scroll to position [12, 208]
type input "pa"
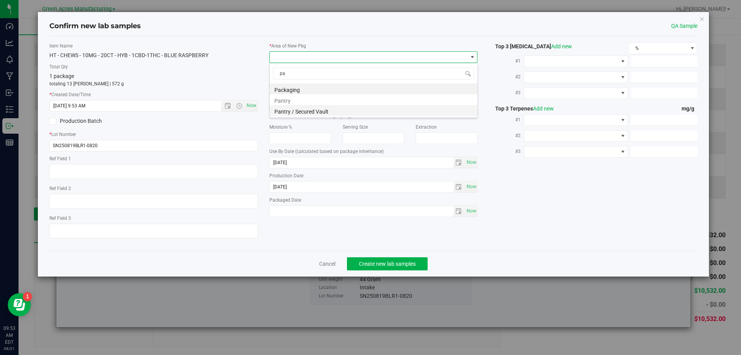
click at [330, 108] on li "Pantry / Secured Vault" at bounding box center [374, 110] width 208 height 11
click at [355, 88] on div "* Area of New Pkg Pantry / Secured Vault * Location of New Pkg Freezer Freezer …" at bounding box center [374, 131] width 220 height 178
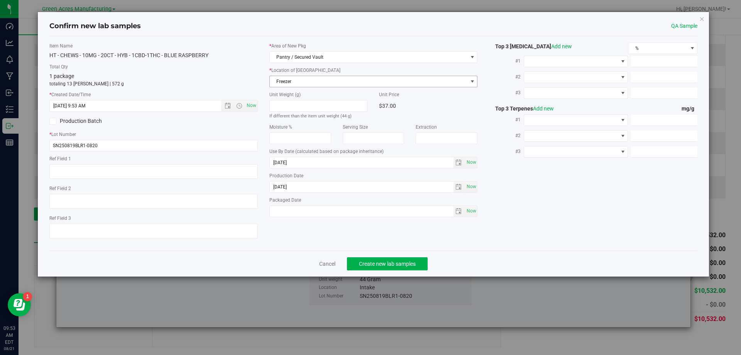
click at [373, 78] on span "Freezer" at bounding box center [369, 81] width 198 height 11
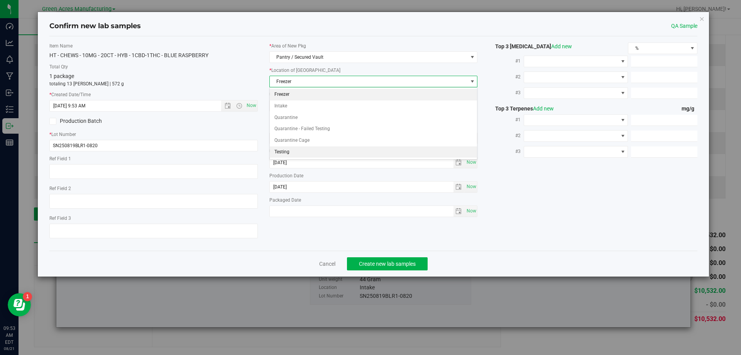
click at [308, 153] on li "Testing" at bounding box center [374, 152] width 208 height 12
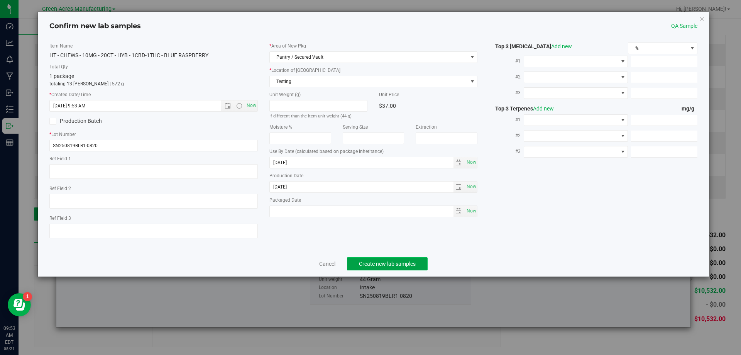
click at [386, 263] on span "Create new lab samples" at bounding box center [387, 264] width 57 height 6
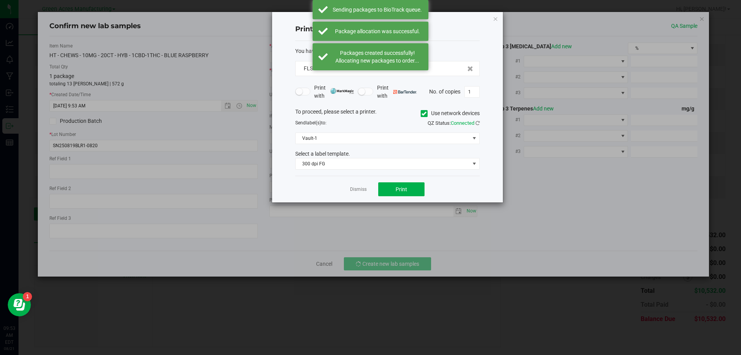
click at [351, 193] on div "Dismiss Print" at bounding box center [387, 189] width 185 height 27
click at [356, 190] on link "Dismiss" at bounding box center [358, 189] width 17 height 7
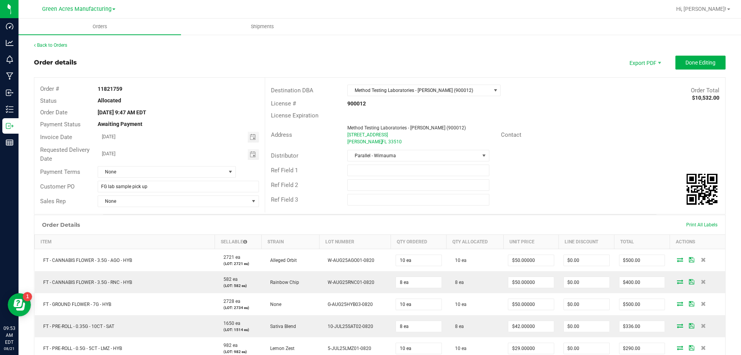
click at [675, 70] on outbound-order-header "Order details Export PDF Done Editing Order # 11821759 Status Allocated Order D…" at bounding box center [380, 135] width 692 height 159
click at [686, 62] on span "Done Editing" at bounding box center [701, 62] width 30 height 6
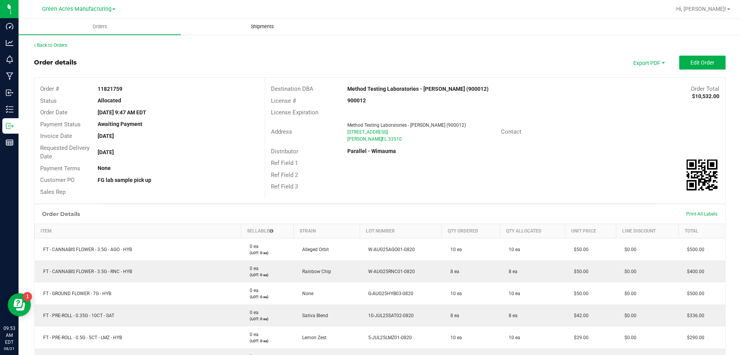
click at [274, 23] on uib-tab-heading "Shipments" at bounding box center [262, 26] width 162 height 15
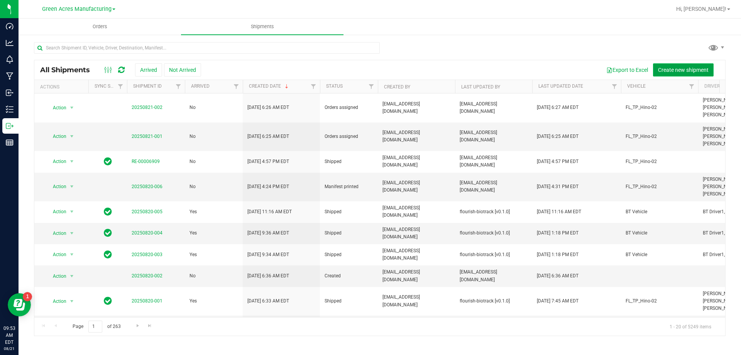
click at [673, 71] on span "Create new shipment" at bounding box center [683, 70] width 51 height 6
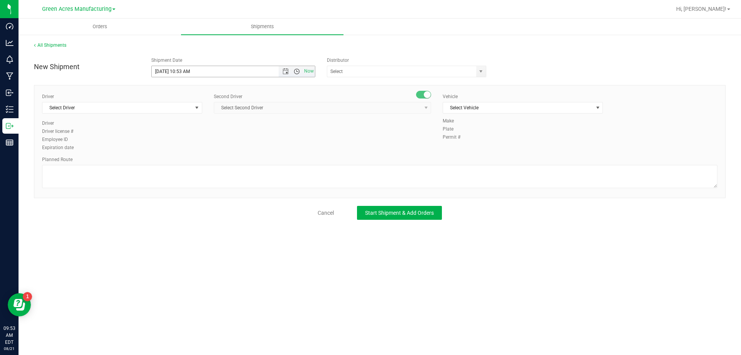
click at [300, 71] on span "Open the time view" at bounding box center [297, 71] width 6 height 6
click at [202, 110] on li "3:00 PM" at bounding box center [233, 112] width 163 height 10
type input "8/21/2025 3:00 PM"
click at [376, 65] on div "Distributor 374 LABS LLC AccuScience Laboratories ACS Laboratory (900003) ACTLA…" at bounding box center [409, 67] width 176 height 20
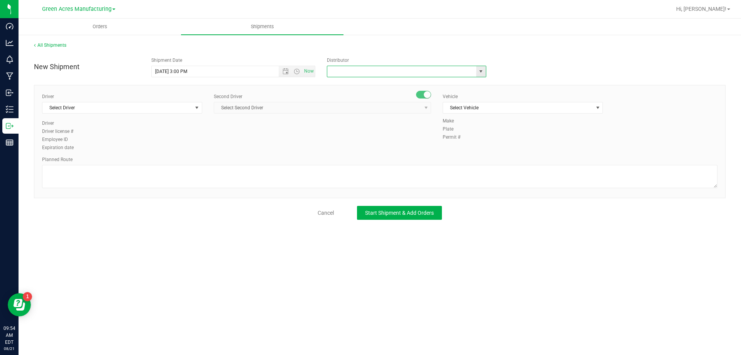
click at [379, 67] on input "text" at bounding box center [399, 71] width 144 height 11
type input "Parallel - Wimauma"
click at [178, 106] on span "Select Driver" at bounding box center [117, 107] width 150 height 11
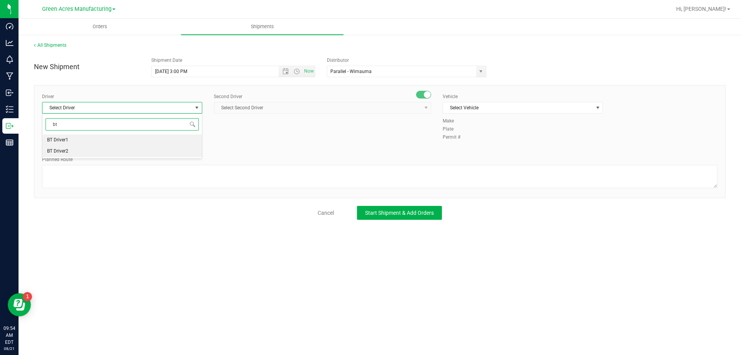
click at [122, 145] on li "BT Driver1" at bounding box center [121, 140] width 159 height 12
type input "bt"
click at [288, 111] on span "Select Second Driver" at bounding box center [317, 107] width 207 height 11
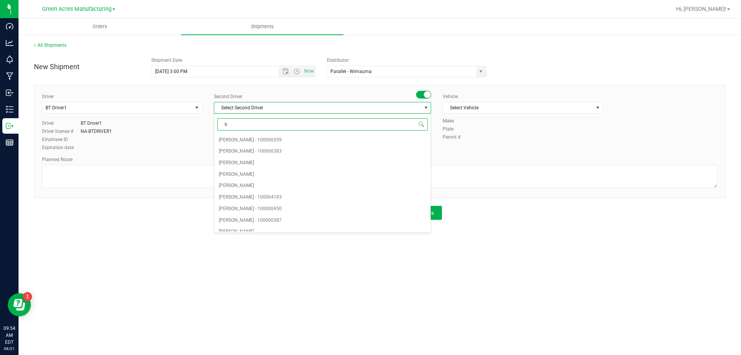
type input "bt"
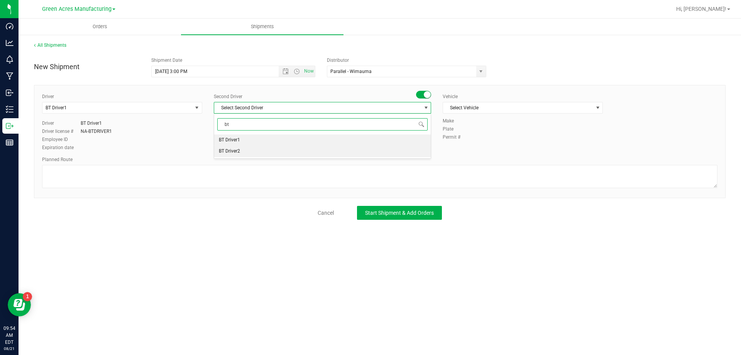
click at [268, 156] on li "BT Driver2" at bounding box center [322, 152] width 217 height 12
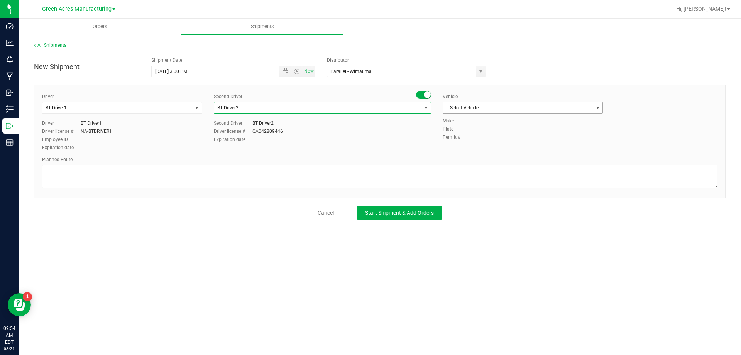
click at [475, 112] on span "Select Vehicle" at bounding box center [518, 107] width 150 height 11
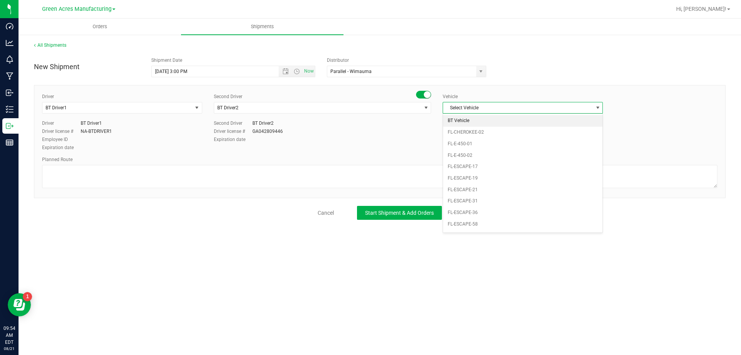
click at [473, 119] on li "BT Vehicle" at bounding box center [522, 121] width 159 height 12
click at [351, 192] on div "Driver BT Driver1 Select Driver BT Driver1 BT Driver2 Driver BT Driver1 Driver …" at bounding box center [380, 141] width 692 height 113
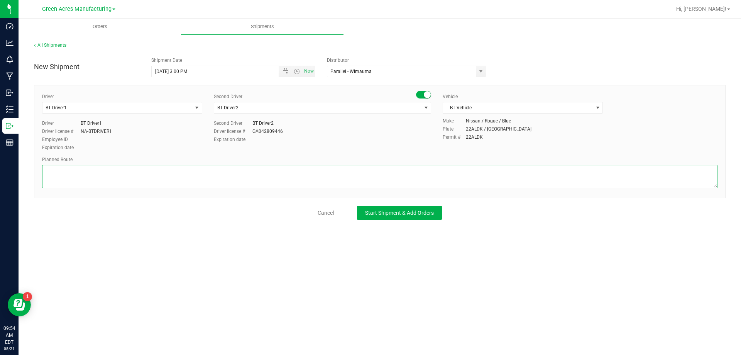
click at [355, 182] on textarea at bounding box center [380, 176] width 676 height 23
type textarea "Route for lab sample pick up on file."
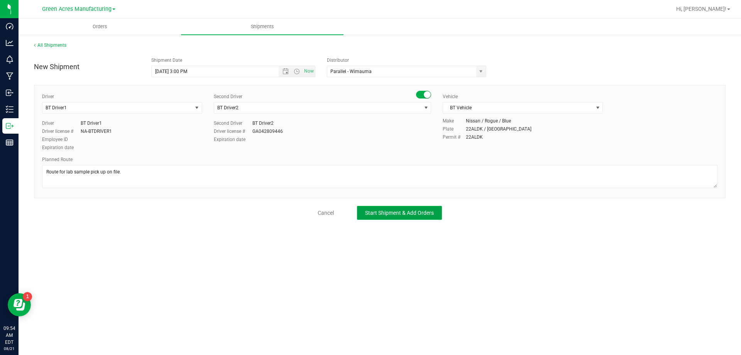
click at [384, 216] on button "Start Shipment & Add Orders" at bounding box center [399, 213] width 85 height 14
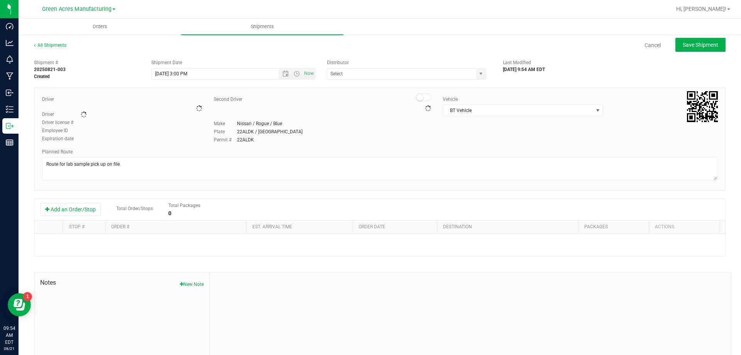
type input "Parallel - Wimauma"
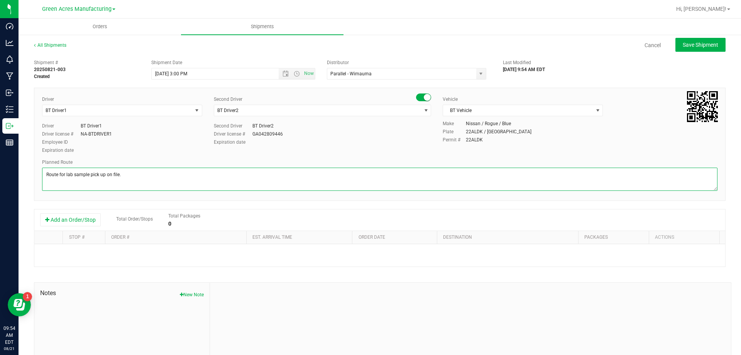
click at [274, 180] on textarea at bounding box center [380, 179] width 676 height 23
type textarea "Route for lab sample pick up on file. compliance"
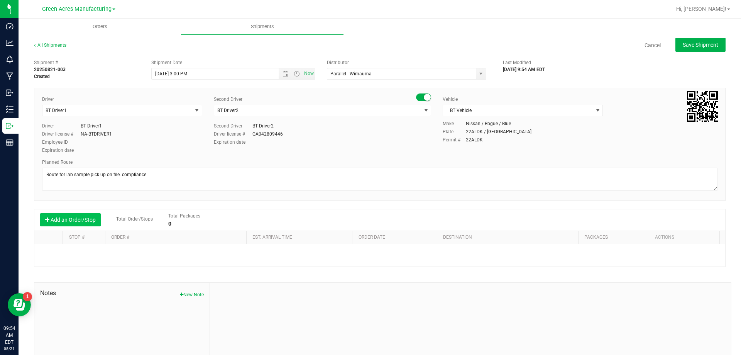
click at [89, 219] on button "Add an Order/Stop" at bounding box center [70, 219] width 61 height 13
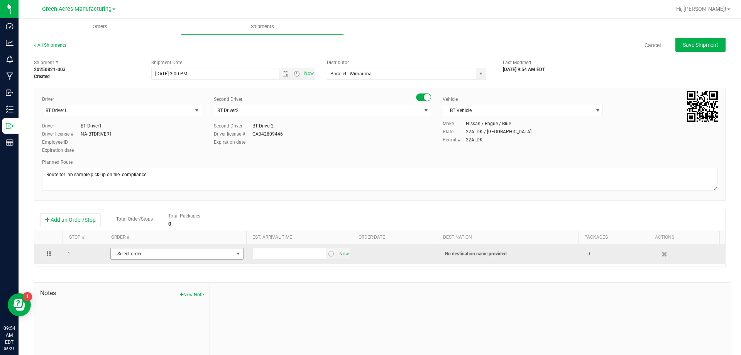
click at [188, 259] on span "Select order" at bounding box center [172, 253] width 123 height 11
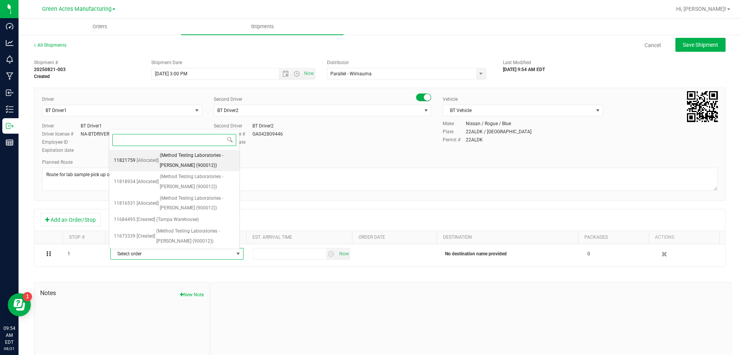
click at [181, 165] on span "(Method Testing Laboratories - Brandon (900012))" at bounding box center [197, 161] width 75 height 20
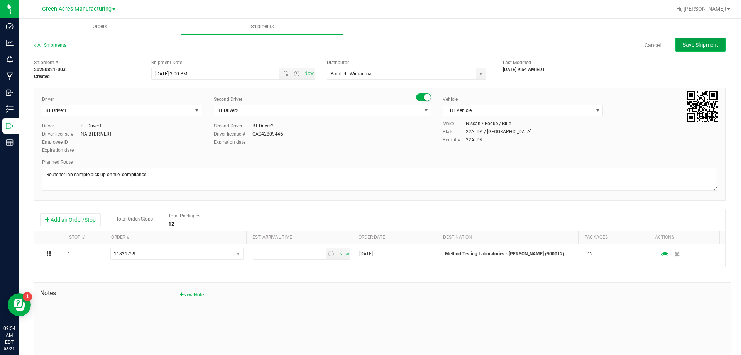
click at [678, 50] on button "Save Shipment" at bounding box center [701, 45] width 50 height 14
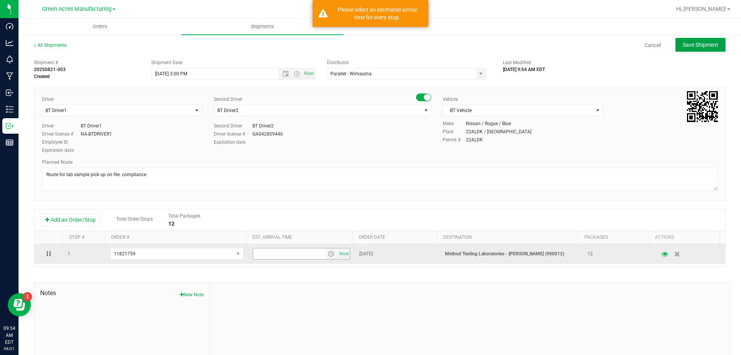
click at [328, 255] on span "select" at bounding box center [331, 254] width 6 height 6
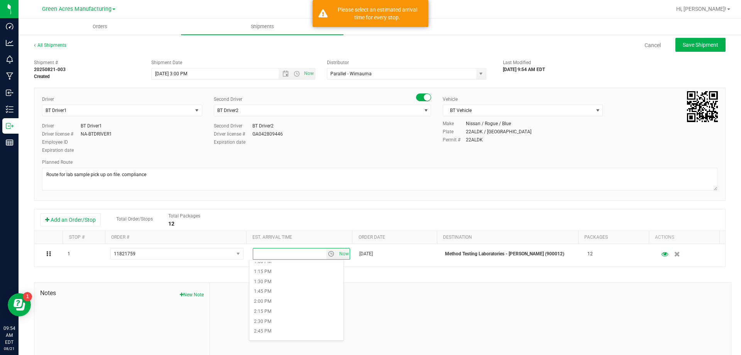
scroll to position [579, 0]
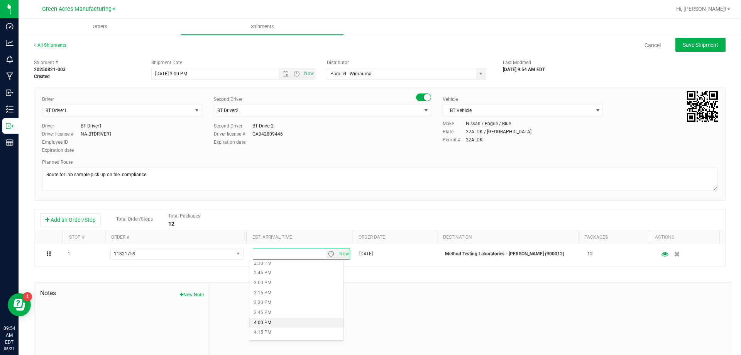
click at [297, 324] on li "4:00 PM" at bounding box center [296, 323] width 94 height 10
click at [704, 35] on div "All Shipments Cancel Save Shipment Shipment # 20250821-003 Created Shipment Dat…" at bounding box center [380, 214] width 723 height 360
click at [705, 38] on button "Save Shipment" at bounding box center [701, 45] width 50 height 14
type input "8/21/2025 7:00 PM"
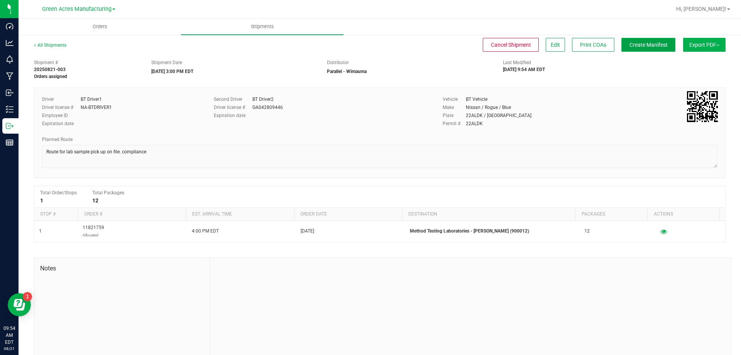
click at [634, 46] on span "Create Manifest" at bounding box center [649, 45] width 38 height 6
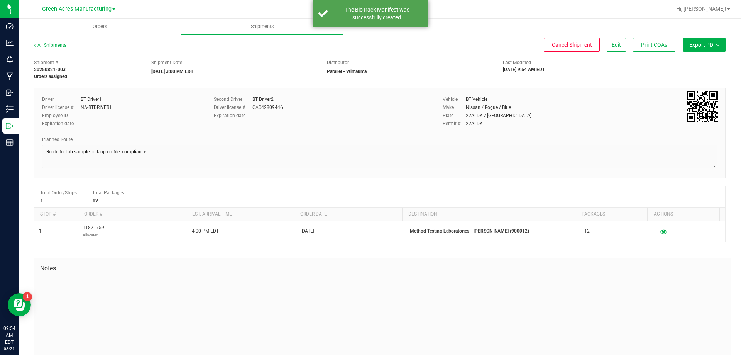
click at [708, 46] on button "Export PDF" at bounding box center [704, 45] width 42 height 14
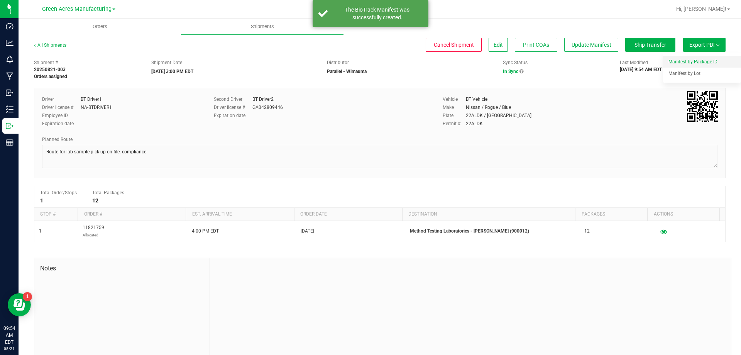
click at [700, 64] on span "Manifest by Package ID" at bounding box center [693, 61] width 49 height 5
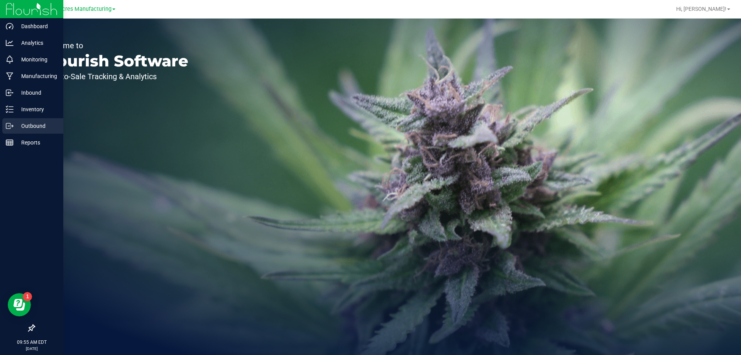
click at [17, 122] on p "Outbound" at bounding box center [37, 125] width 46 height 9
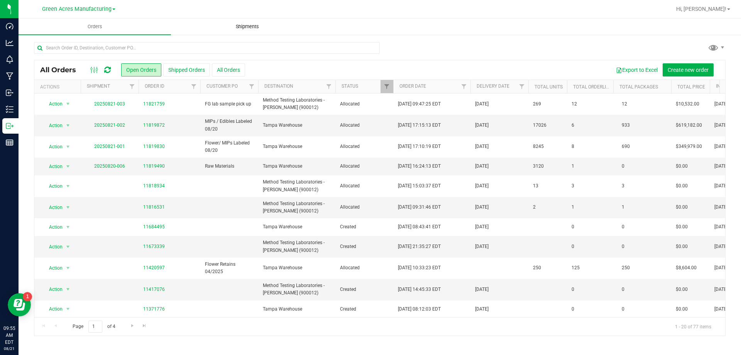
click at [259, 24] on span "Shipments" at bounding box center [247, 26] width 44 height 7
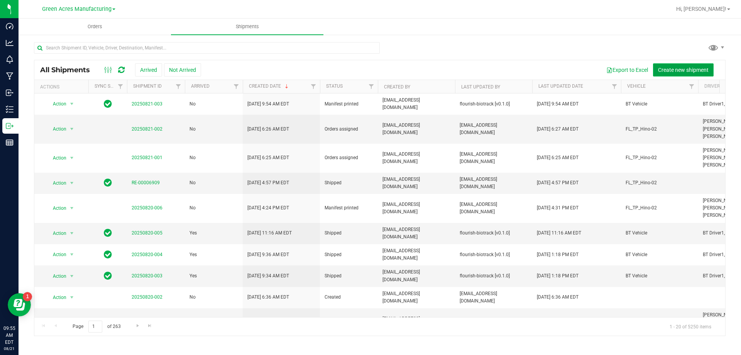
click at [691, 71] on span "Create new shipment" at bounding box center [683, 70] width 51 height 6
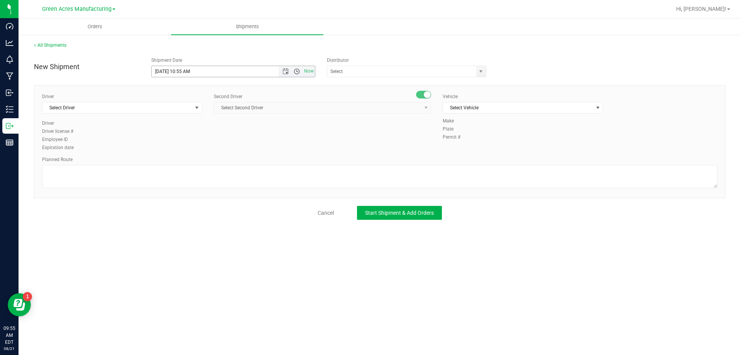
click at [300, 73] on span "Open the time view" at bounding box center [297, 71] width 6 height 6
click at [195, 112] on li "3:00 PM" at bounding box center [233, 112] width 163 height 10
type input "8/21/2025 3:00 PM"
click at [367, 71] on input "text" at bounding box center [399, 71] width 144 height 11
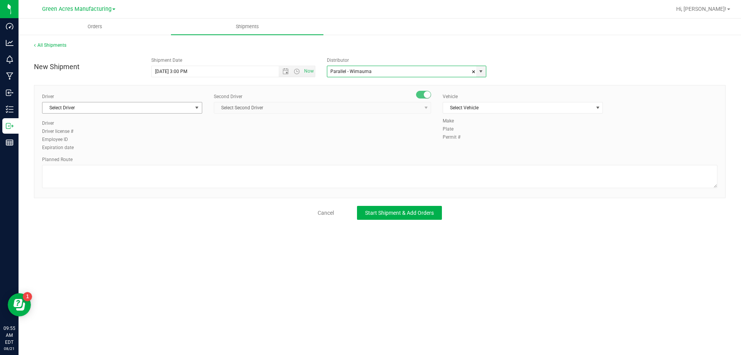
type input "Parallel - Wimauma"
click at [141, 103] on span "Select Driver" at bounding box center [117, 107] width 150 height 11
drag, startPoint x: 119, startPoint y: 139, endPoint x: 181, endPoint y: 128, distance: 63.5
click at [119, 139] on li "BT Driver1" at bounding box center [121, 140] width 159 height 12
type input "bt"
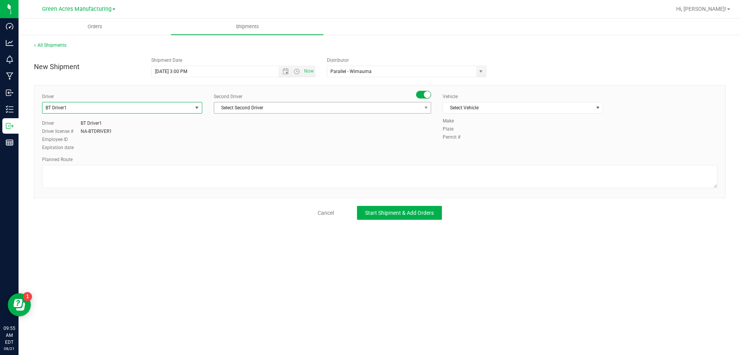
click at [245, 112] on span "Select Second Driver" at bounding box center [317, 107] width 207 height 11
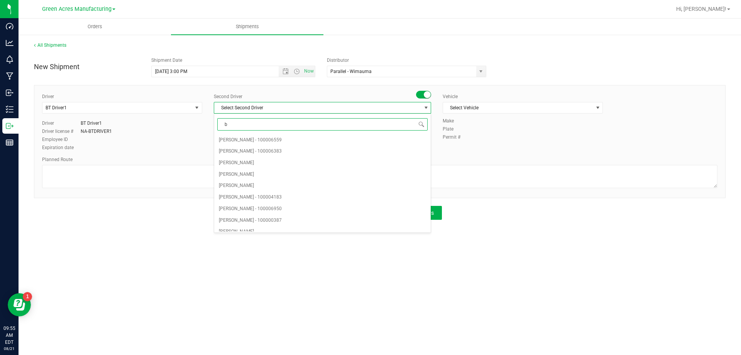
type input "bt"
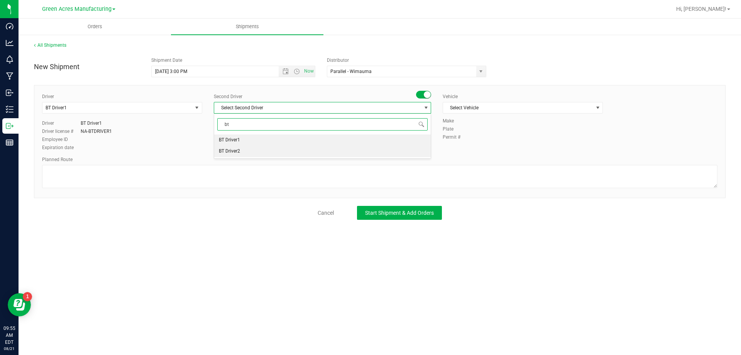
click at [244, 153] on li "BT Driver2" at bounding box center [322, 152] width 217 height 12
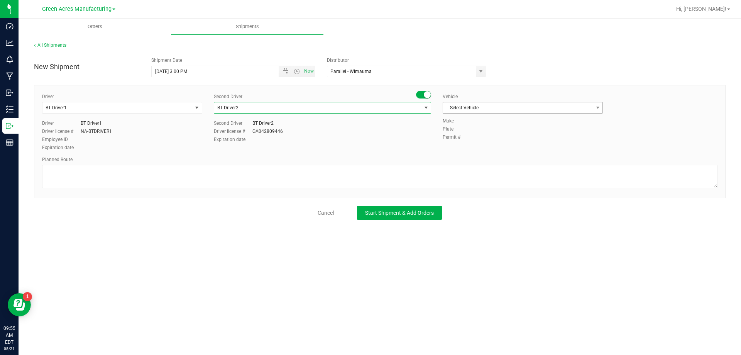
click at [507, 112] on span "Select Vehicle" at bounding box center [518, 107] width 150 height 11
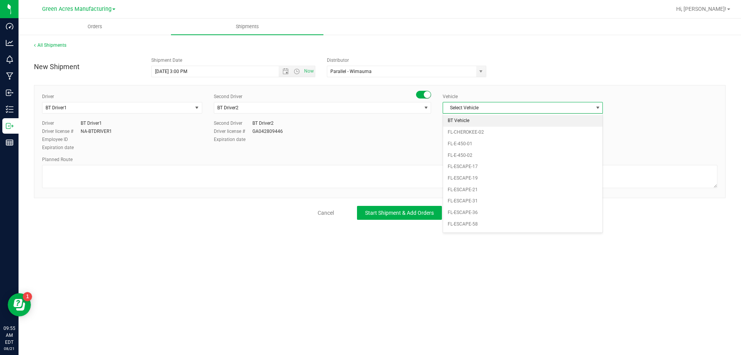
click at [501, 117] on li "BT Vehicle" at bounding box center [522, 121] width 159 height 12
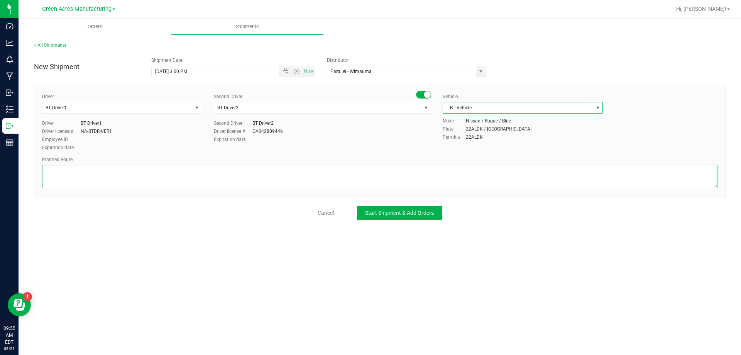
click at [453, 168] on textarea at bounding box center [380, 176] width 676 height 23
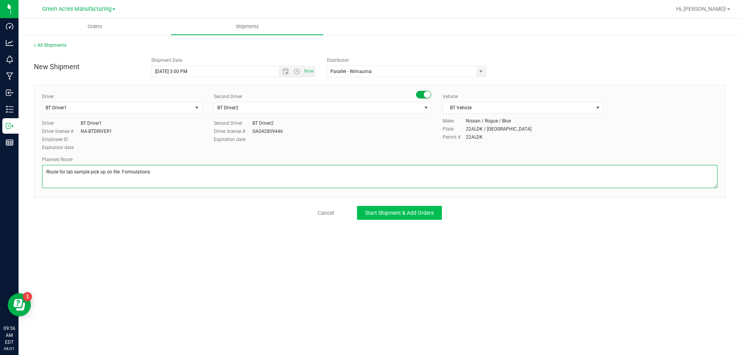
type textarea "Route for lab sample pick up on file. Formulations"
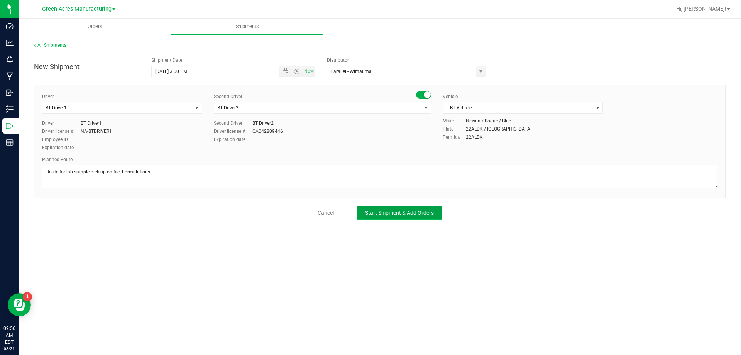
click at [397, 208] on button "Start Shipment & Add Orders" at bounding box center [399, 213] width 85 height 14
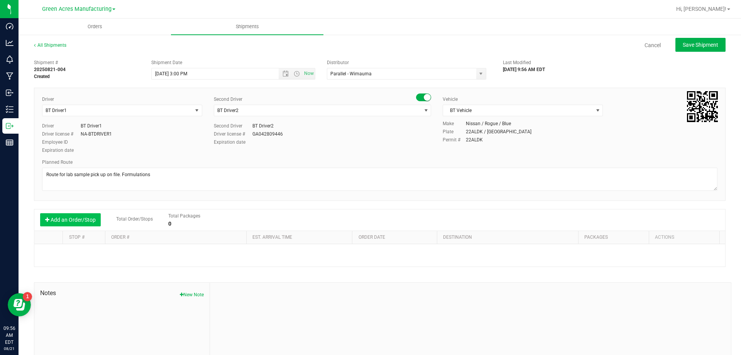
click at [88, 214] on button "Add an Order/Stop" at bounding box center [70, 219] width 61 height 13
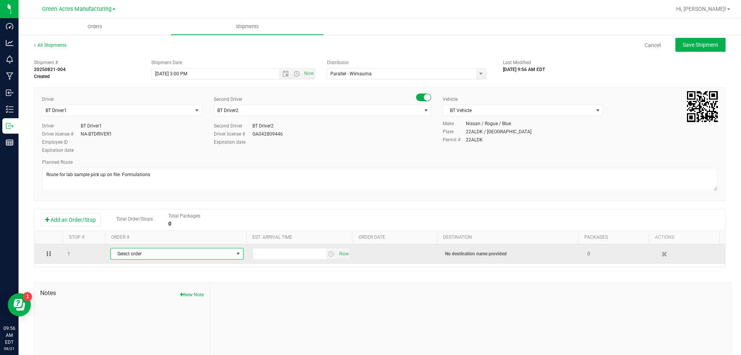
click at [135, 250] on span "Select order" at bounding box center [172, 253] width 123 height 11
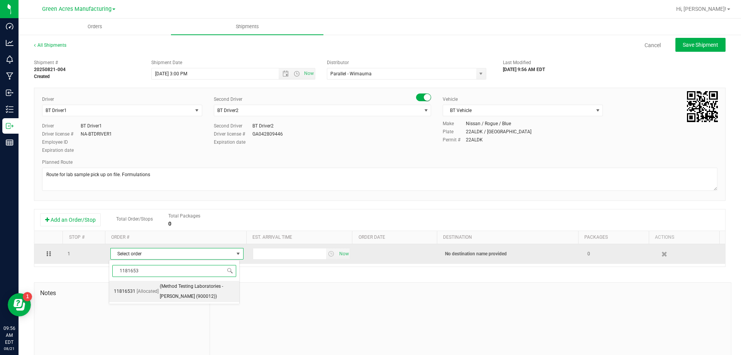
type input "11816531"
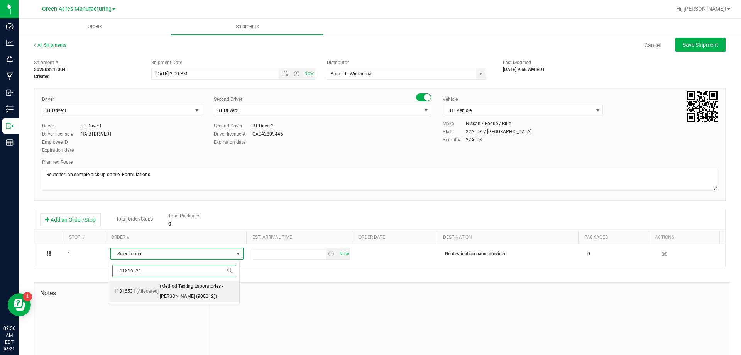
click at [152, 298] on li "11816531 [Allocated] (Method Testing Laboratories - Brandon (900012))" at bounding box center [174, 291] width 130 height 21
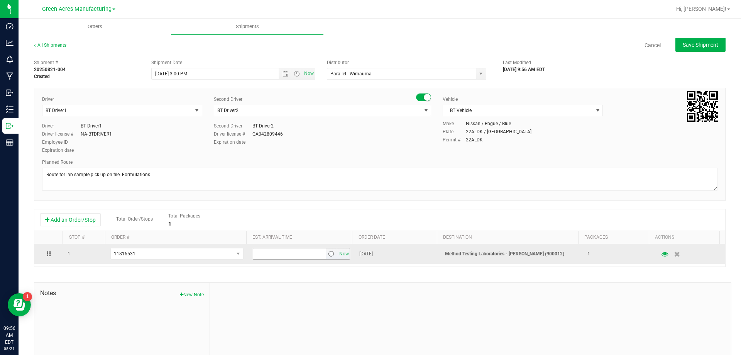
click at [328, 255] on span "select" at bounding box center [331, 254] width 6 height 6
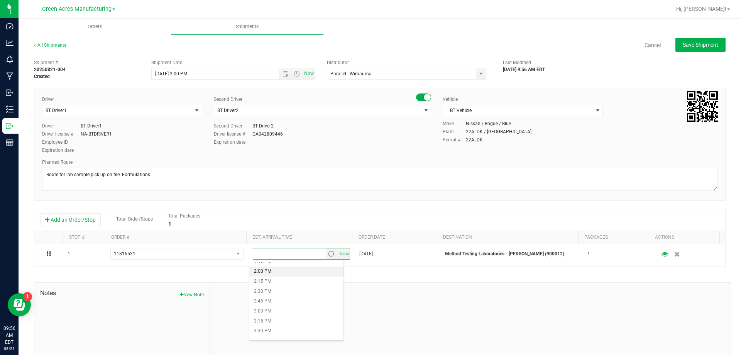
scroll to position [579, 0]
click at [289, 281] on li "3:00 PM" at bounding box center [296, 283] width 94 height 10
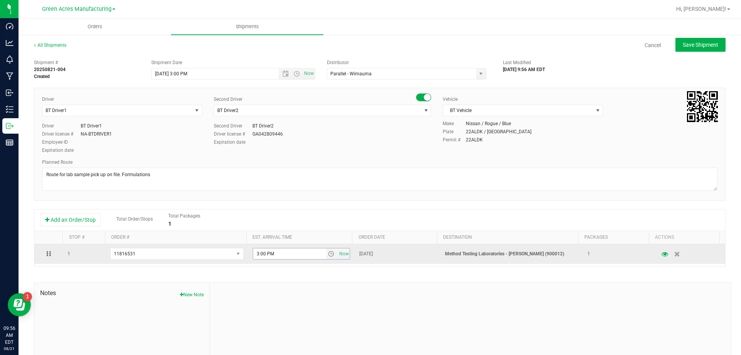
click at [326, 251] on span "select" at bounding box center [331, 253] width 11 height 11
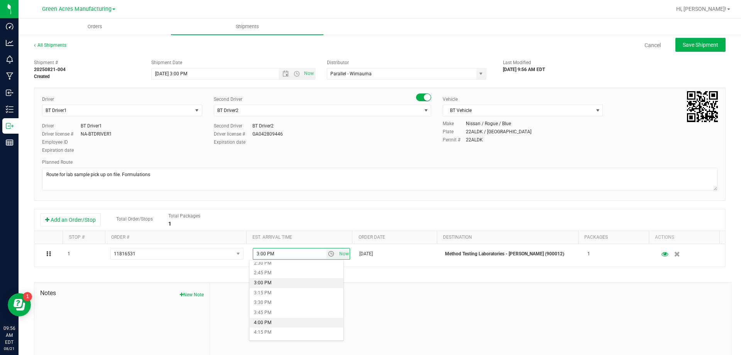
click at [283, 324] on li "4:00 PM" at bounding box center [296, 323] width 94 height 10
click at [684, 51] on button "Save Shipment" at bounding box center [701, 45] width 50 height 14
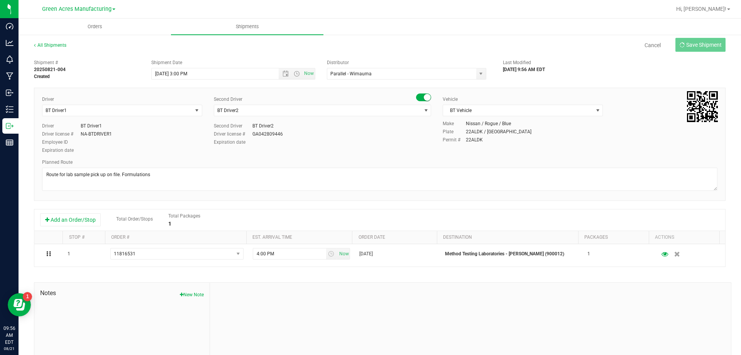
type input "8/21/2025 7:00 PM"
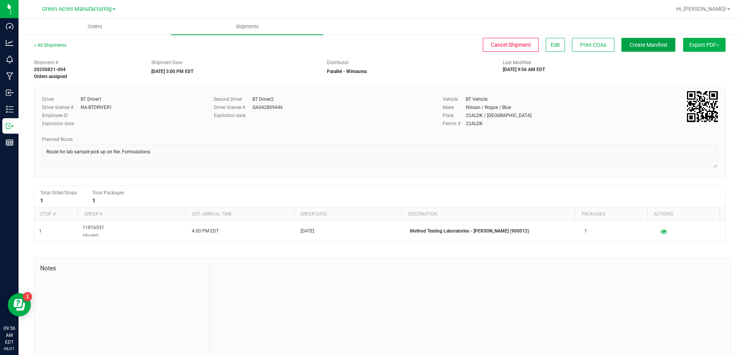
click at [622, 44] on button "Create Manifest" at bounding box center [649, 45] width 54 height 14
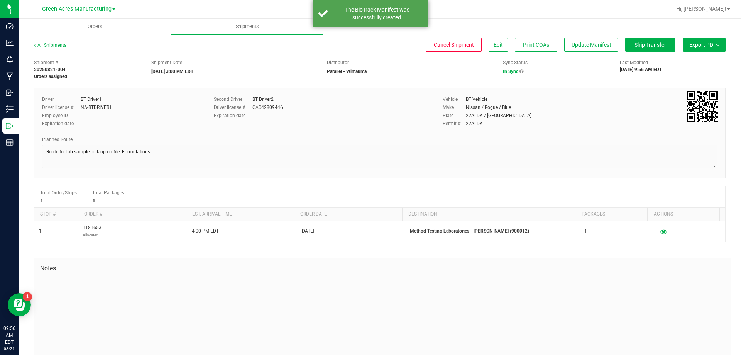
click at [717, 44] on img at bounding box center [718, 45] width 3 height 2
click at [700, 63] on span "Manifest by Package ID" at bounding box center [693, 61] width 49 height 5
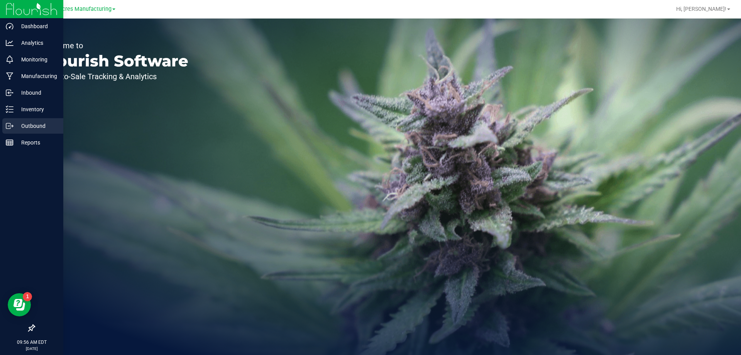
click at [12, 124] on icon at bounding box center [10, 126] width 8 height 8
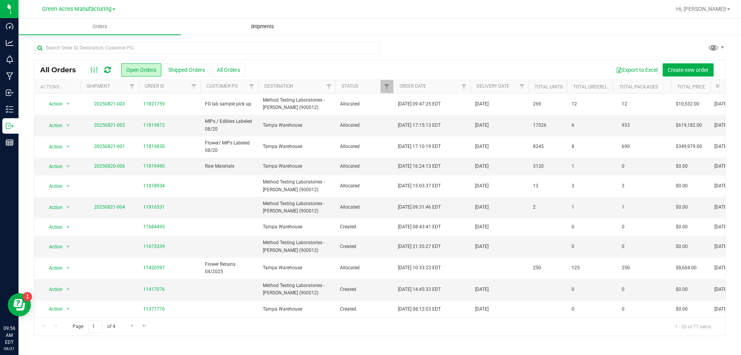
click at [272, 26] on span "Shipments" at bounding box center [263, 26] width 44 height 7
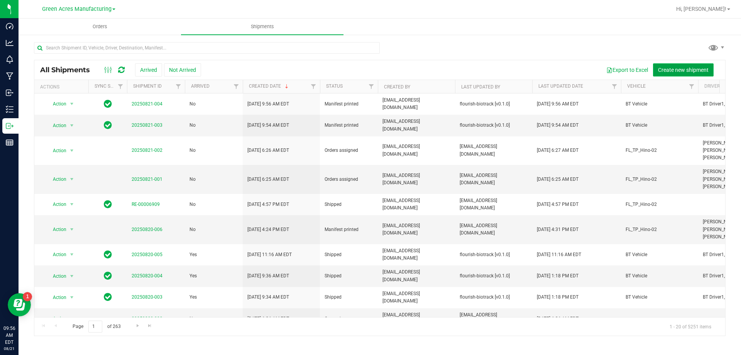
click at [666, 68] on span "Create new shipment" at bounding box center [683, 70] width 51 height 6
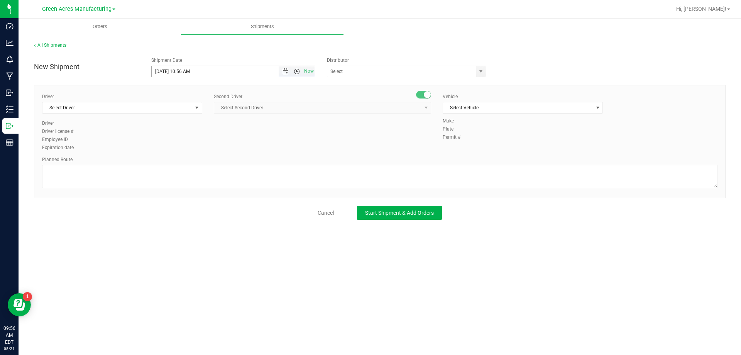
click at [296, 71] on span "Open the time view" at bounding box center [297, 71] width 6 height 6
click at [189, 139] on li "3:00 PM" at bounding box center [233, 139] width 163 height 10
type input "8/21/2025 3:00 PM"
click at [375, 76] on input "text" at bounding box center [399, 71] width 144 height 11
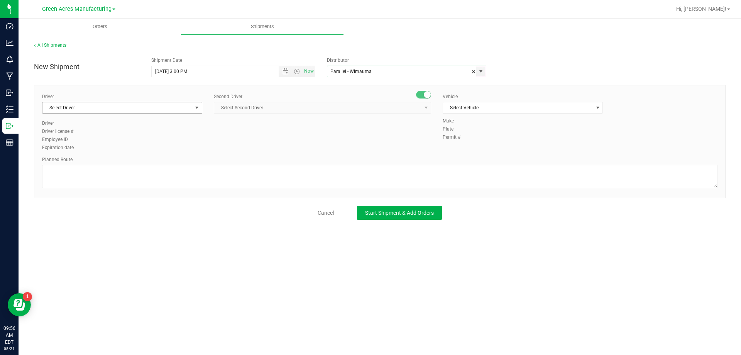
type input "Parallel - Wimauma"
click at [200, 108] on span "select" at bounding box center [197, 108] width 6 height 6
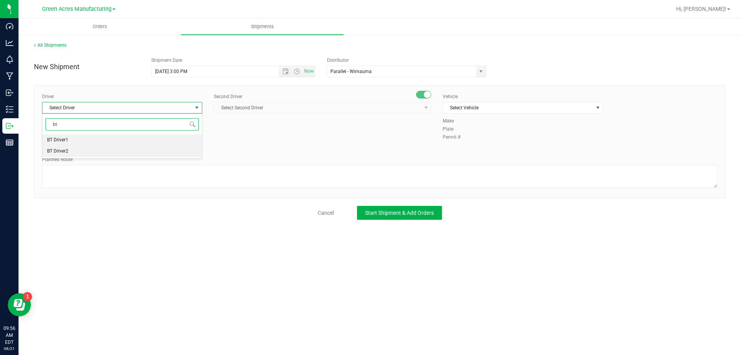
click at [149, 146] on li "BT Driver2" at bounding box center [121, 152] width 159 height 12
type input "bt"
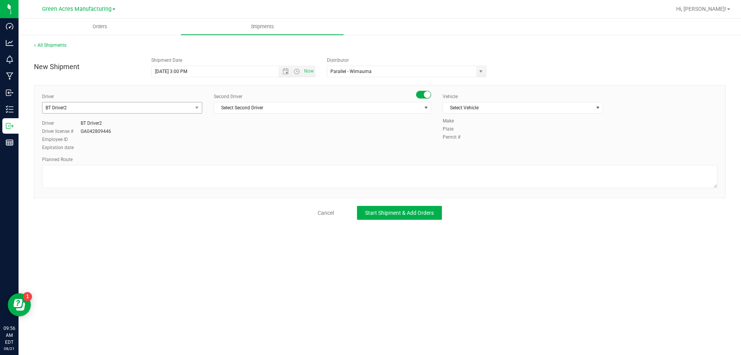
drag, startPoint x: 159, startPoint y: 114, endPoint x: 162, endPoint y: 110, distance: 5.5
click at [159, 113] on div "Driver BT Driver2 Select Driver BT Driver1 BT Driver2" at bounding box center [122, 106] width 160 height 27
click at [163, 109] on span "BT Driver2" at bounding box center [117, 107] width 150 height 11
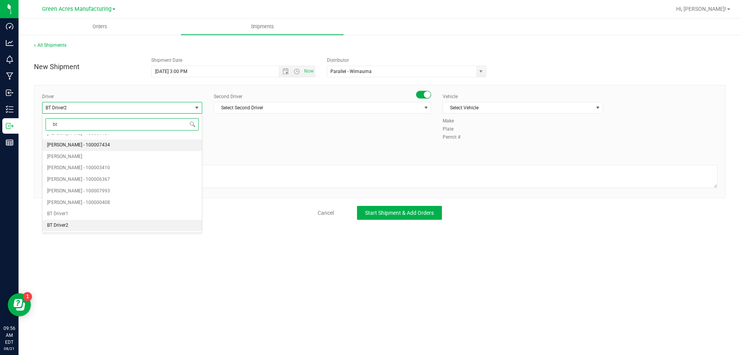
scroll to position [0, 0]
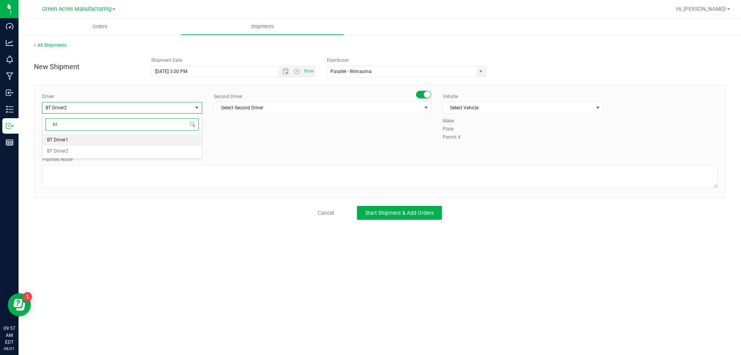
click at [137, 140] on li "BT Driver1" at bounding box center [121, 140] width 159 height 12
type input "bt"
click at [284, 108] on span "Select Second Driver" at bounding box center [317, 107] width 207 height 11
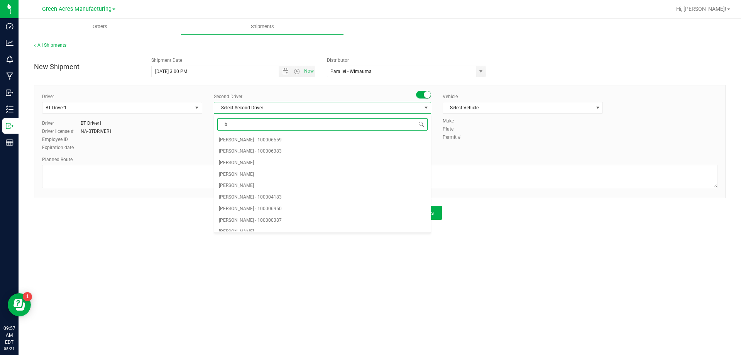
type input "bt"
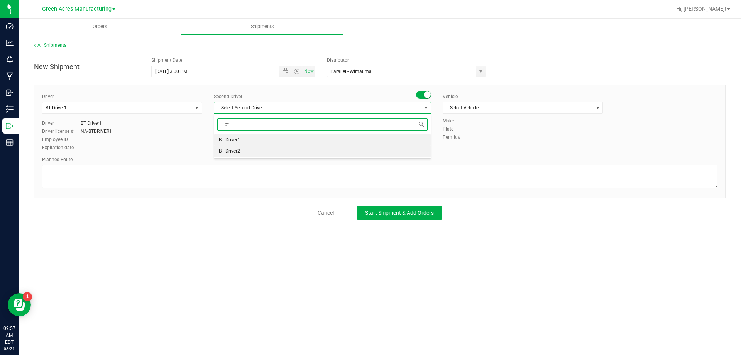
click at [254, 148] on li "BT Driver2" at bounding box center [322, 152] width 217 height 12
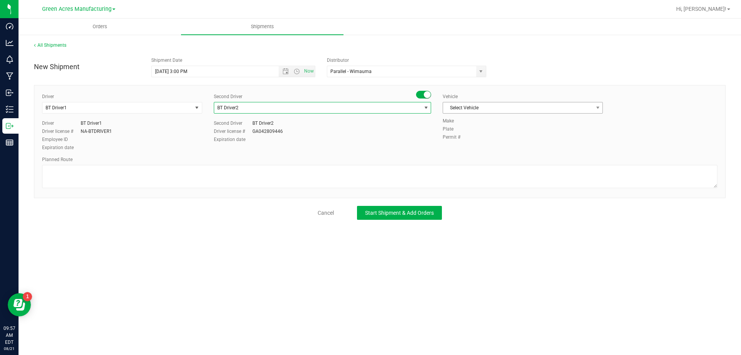
click at [476, 112] on span "Select Vehicle" at bounding box center [518, 107] width 150 height 11
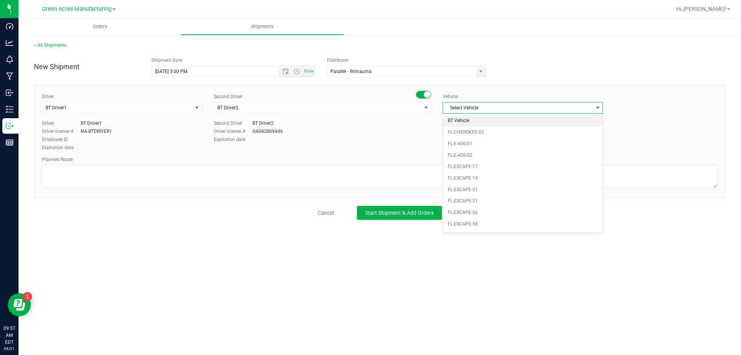
click at [470, 119] on li "BT Vehicle" at bounding box center [522, 121] width 159 height 12
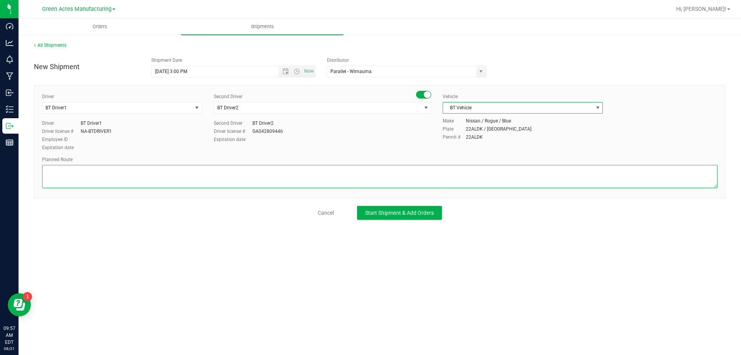
click at [406, 177] on textarea at bounding box center [380, 176] width 676 height 23
type textarea "Route for lab sample pick up on file. Extractions"
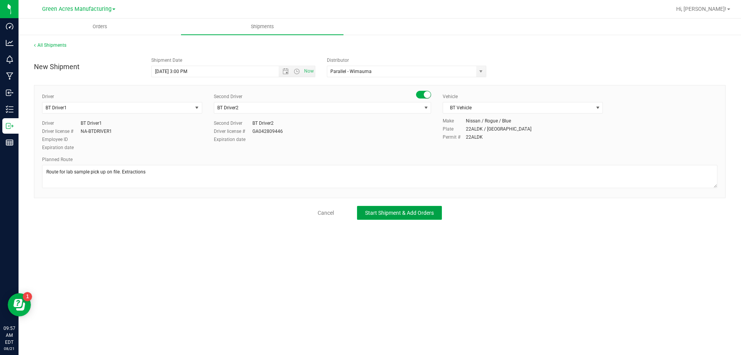
click at [427, 210] on span "Start Shipment & Add Orders" at bounding box center [399, 213] width 69 height 6
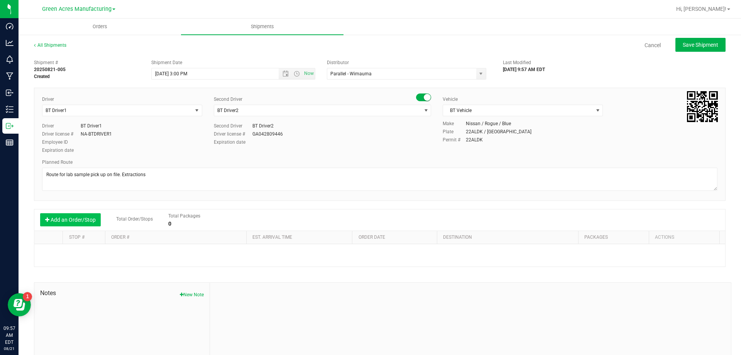
click at [92, 220] on button "Add an Order/Stop" at bounding box center [70, 219] width 61 height 13
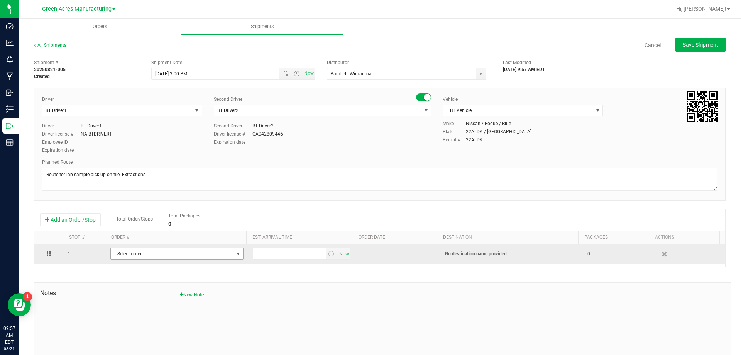
click at [123, 255] on span "Select order" at bounding box center [172, 253] width 123 height 11
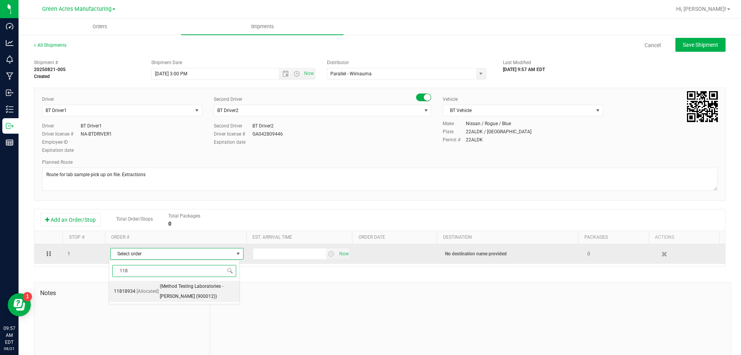
type input "1181"
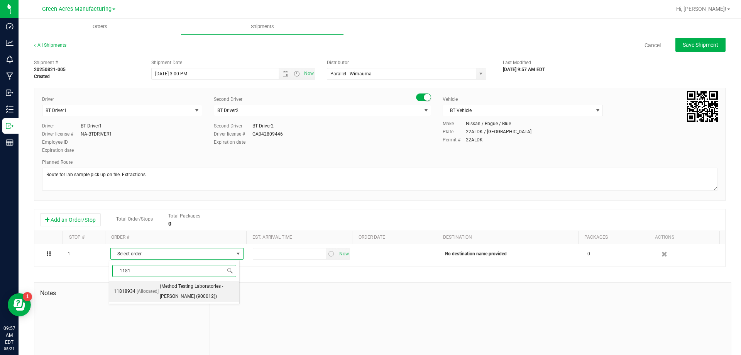
click at [188, 293] on span "(Method Testing Laboratories - Brandon (900012))" at bounding box center [197, 291] width 75 height 20
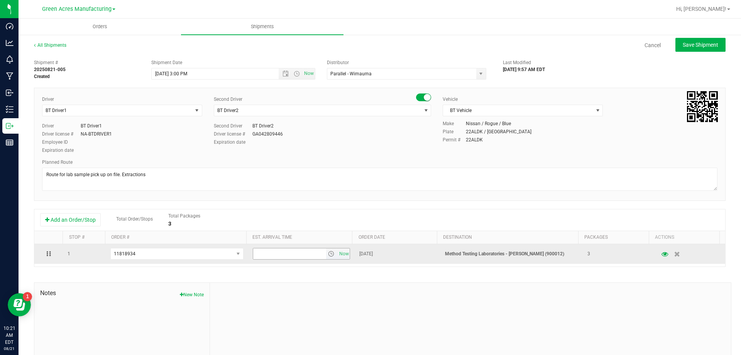
click at [328, 256] on span "select" at bounding box center [331, 254] width 6 height 6
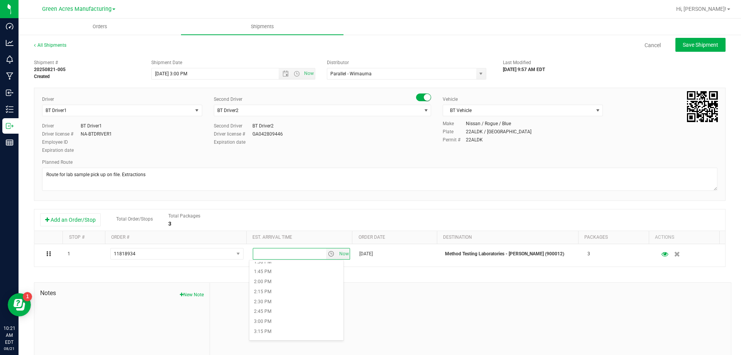
scroll to position [579, 0]
click at [281, 322] on li "4:00 PM" at bounding box center [296, 323] width 94 height 10
click at [676, 49] on button "Save Shipment" at bounding box center [701, 45] width 50 height 14
type input "8/21/2025 7:00 PM"
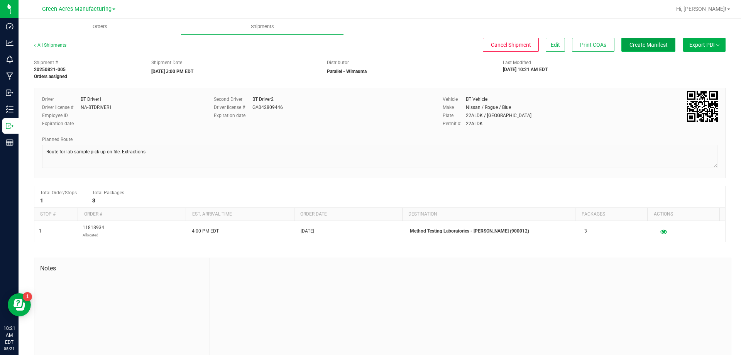
click at [643, 43] on span "Create Manifest" at bounding box center [649, 45] width 38 height 6
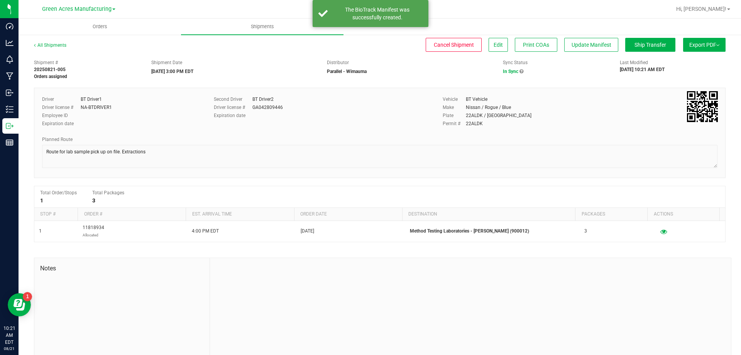
click at [715, 42] on button "Export PDF" at bounding box center [704, 45] width 42 height 14
click at [704, 57] on li "Manifest by Package ID" at bounding box center [702, 62] width 78 height 12
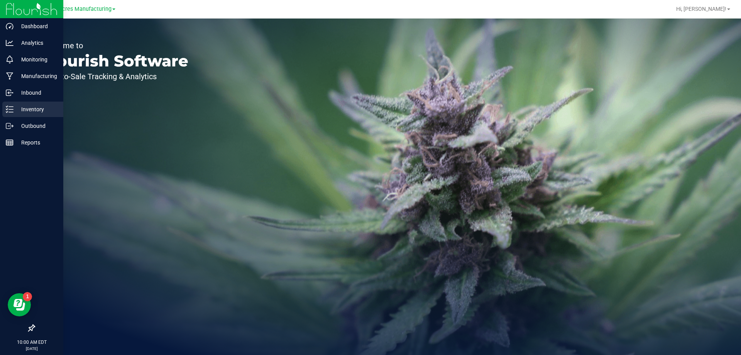
click at [12, 109] on line at bounding box center [11, 109] width 4 height 0
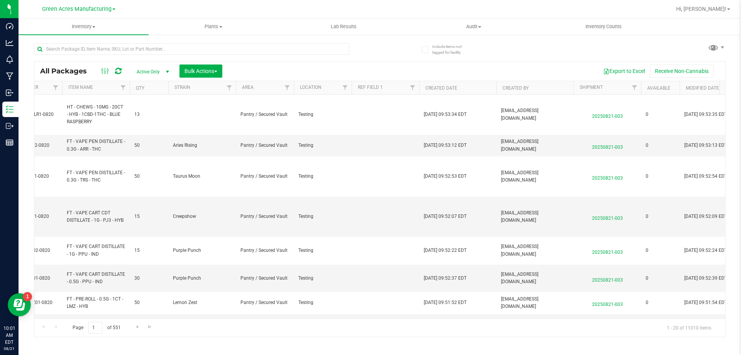
click at [166, 74] on span "select" at bounding box center [167, 72] width 6 height 6
click at [160, 94] on li "Lab Samples" at bounding box center [151, 96] width 42 height 12
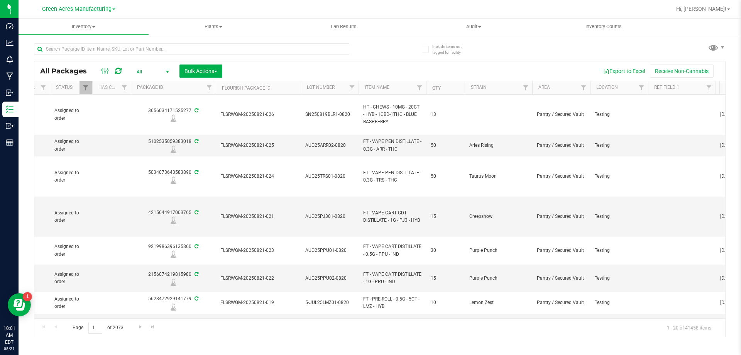
scroll to position [0, 197]
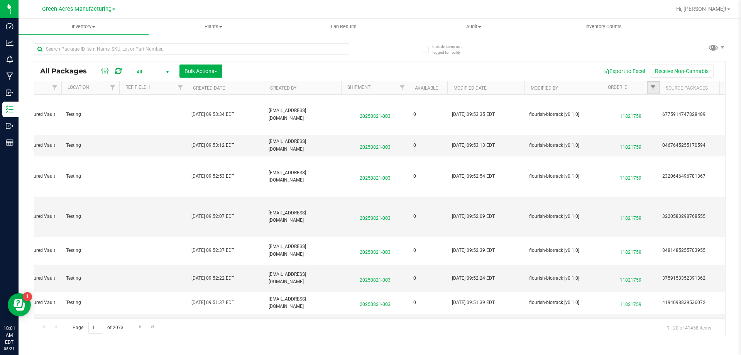
click at [649, 85] on link "Filter" at bounding box center [653, 87] width 13 height 13
type input "11"
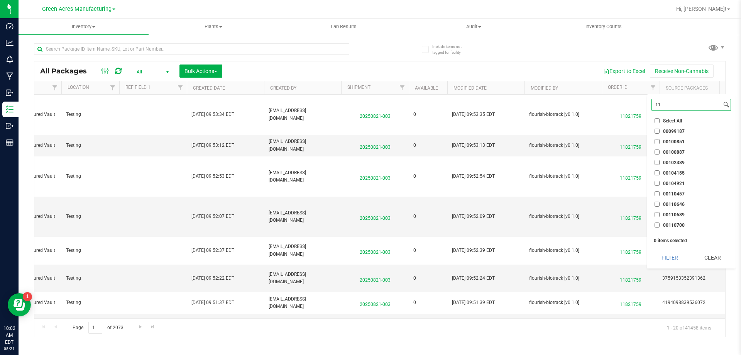
drag, startPoint x: 679, startPoint y: 102, endPoint x: 653, endPoint y: 102, distance: 26.3
click at [653, 102] on input "11" at bounding box center [687, 104] width 70 height 11
paste input "11818934"
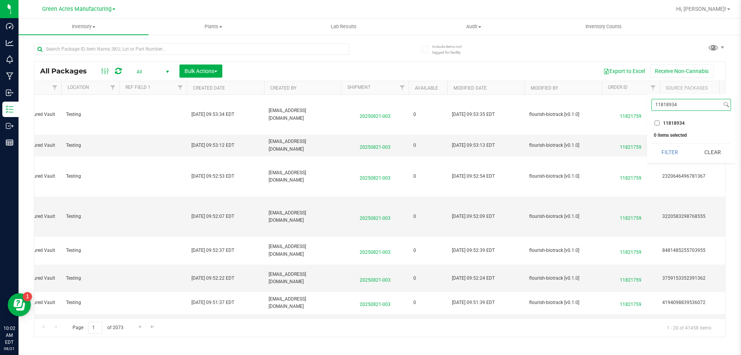
type input "11818934"
click at [668, 125] on span "11818934" at bounding box center [674, 123] width 22 height 5
click at [660, 125] on input "11818934" at bounding box center [657, 122] width 5 height 5
checkbox input "true"
click at [664, 153] on button "Filter" at bounding box center [670, 152] width 37 height 17
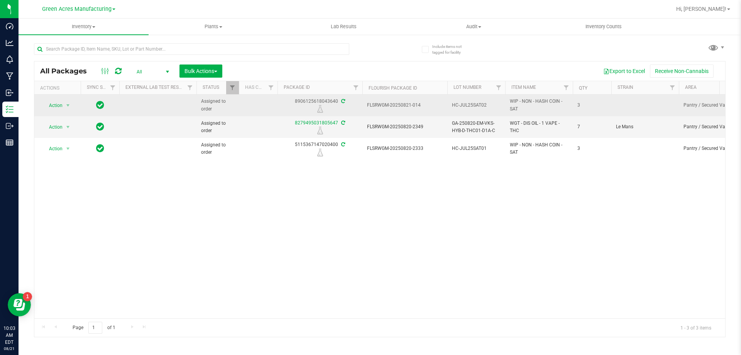
drag, startPoint x: 489, startPoint y: 105, endPoint x: 453, endPoint y: 105, distance: 35.9
click at [453, 105] on span "HC-JUL25SAT02" at bounding box center [476, 105] width 49 height 7
drag, startPoint x: 490, startPoint y: 193, endPoint x: 489, endPoint y: 112, distance: 80.7
click at [490, 193] on div "Action Action Edit attributes Global inventory Locate package Package audit log…" at bounding box center [379, 207] width 691 height 224
drag, startPoint x: 489, startPoint y: 103, endPoint x: 451, endPoint y: 103, distance: 38.2
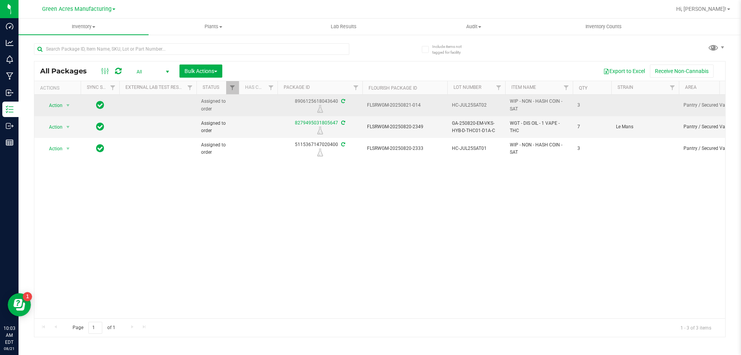
click at [451, 103] on td "HC-JUL25SAT02" at bounding box center [476, 106] width 58 height 22
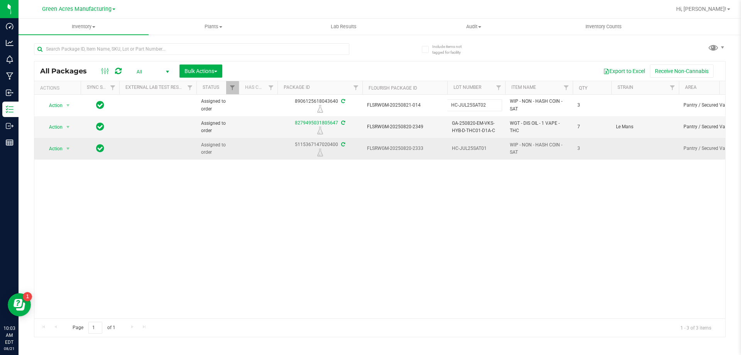
drag, startPoint x: 535, startPoint y: 203, endPoint x: 489, endPoint y: 155, distance: 66.9
click at [535, 204] on div "Action Action Edit attributes Global inventory Locate package Package audit log…" at bounding box center [379, 207] width 691 height 224
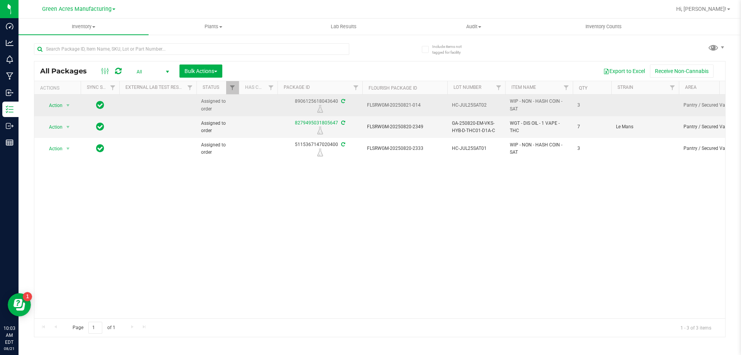
drag, startPoint x: 489, startPoint y: 106, endPoint x: 453, endPoint y: 106, distance: 35.9
click at [453, 106] on span "HC-JUL25SAT02" at bounding box center [476, 105] width 49 height 7
click at [490, 115] on td "HC-JUL25SAT02" at bounding box center [476, 106] width 58 height 22
click at [490, 106] on input "HC-JUL25SAT02" at bounding box center [474, 105] width 55 height 12
drag, startPoint x: 490, startPoint y: 115, endPoint x: 450, endPoint y: 106, distance: 40.8
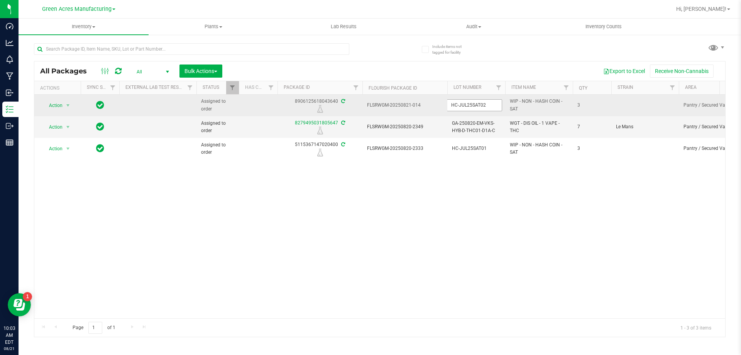
click at [450, 106] on input "HC-JUL25SAT02" at bounding box center [474, 105] width 55 height 12
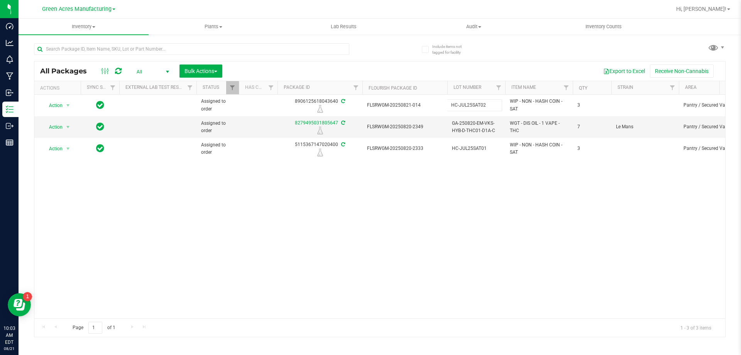
click at [486, 194] on div "Action Action Edit attributes Global inventory Locate package Package audit log…" at bounding box center [379, 207] width 691 height 224
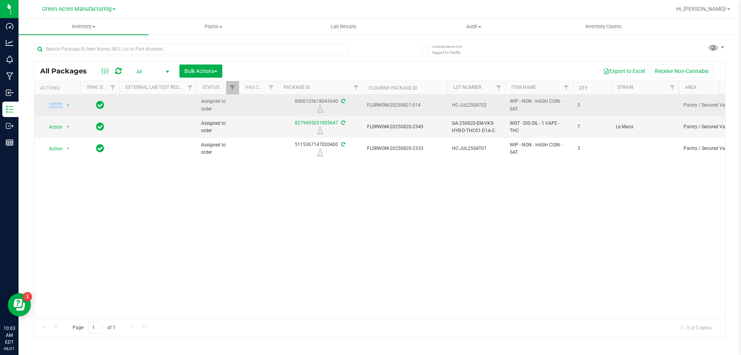
drag, startPoint x: 529, startPoint y: 110, endPoint x: 511, endPoint y: 95, distance: 23.5
click at [511, 95] on td "WIP - NON - HASH COIN - SAT" at bounding box center [539, 106] width 68 height 22
copy span "WIP - NON - HASH COIN - SAT"
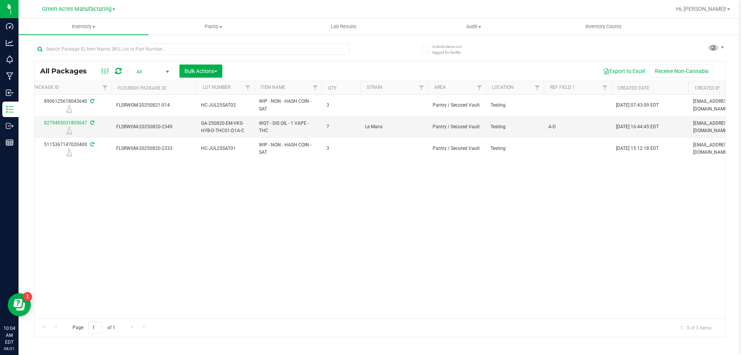
scroll to position [0, 272]
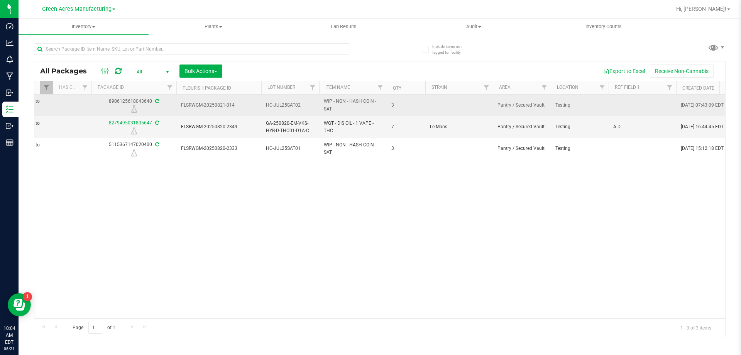
drag, startPoint x: 240, startPoint y: 110, endPoint x: 227, endPoint y: 109, distance: 12.8
click at [227, 109] on td "FLSRWGM-20250821-014" at bounding box center [218, 106] width 85 height 22
drag, startPoint x: 149, startPoint y: 99, endPoint x: 127, endPoint y: 107, distance: 23.5
click at [127, 107] on div "8906125618043640" at bounding box center [133, 105] width 87 height 15
click at [148, 110] on div at bounding box center [133, 109] width 87 height 8
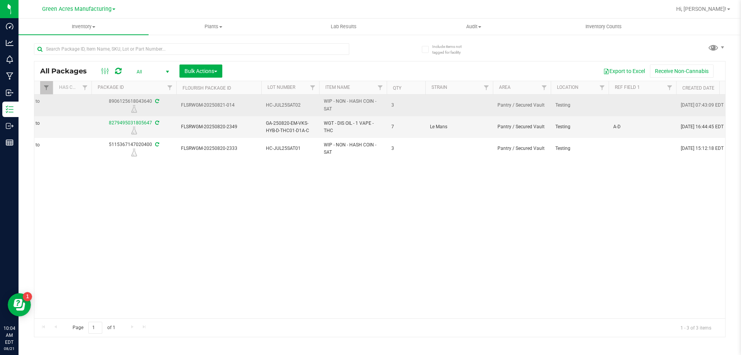
drag, startPoint x: 151, startPoint y: 102, endPoint x: 111, endPoint y: 103, distance: 39.8
click at [111, 103] on div "8906125618043640" at bounding box center [133, 105] width 87 height 15
copy div "8906125618043640"
